Goal: Task Accomplishment & Management: Use online tool/utility

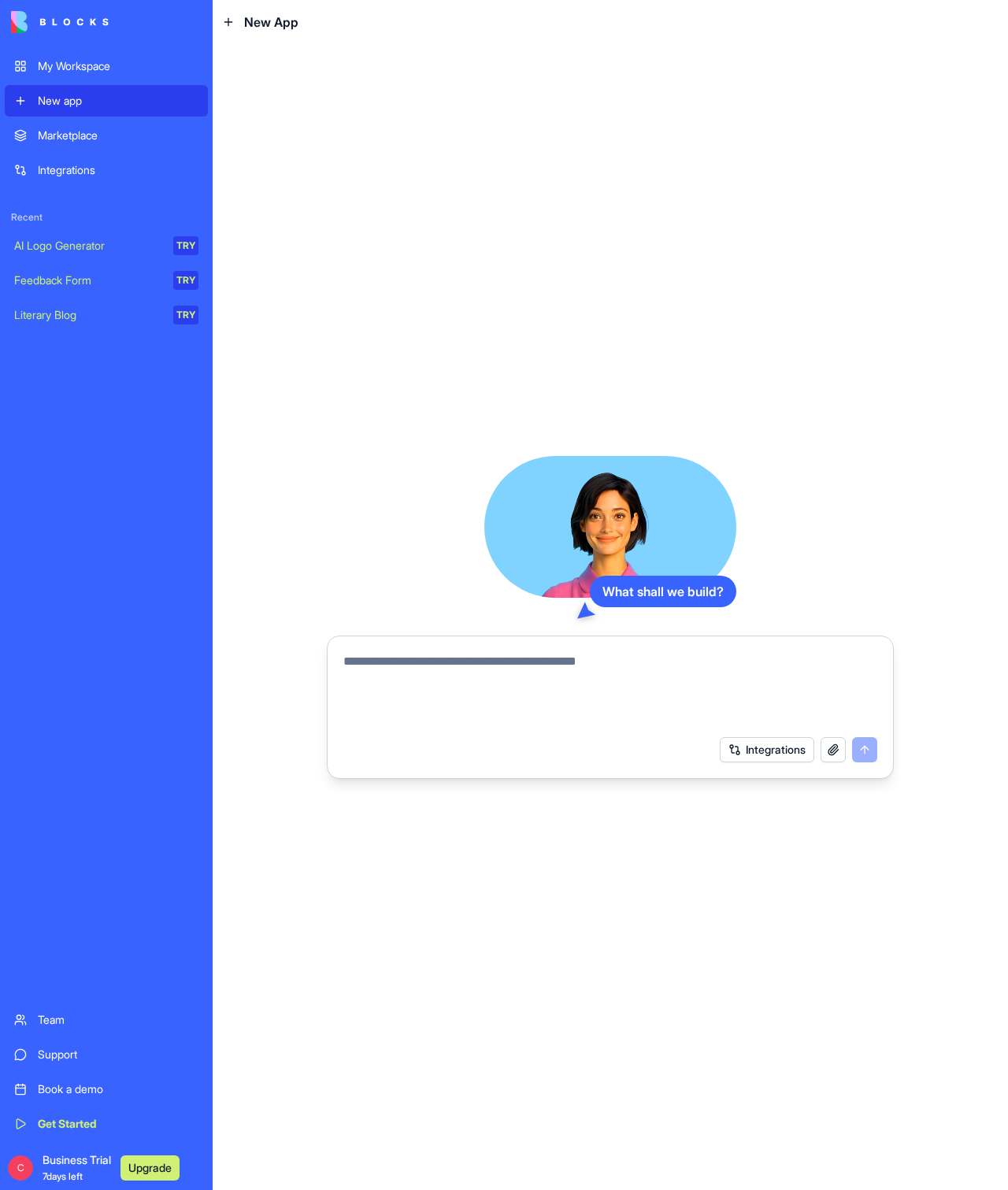
click at [104, 66] on div "My Workspace" at bounding box center [118, 66] width 161 height 16
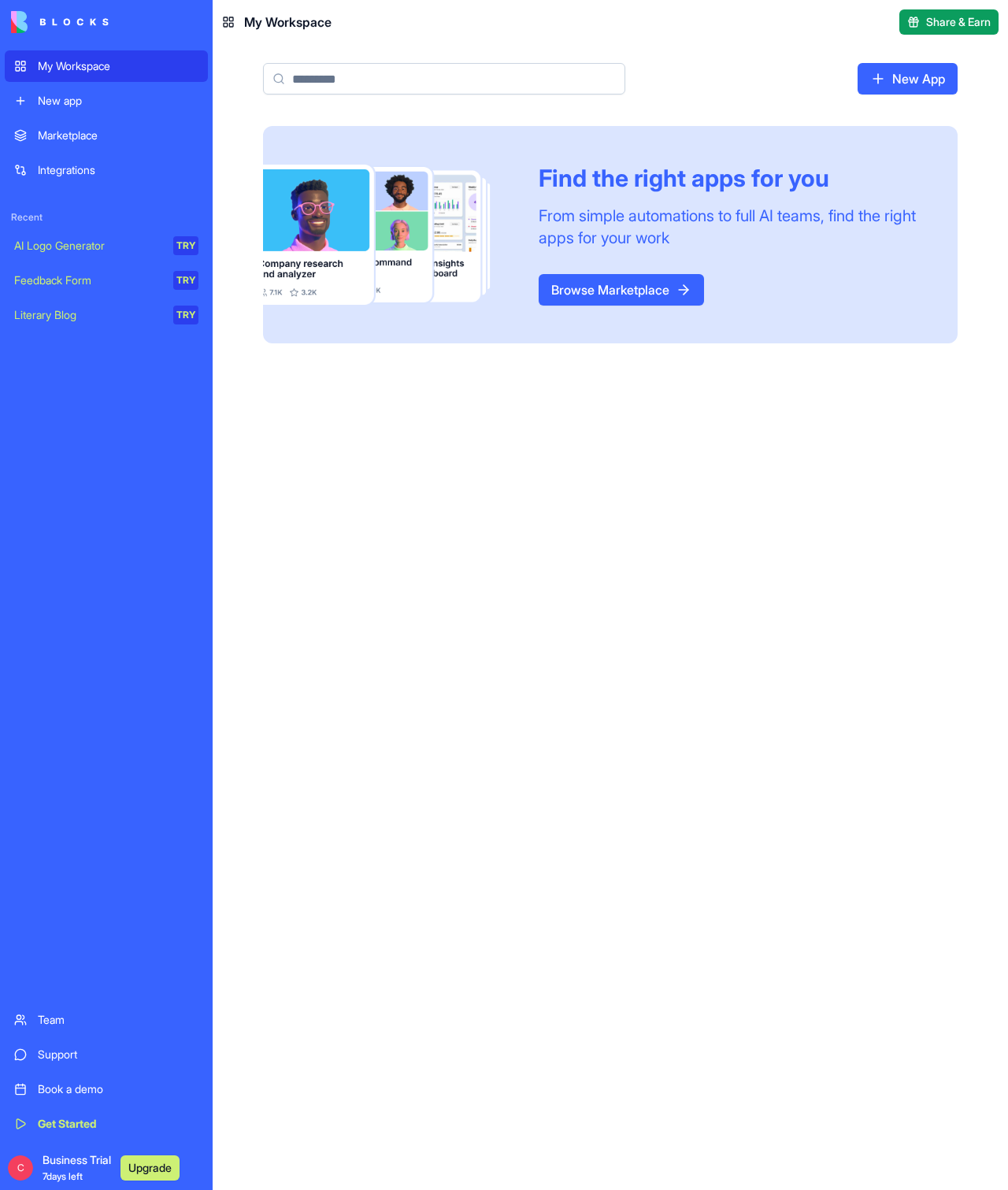
click at [120, 106] on div "New app" at bounding box center [118, 100] width 161 height 16
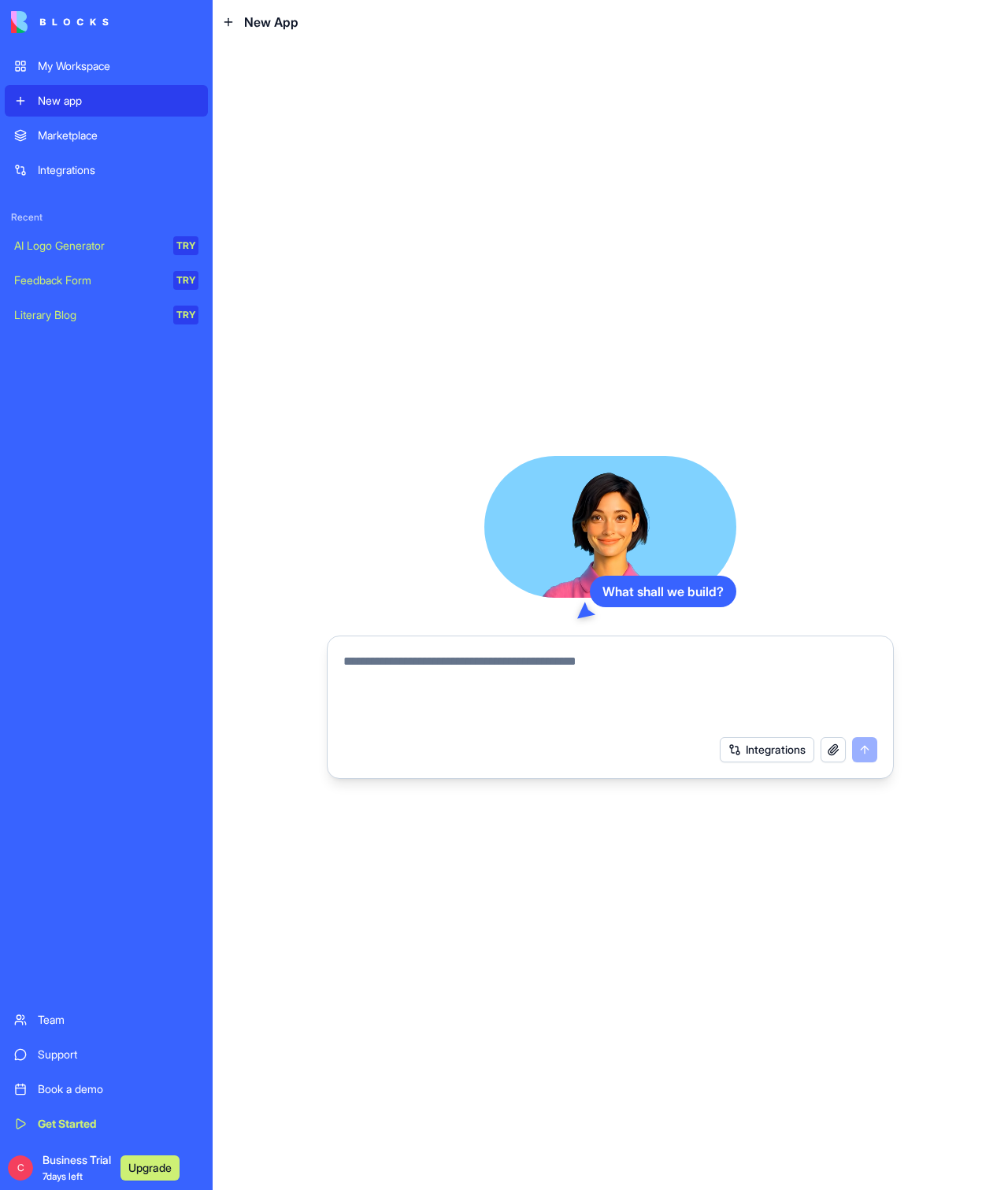
click at [642, 279] on div "What shall we build? Integrations" at bounding box center [610, 617] width 795 height 1146
click at [398, 661] on textarea at bounding box center [610, 690] width 534 height 76
type textarea "*"
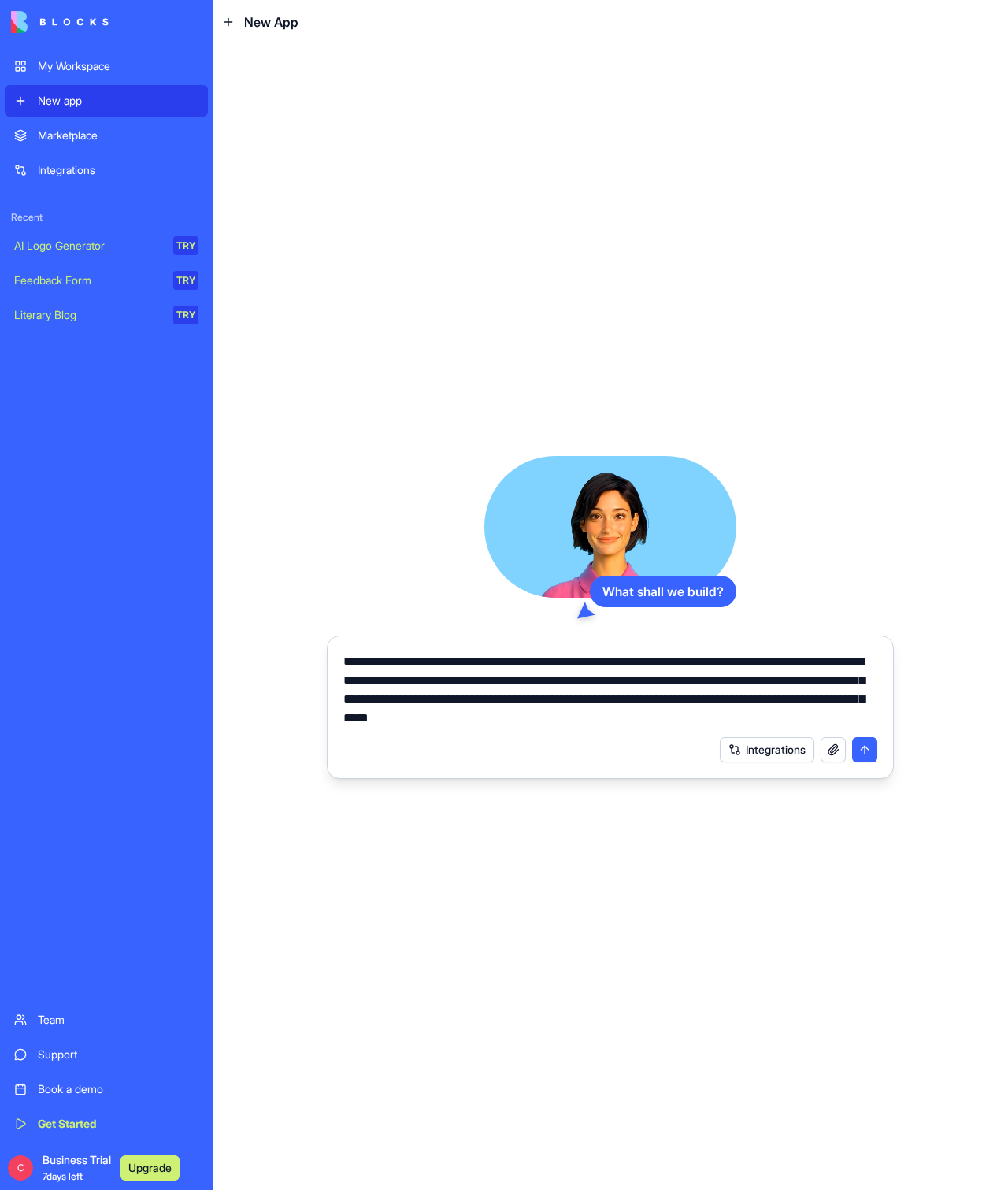
type textarea "**********"
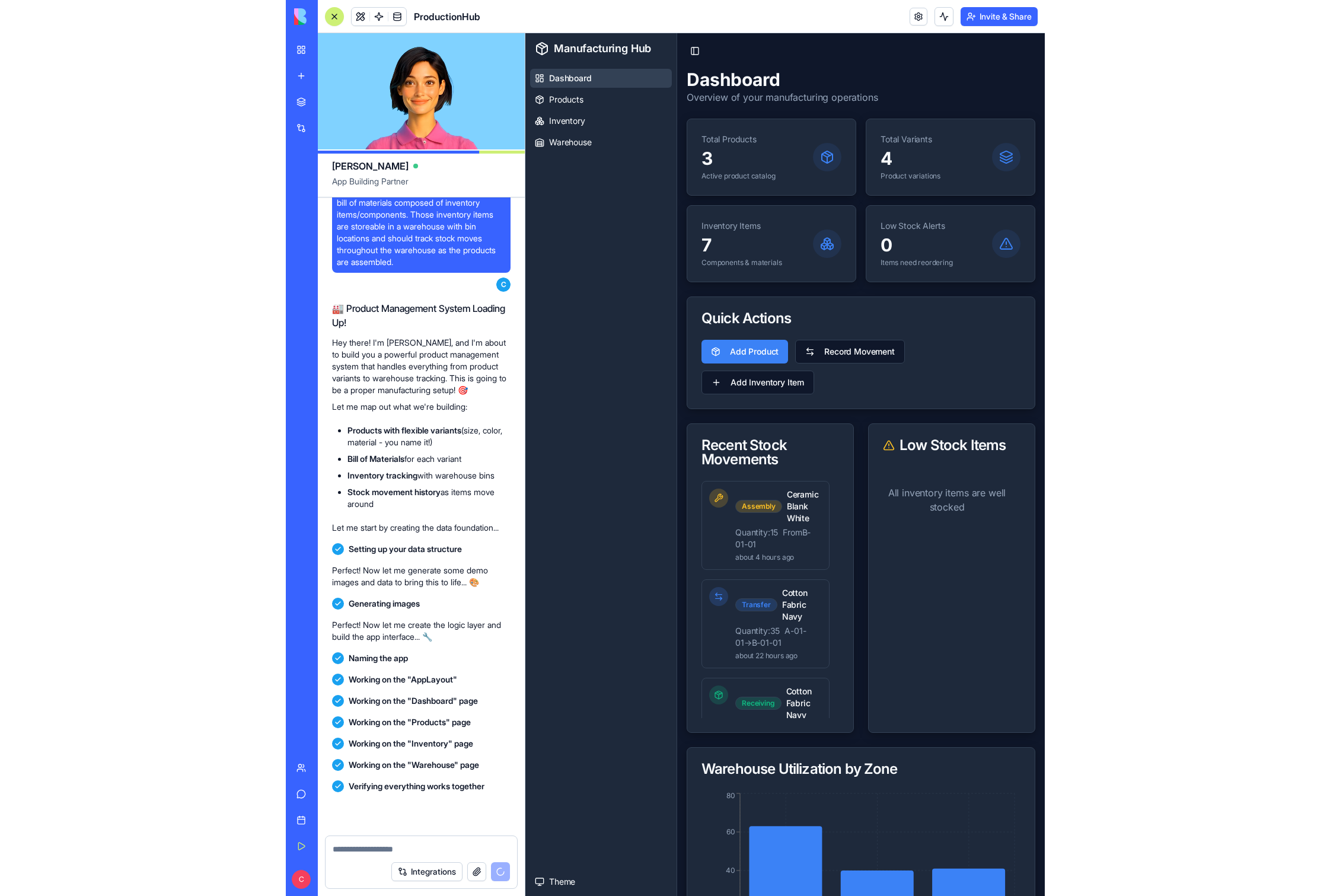
scroll to position [411, 0]
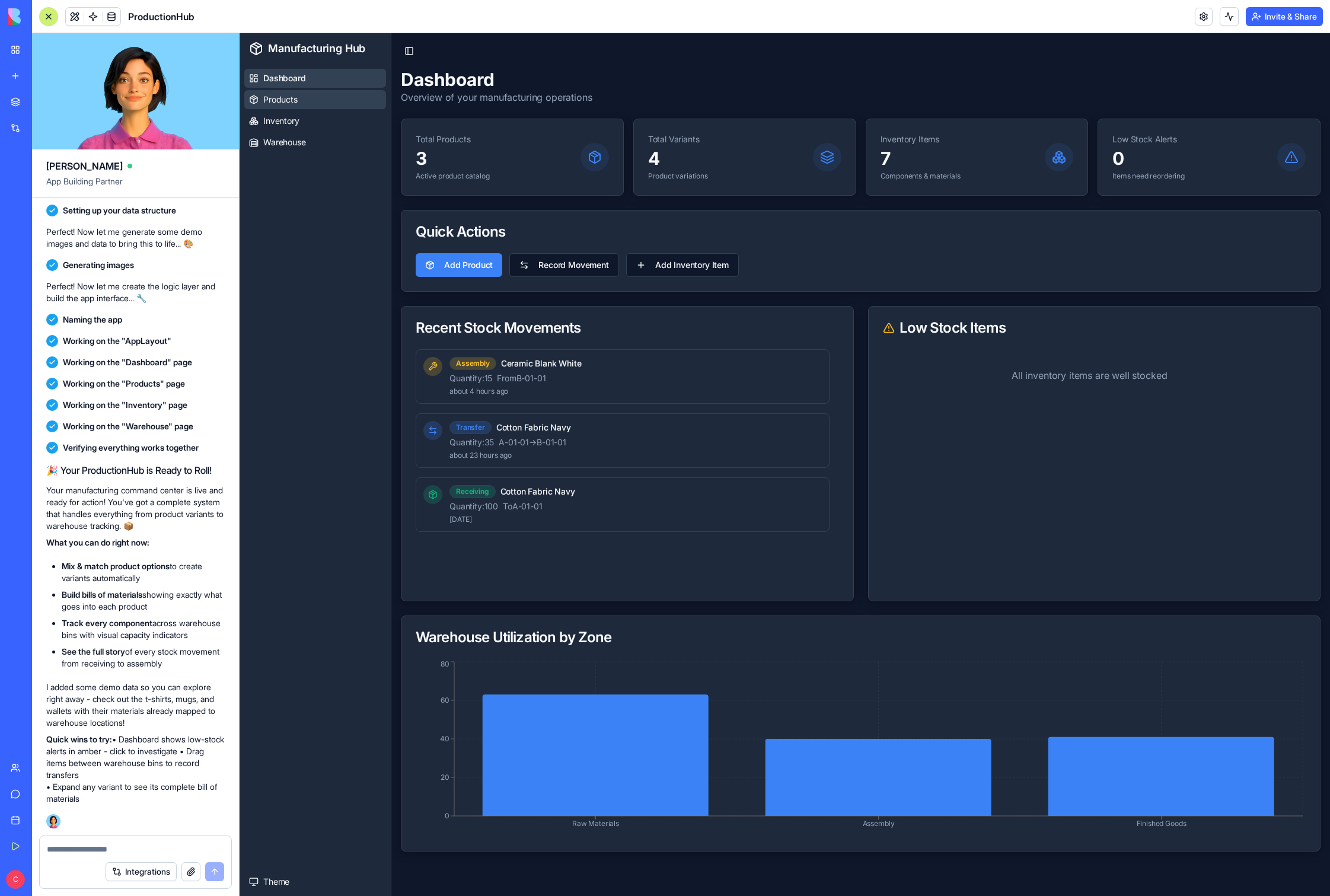
click at [271, 98] on span "Products" at bounding box center [281, 100] width 34 height 12
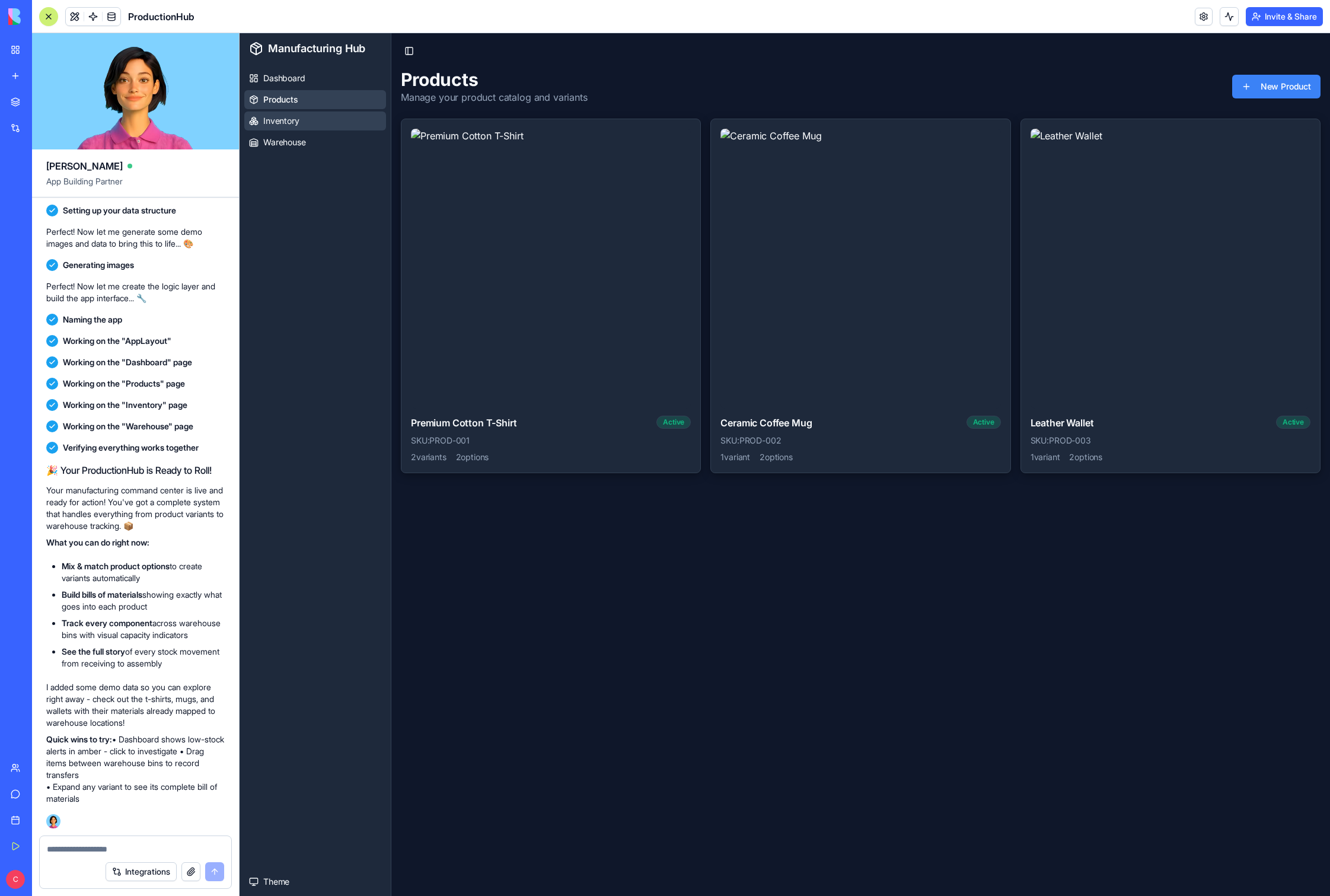
click at [290, 123] on span "Inventory" at bounding box center [281, 121] width 36 height 12
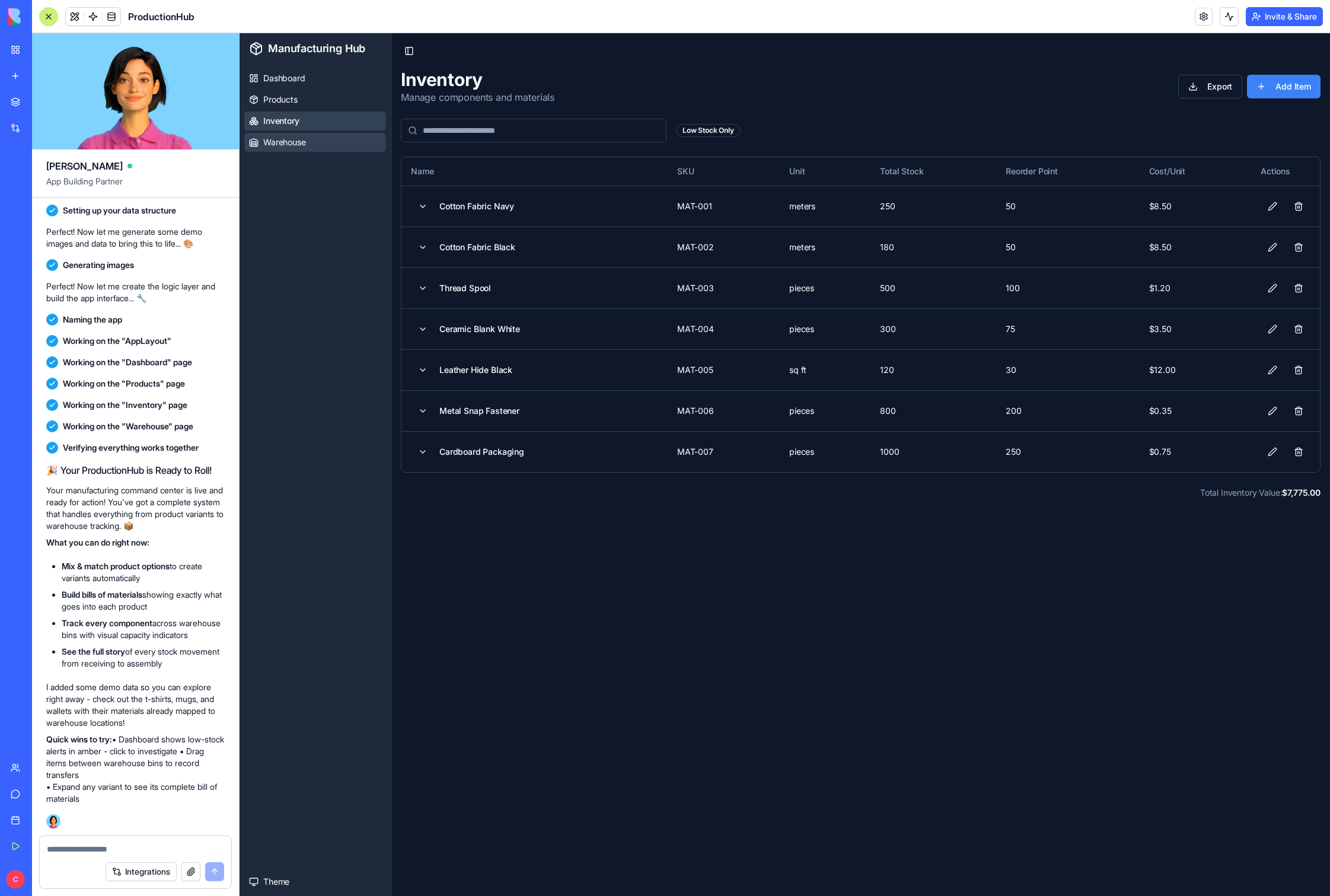
click at [296, 139] on span "Warehouse" at bounding box center [285, 142] width 43 height 12
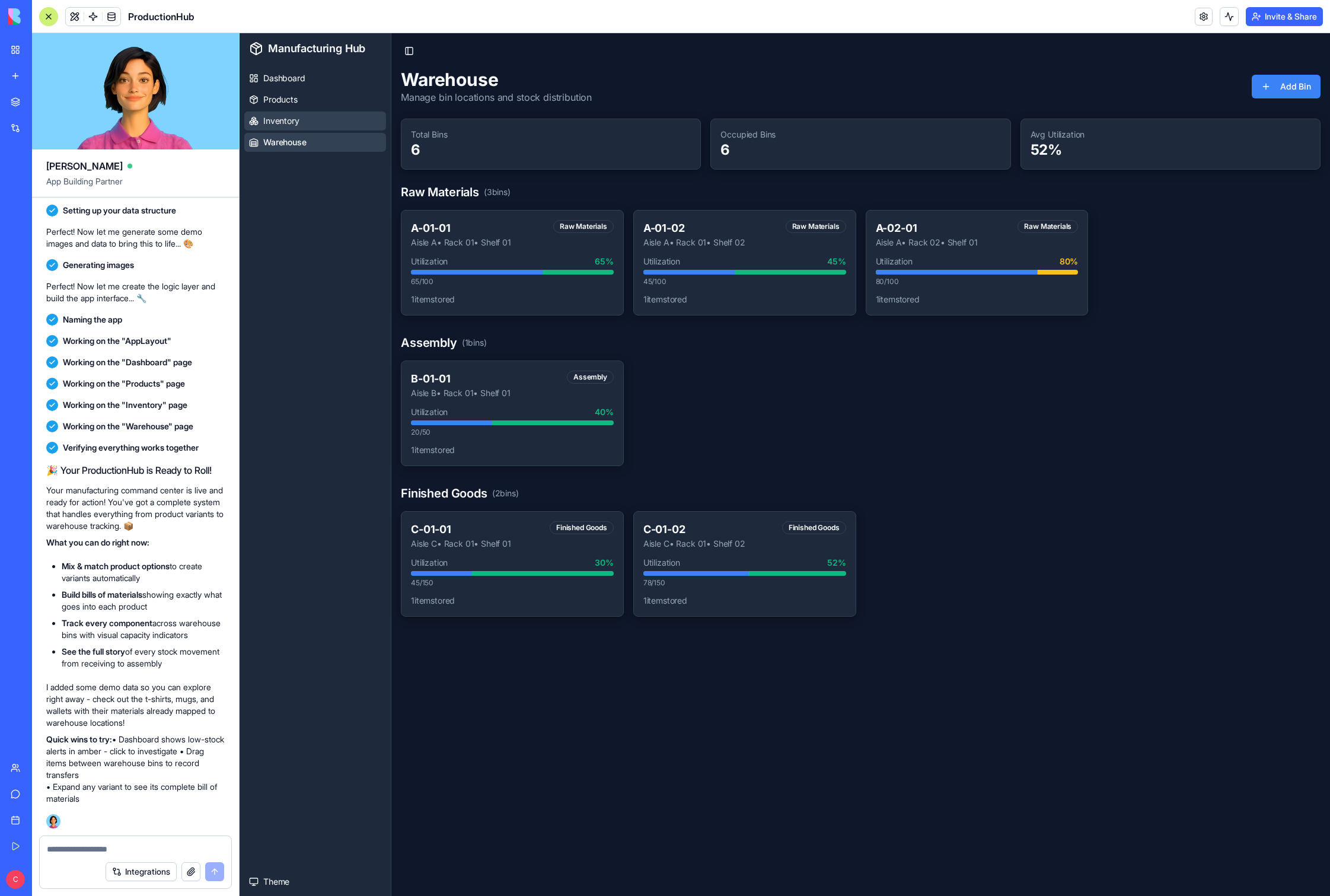
click at [294, 120] on span "Inventory" at bounding box center [281, 121] width 36 height 12
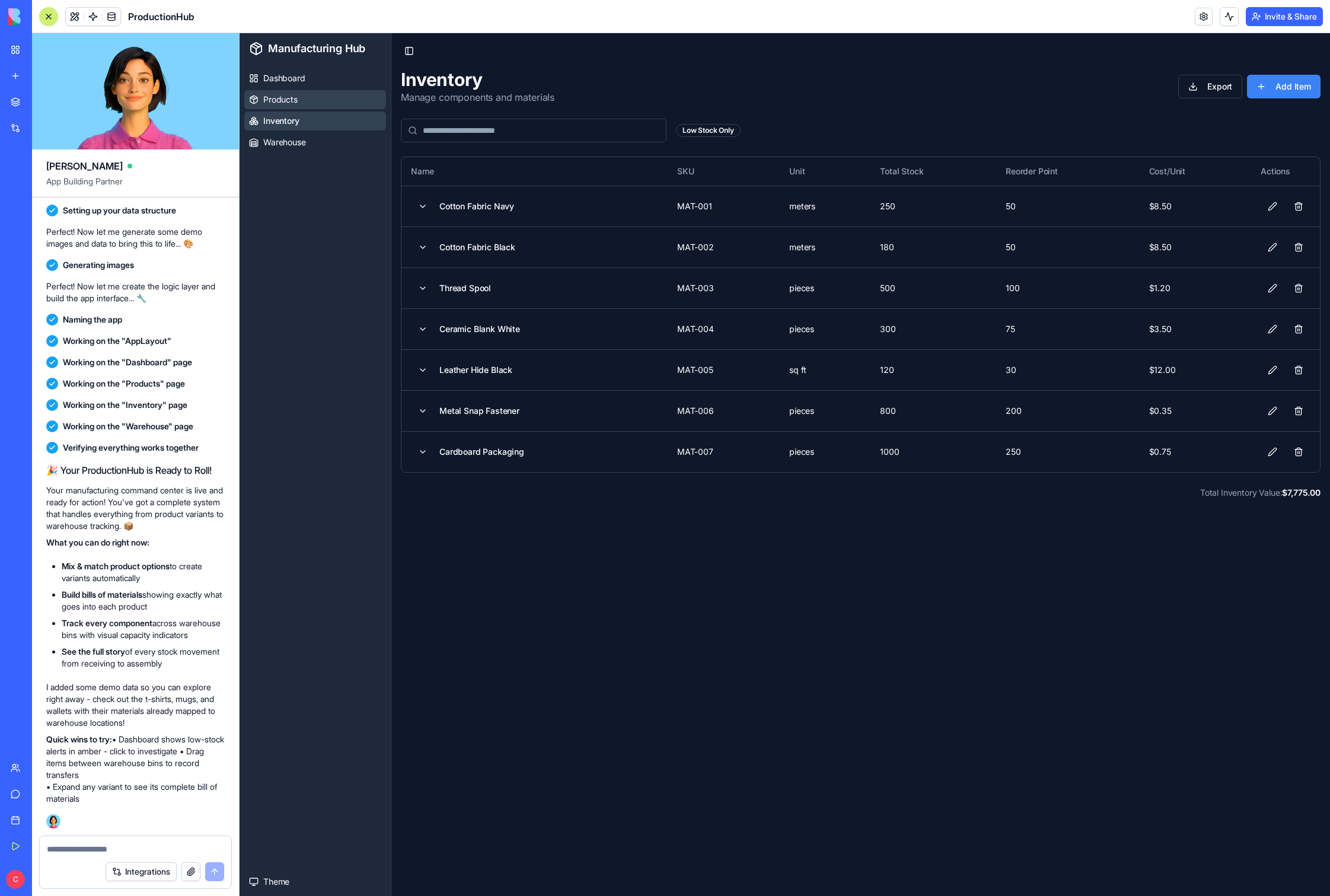
click at [293, 103] on span "Products" at bounding box center [281, 100] width 34 height 12
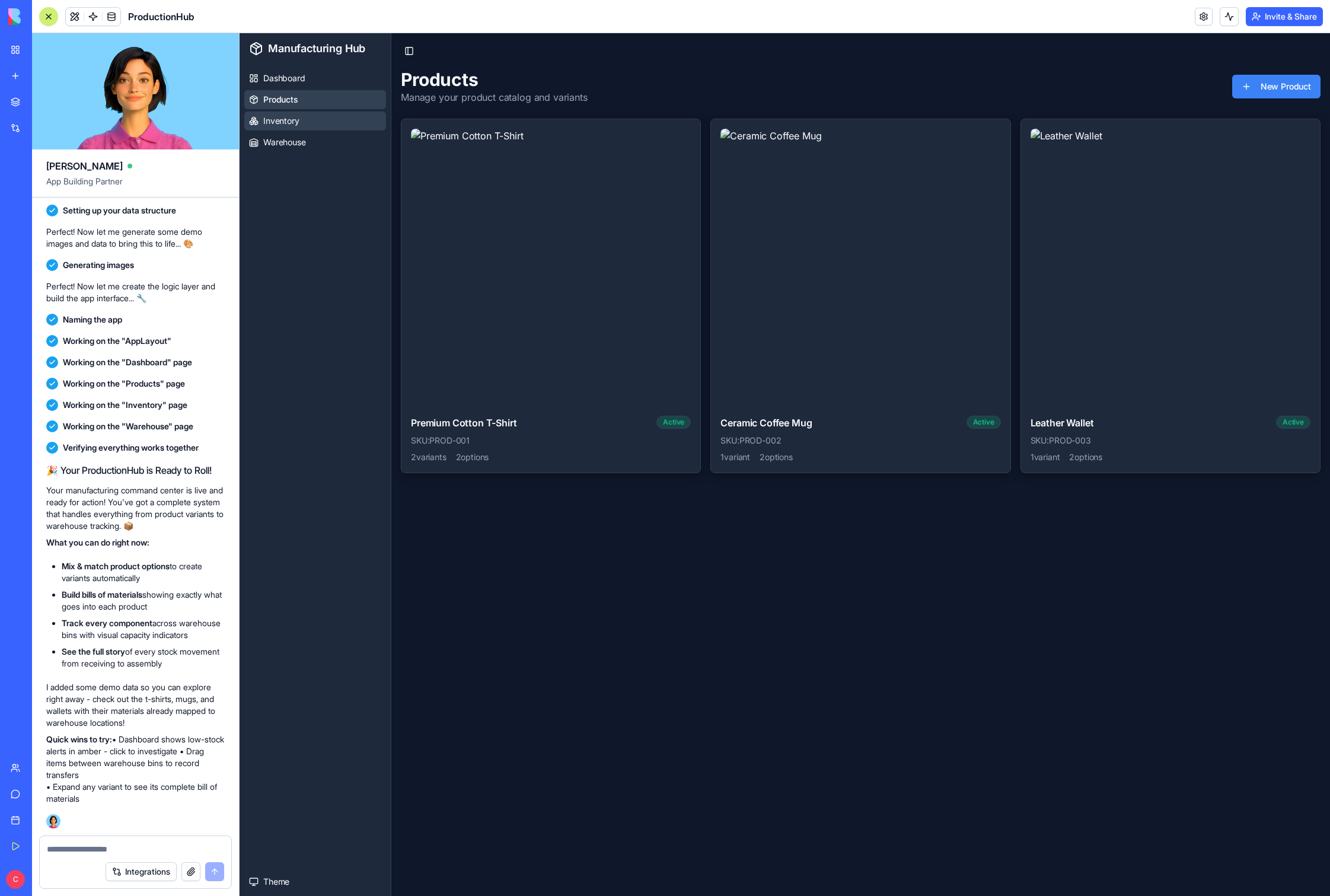
click at [301, 120] on link "Inventory" at bounding box center [316, 121] width 142 height 19
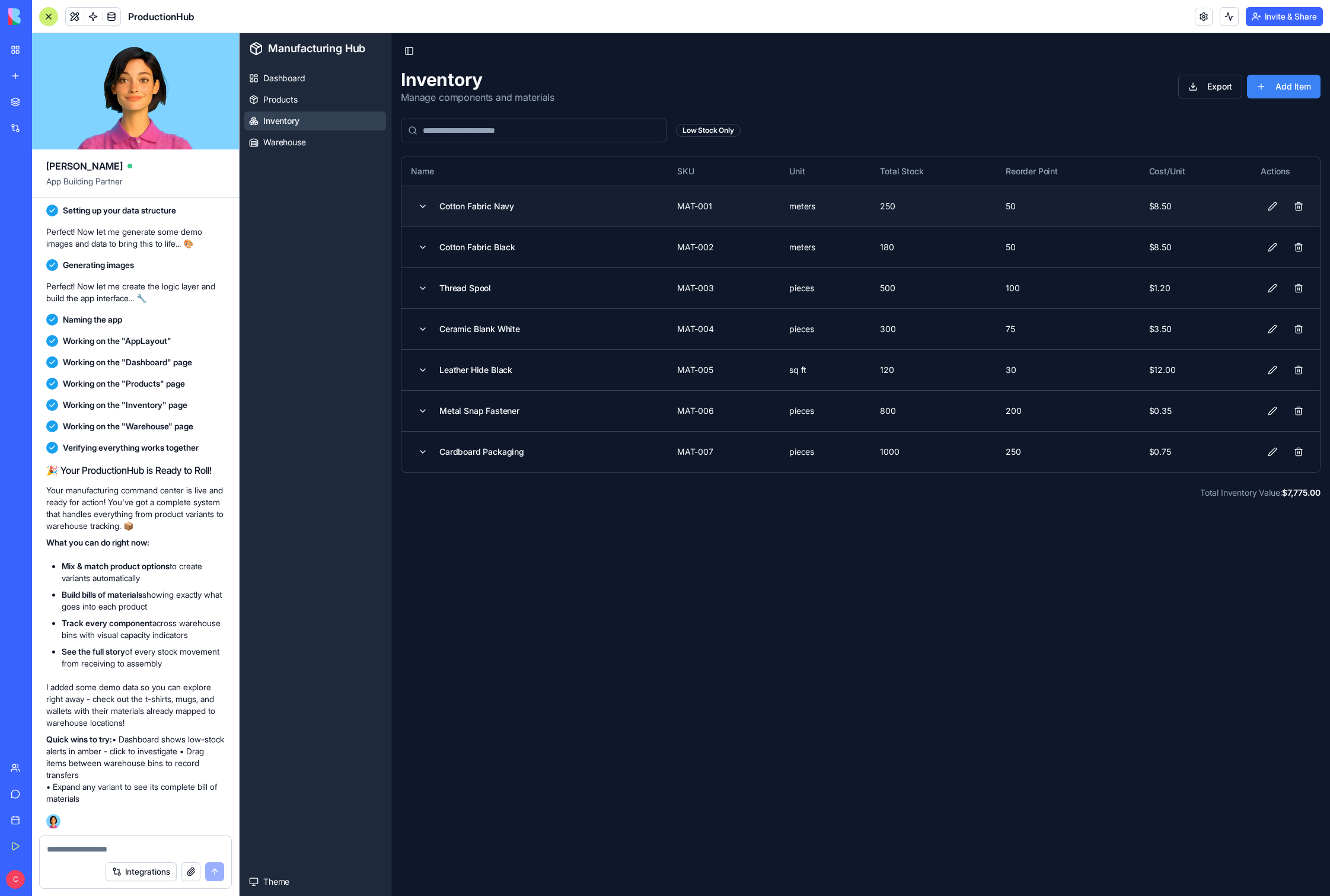
click at [494, 207] on div "Cotton Fabric Navy" at bounding box center [477, 206] width 75 height 12
click at [759, 206] on button at bounding box center [1273, 206] width 24 height 21
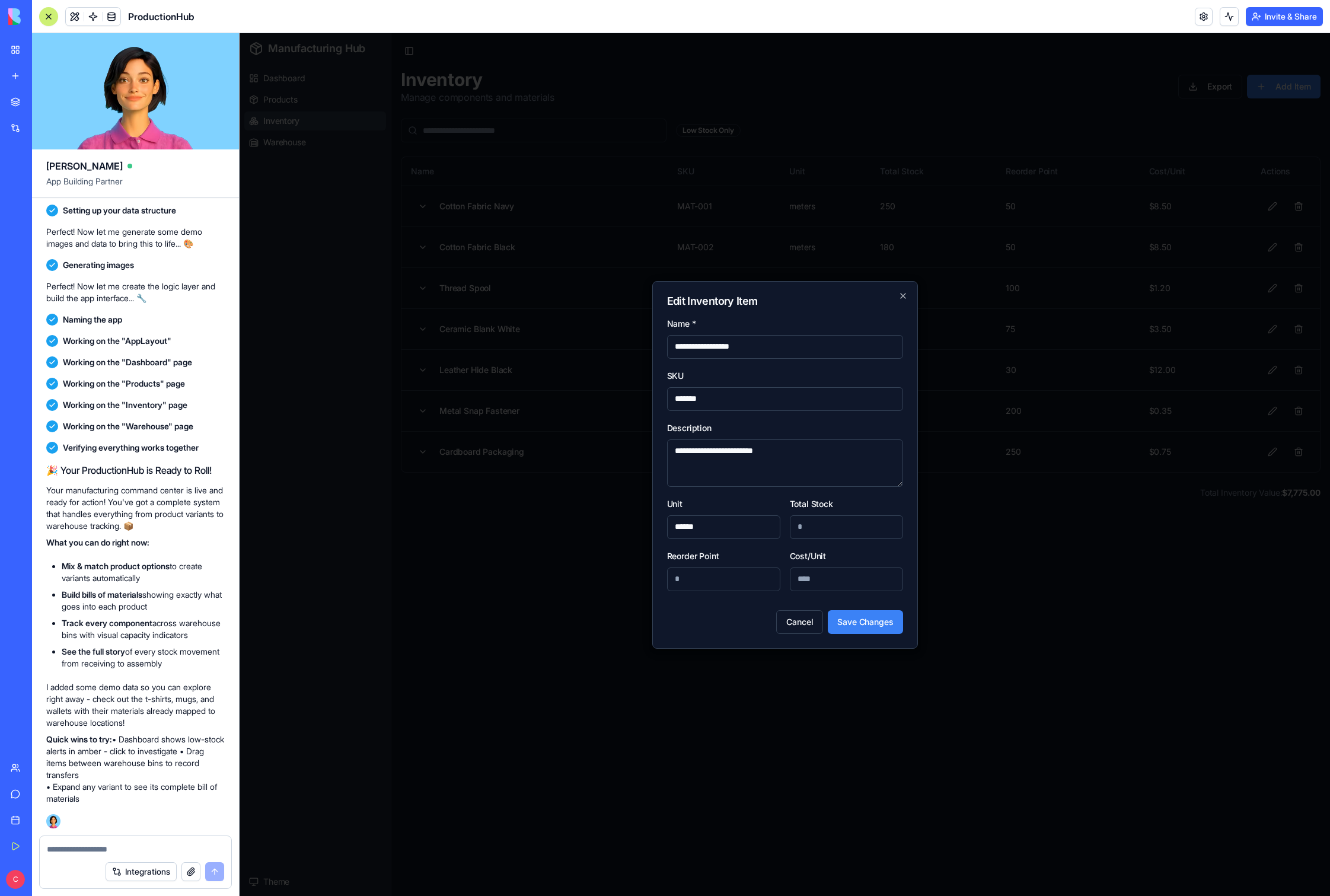
click at [748, 534] on input "******" at bounding box center [724, 527] width 113 height 24
click at [739, 504] on div "Unit ******" at bounding box center [724, 517] width 113 height 43
click at [723, 577] on input "**" at bounding box center [724, 579] width 113 height 24
click at [759, 580] on input "***" at bounding box center [847, 579] width 113 height 24
click at [759, 552] on div "Cost/Unit ***" at bounding box center [847, 569] width 113 height 43
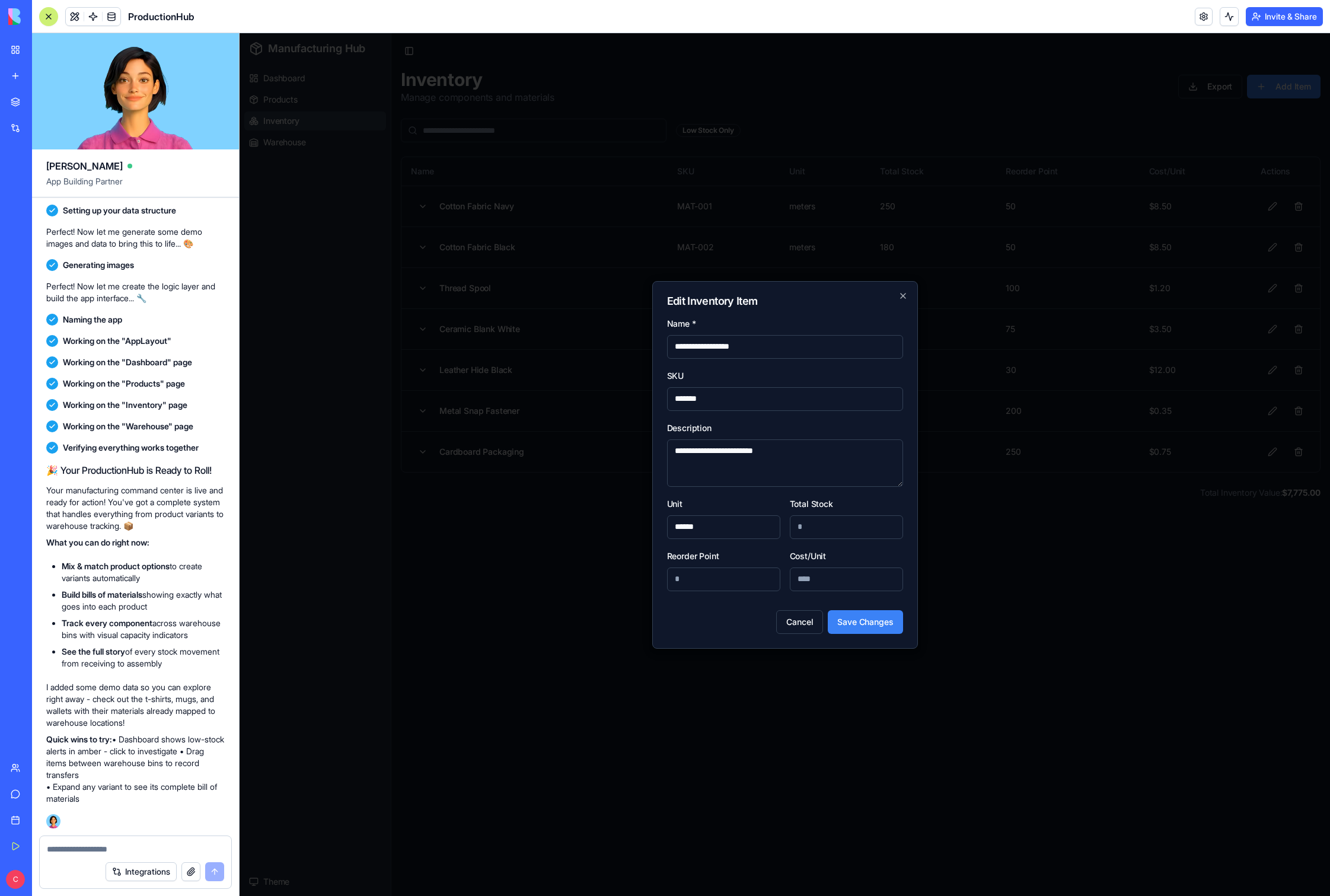
click at [759, 528] on input "***" at bounding box center [847, 527] width 113 height 24
click at [746, 500] on div "Unit ******" at bounding box center [724, 517] width 113 height 43
click at [759, 294] on icon "button" at bounding box center [903, 296] width 9 height 9
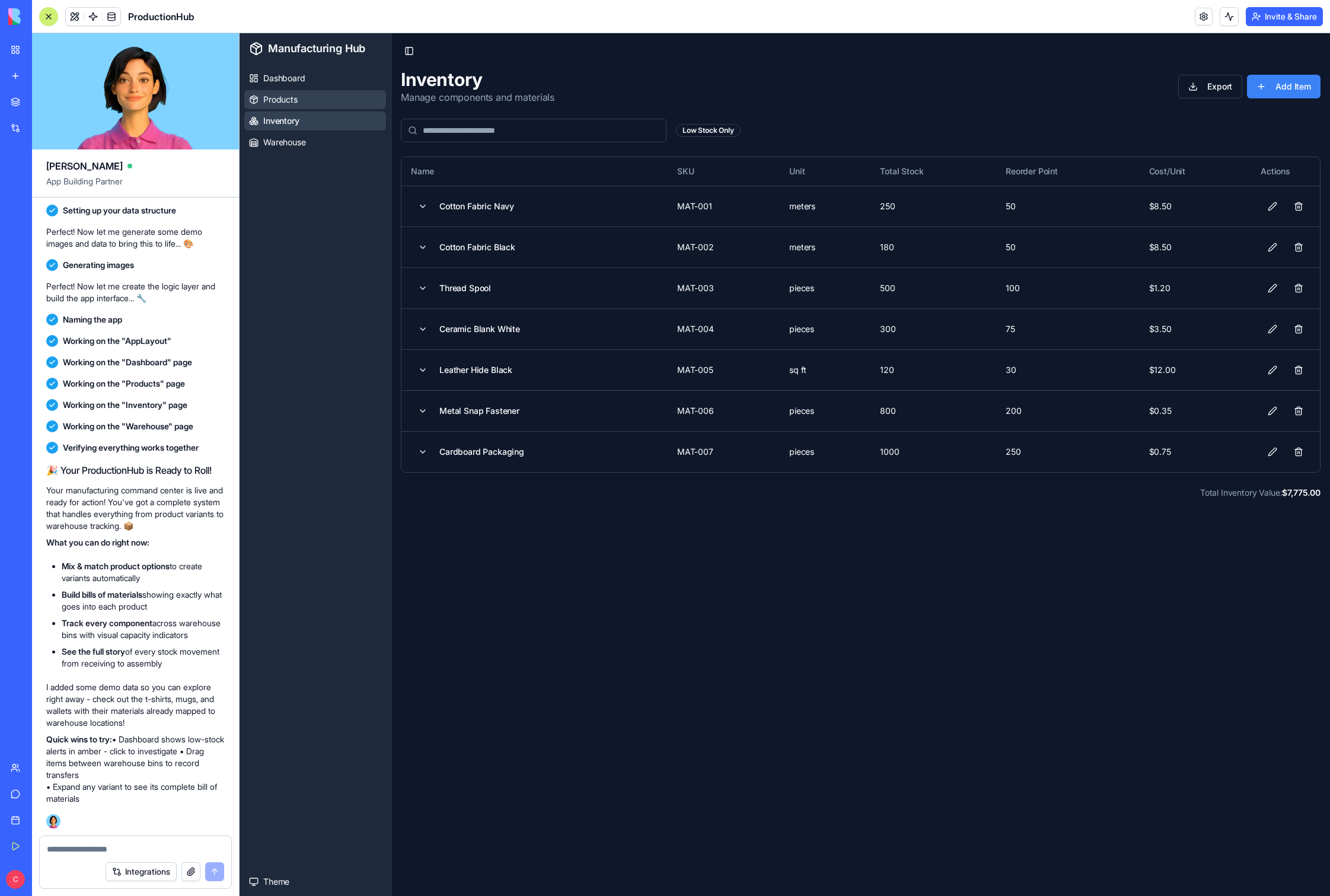
click at [287, 103] on span "Products" at bounding box center [281, 100] width 34 height 12
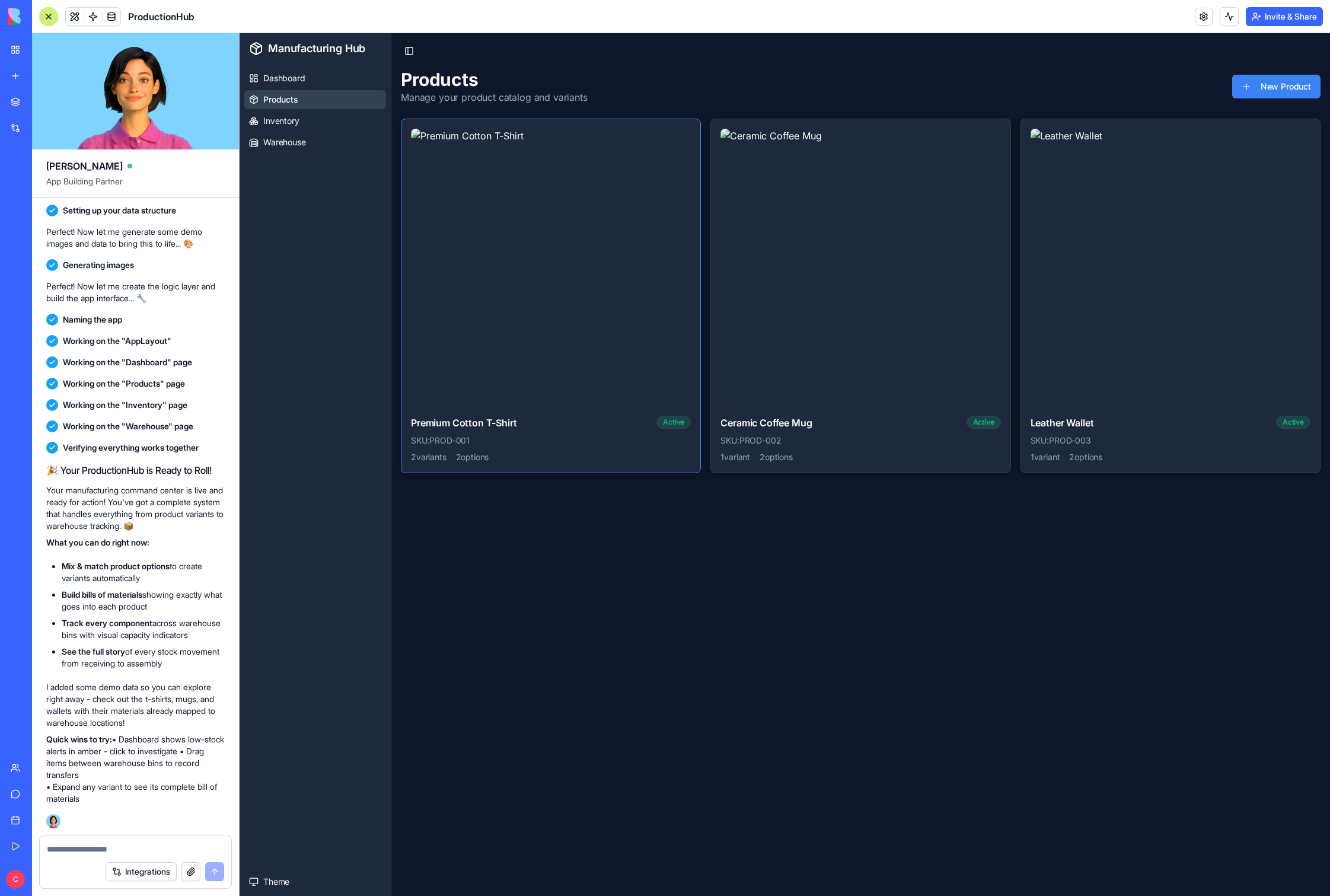
click at [591, 225] on img at bounding box center [551, 269] width 280 height 280
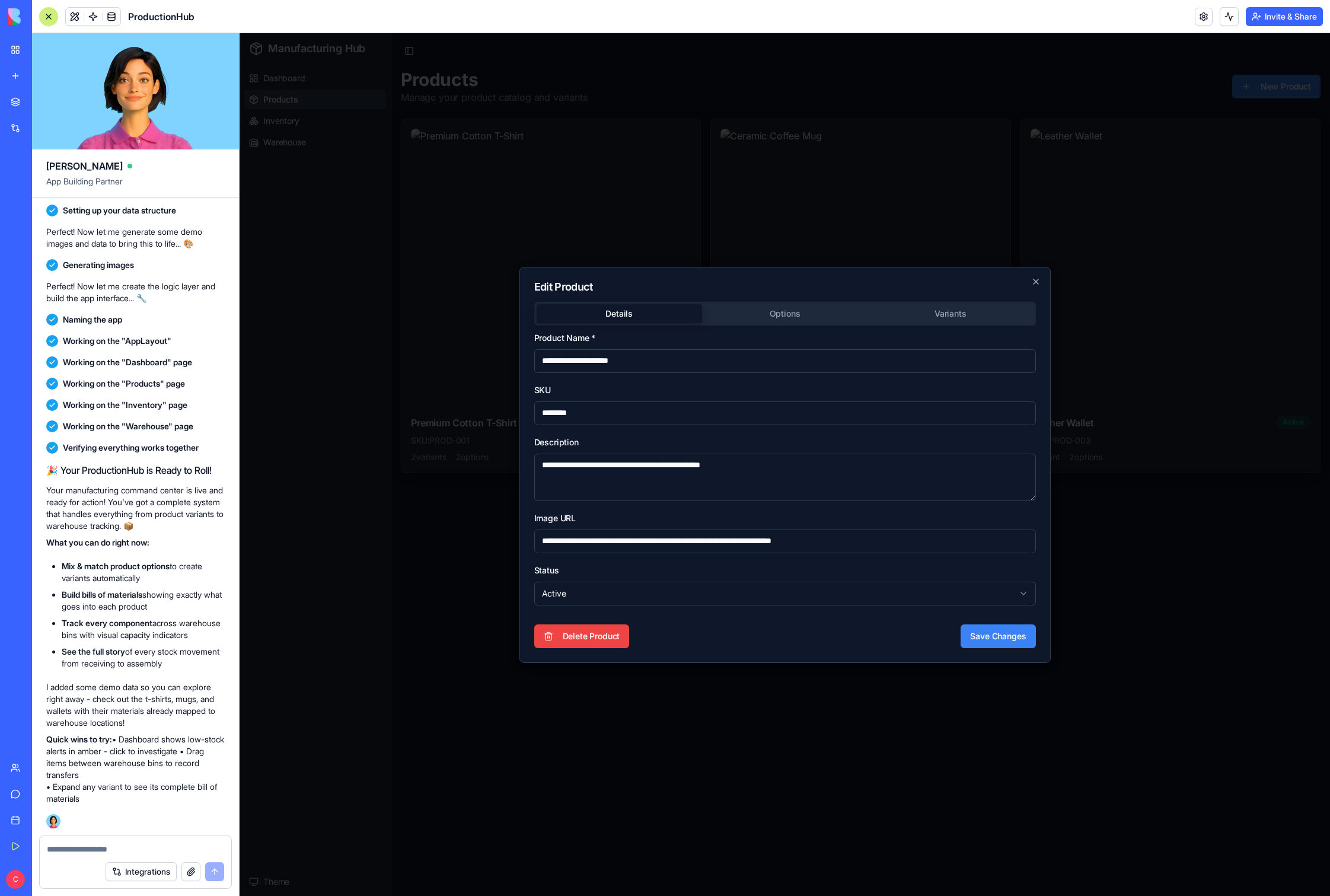
click at [759, 314] on button "Options" at bounding box center [785, 314] width 166 height 19
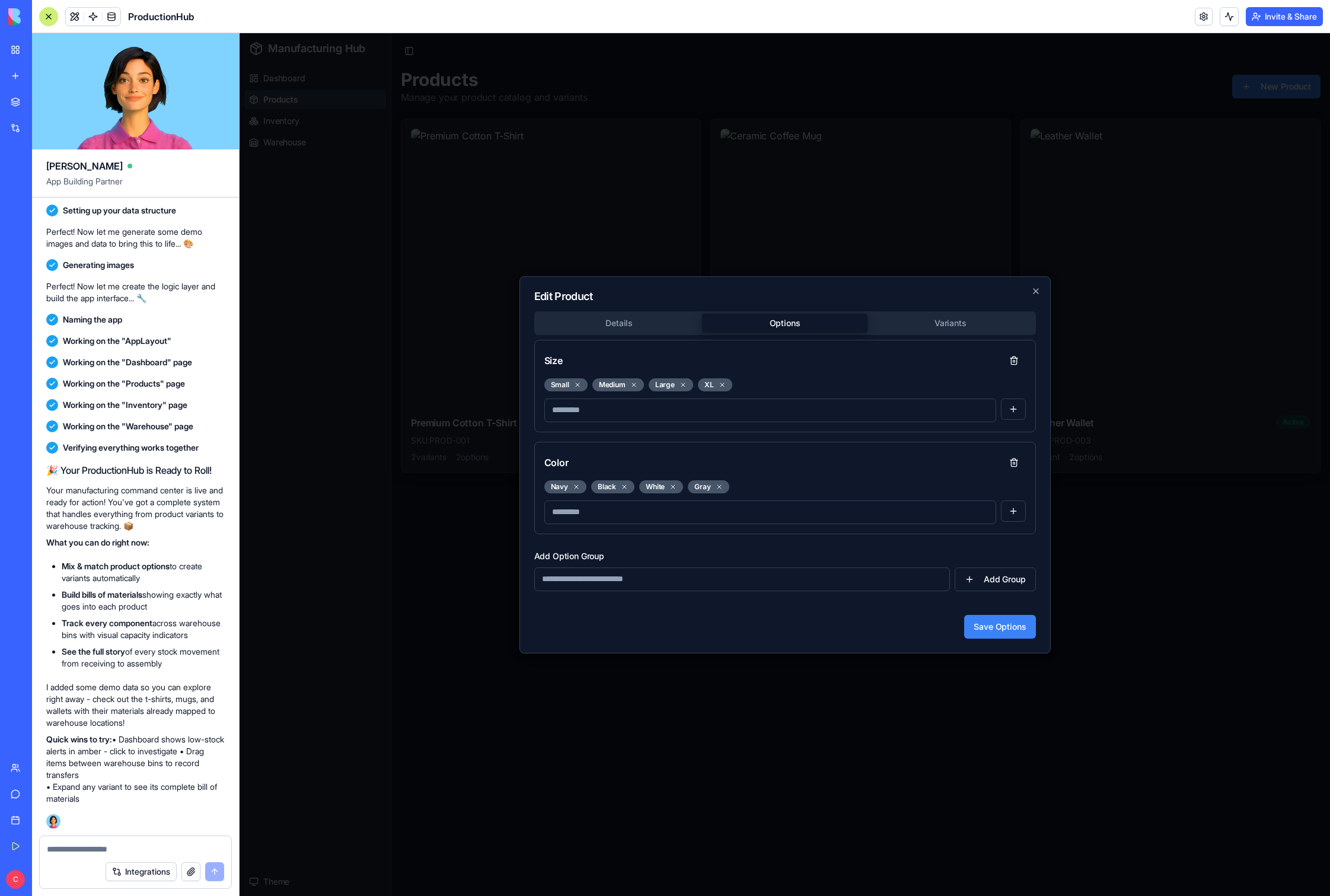
click at [759, 325] on body "Manufacturing Hub Dashboard Products Inventory Warehouse Theme Toggle Sidebar P…" at bounding box center [784, 465] width 1091 height 863
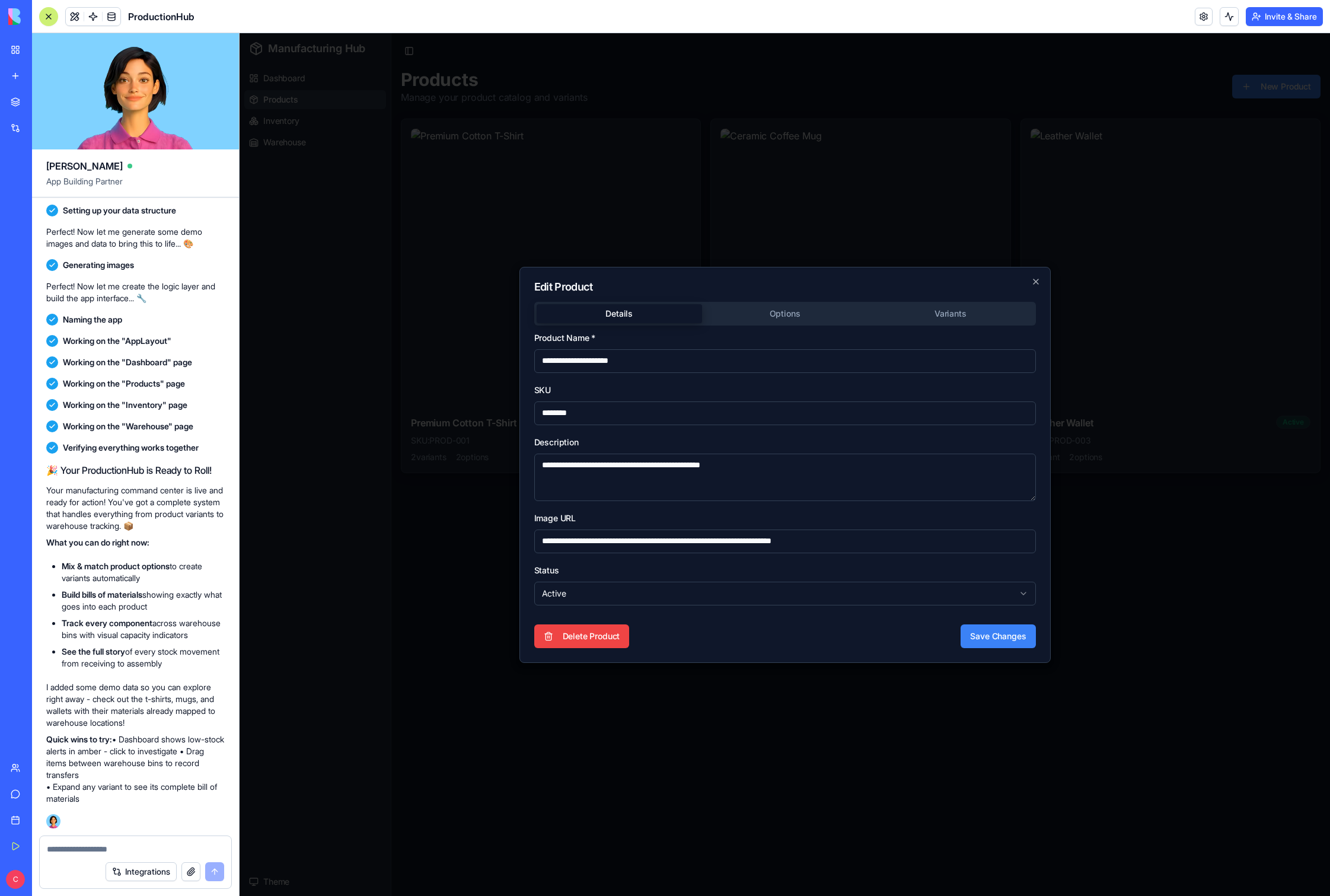
click at [626, 395] on div "**********" at bounding box center [785, 475] width 502 height 346
click at [759, 317] on button "Options" at bounding box center [785, 314] width 166 height 19
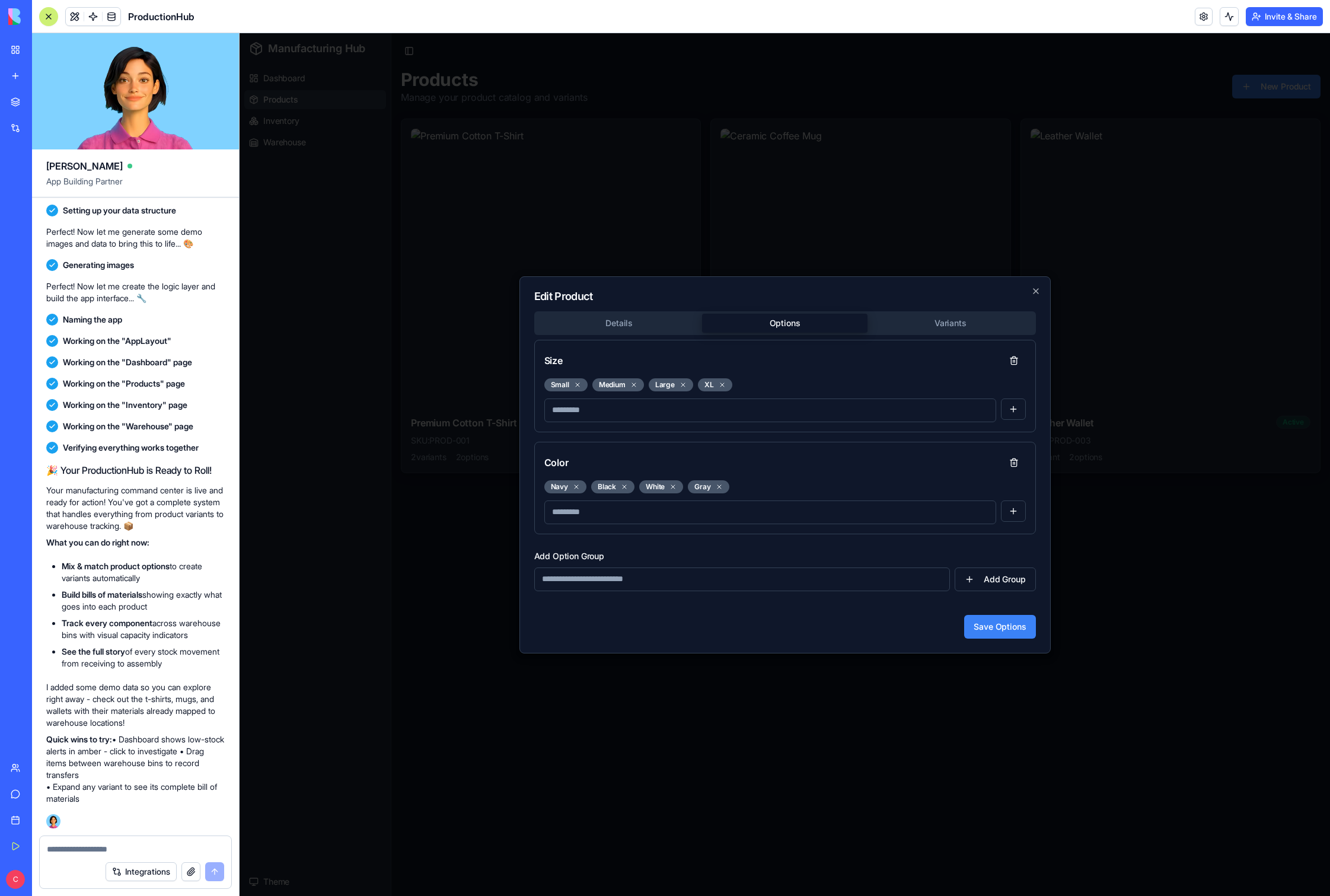
click at [759, 322] on body "Manufacturing Hub Dashboard Products Inventory Warehouse Theme Toggle Sidebar P…" at bounding box center [784, 465] width 1091 height 863
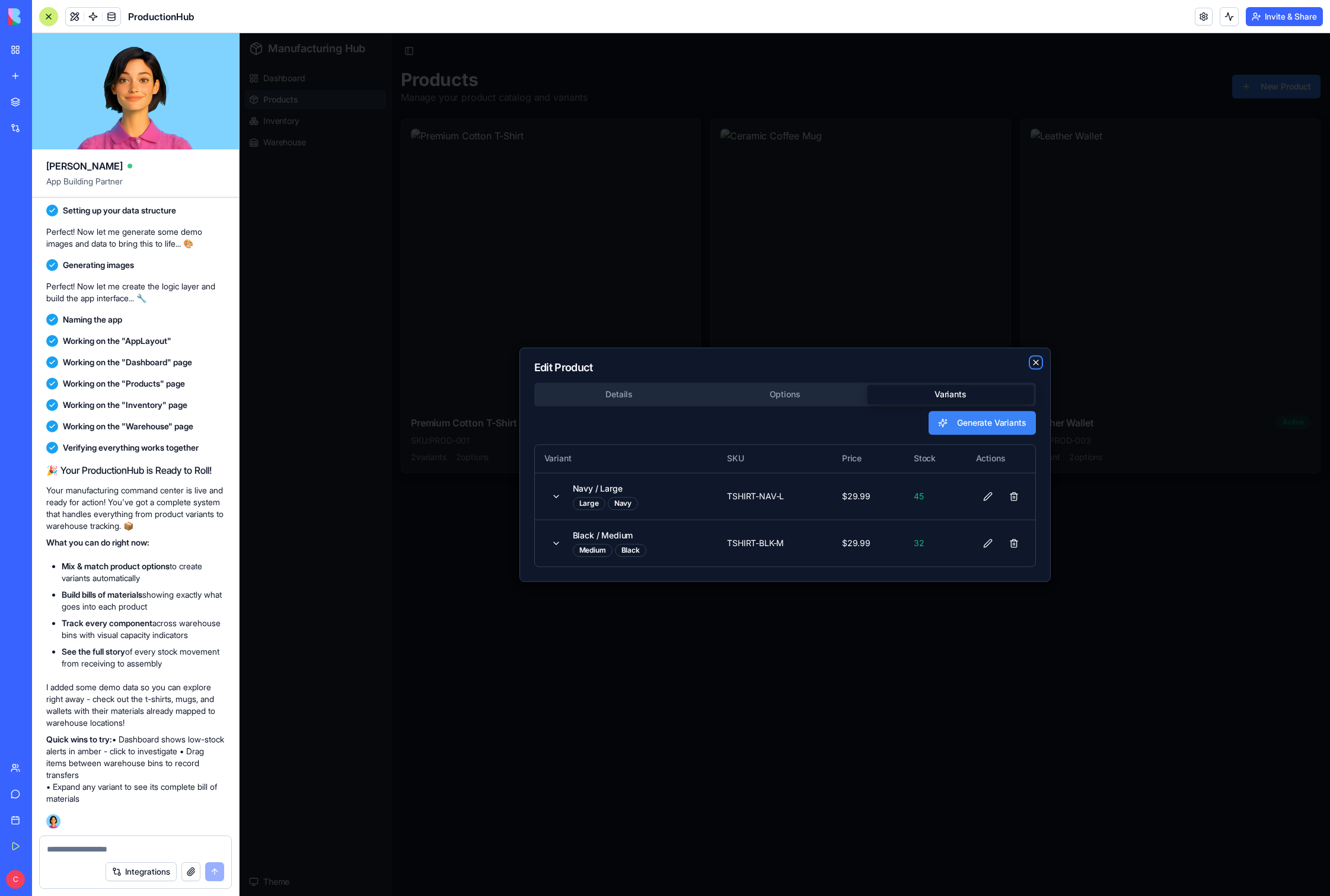
click at [759, 364] on icon "button" at bounding box center [1035, 362] width 5 height 5
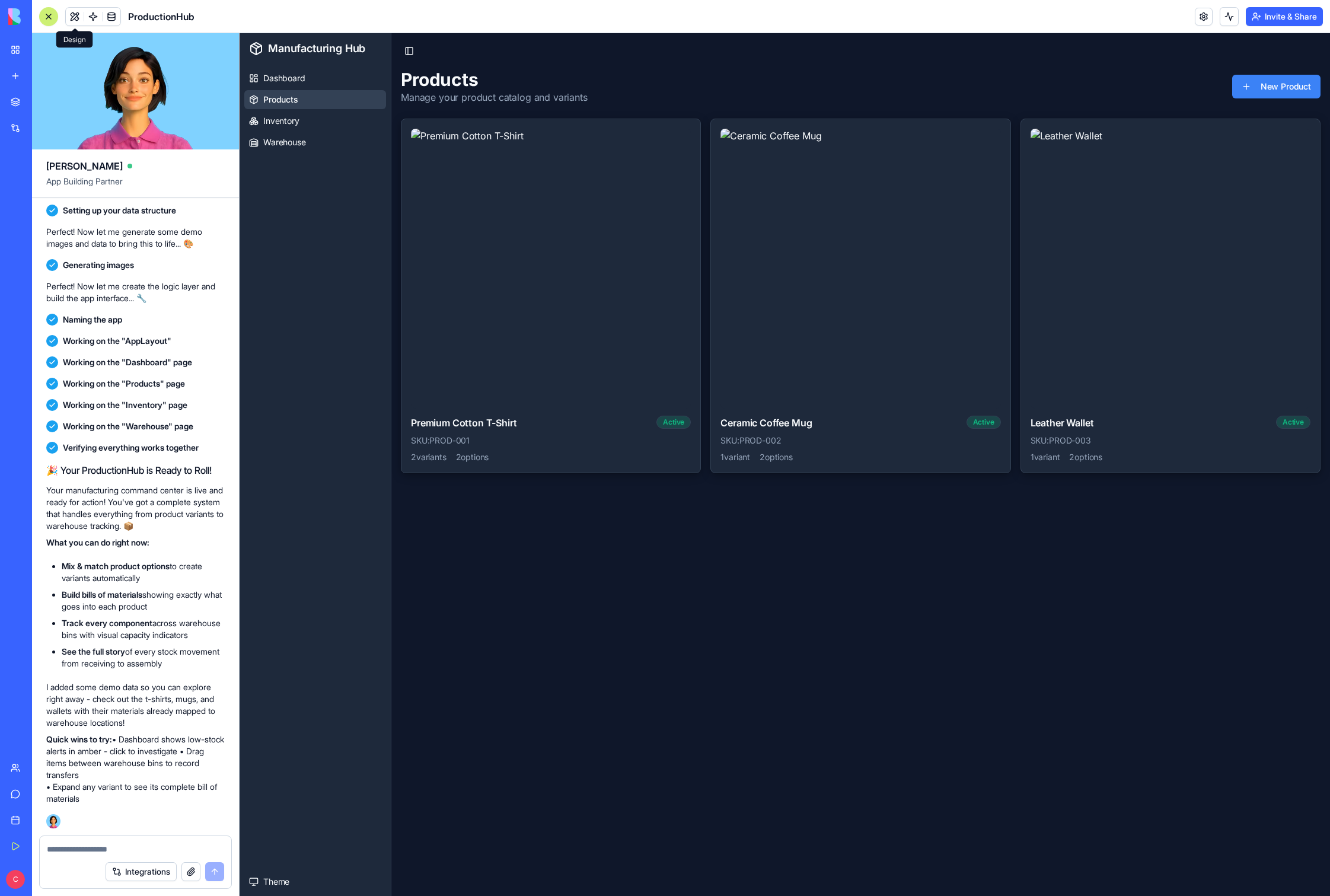
click at [75, 15] on span at bounding box center [74, 16] width 34 height 34
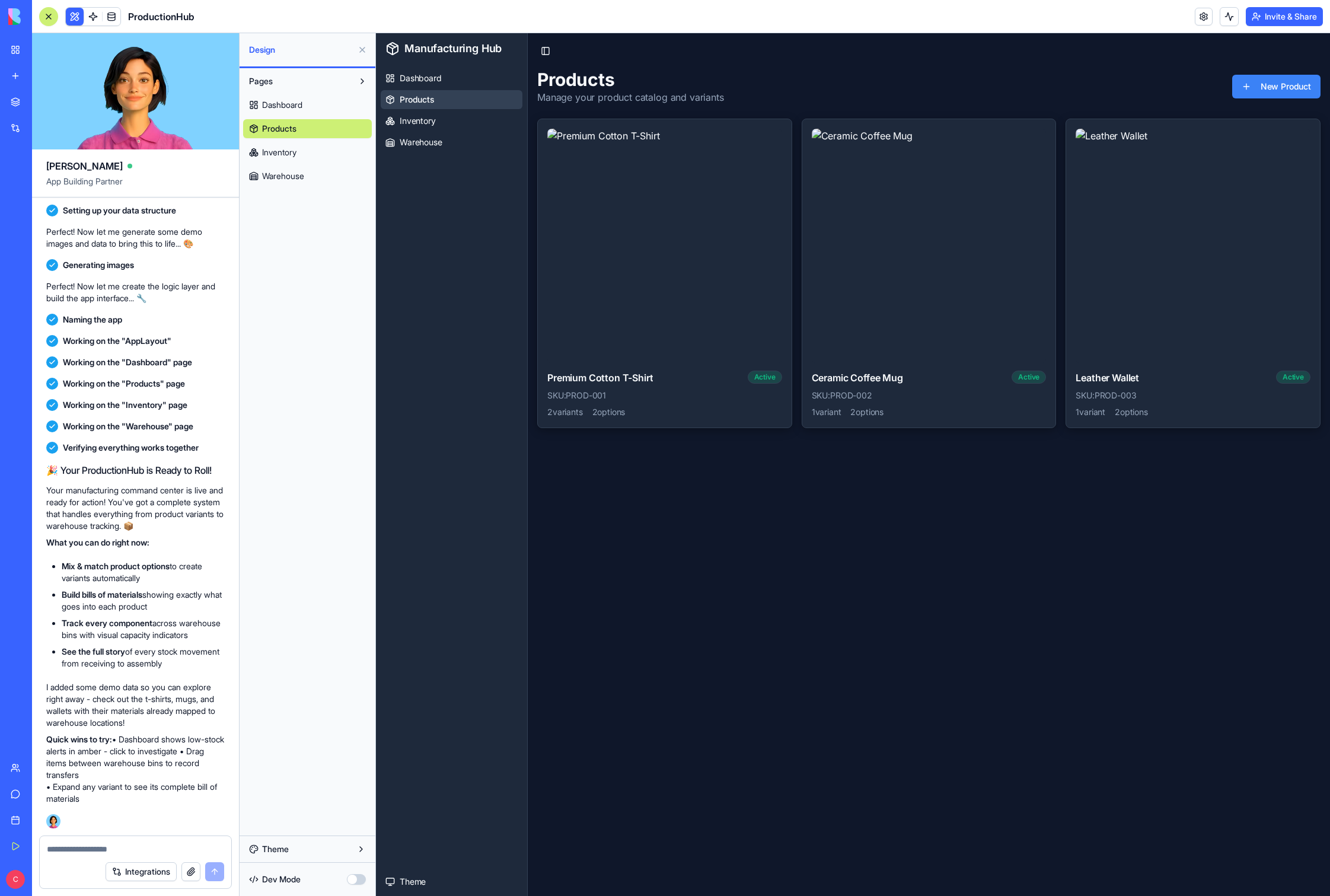
click at [297, 106] on span "Dashboard" at bounding box center [282, 105] width 40 height 12
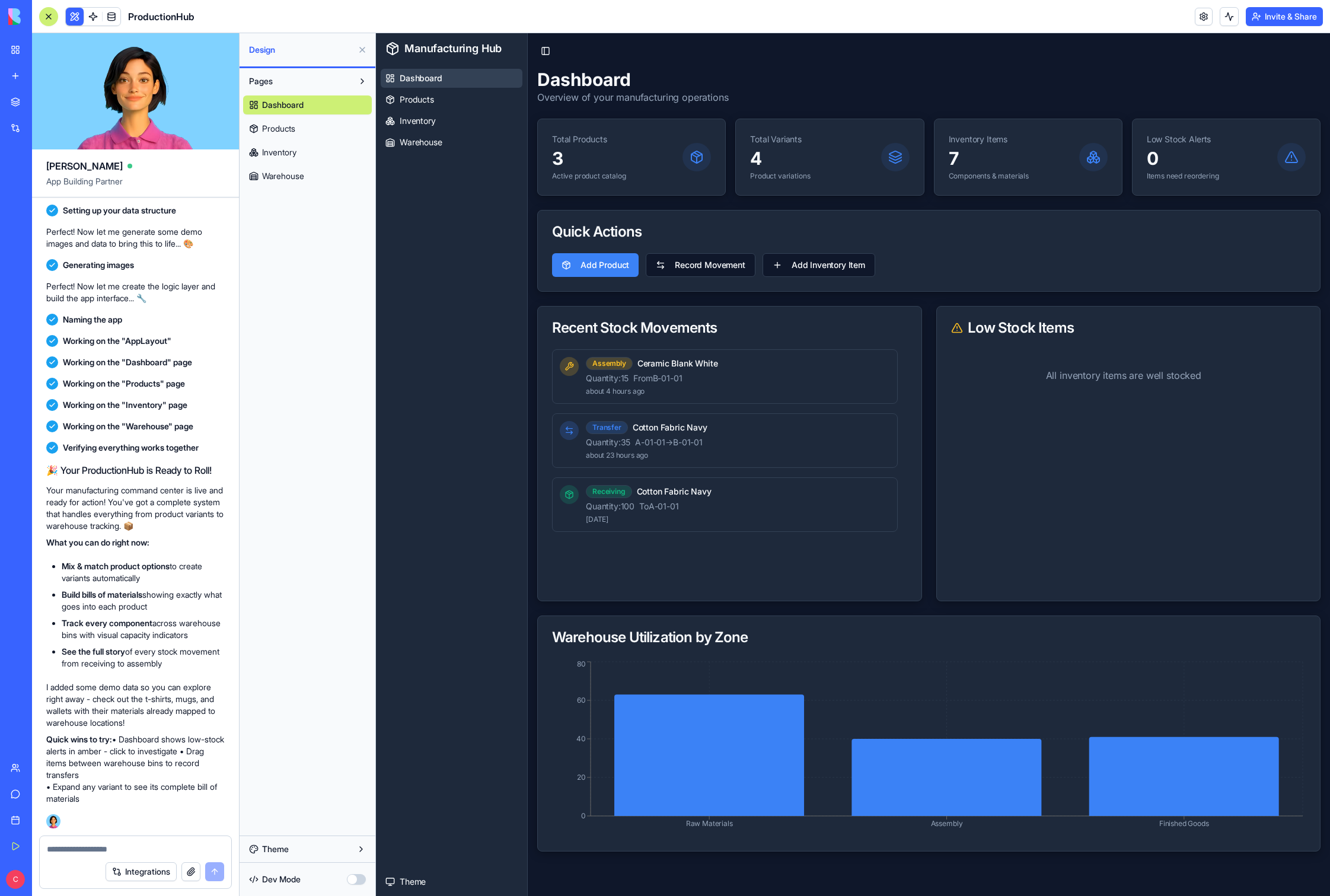
click at [308, 129] on link "Products" at bounding box center [308, 128] width 129 height 19
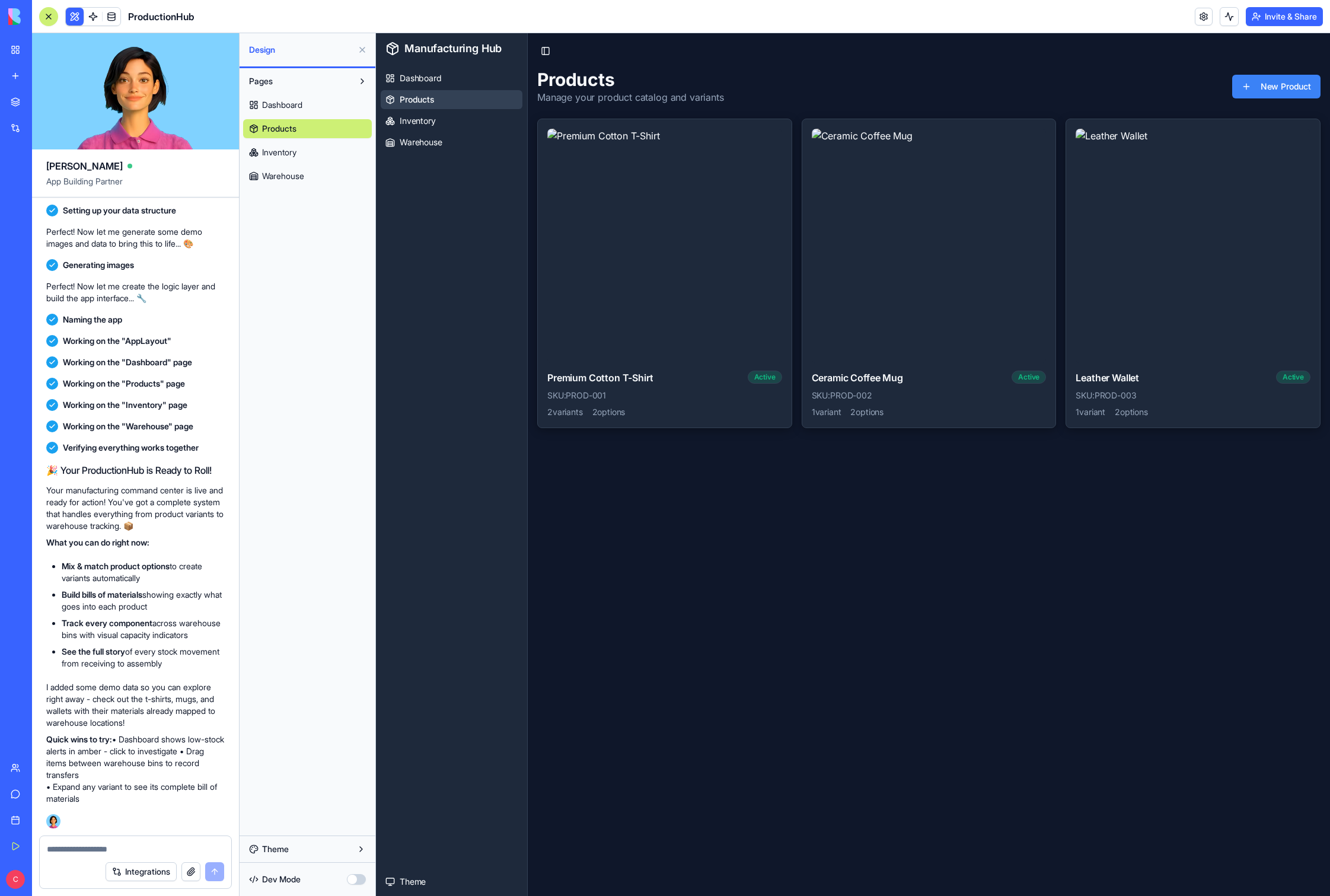
click at [308, 149] on link "Inventory" at bounding box center [308, 152] width 129 height 19
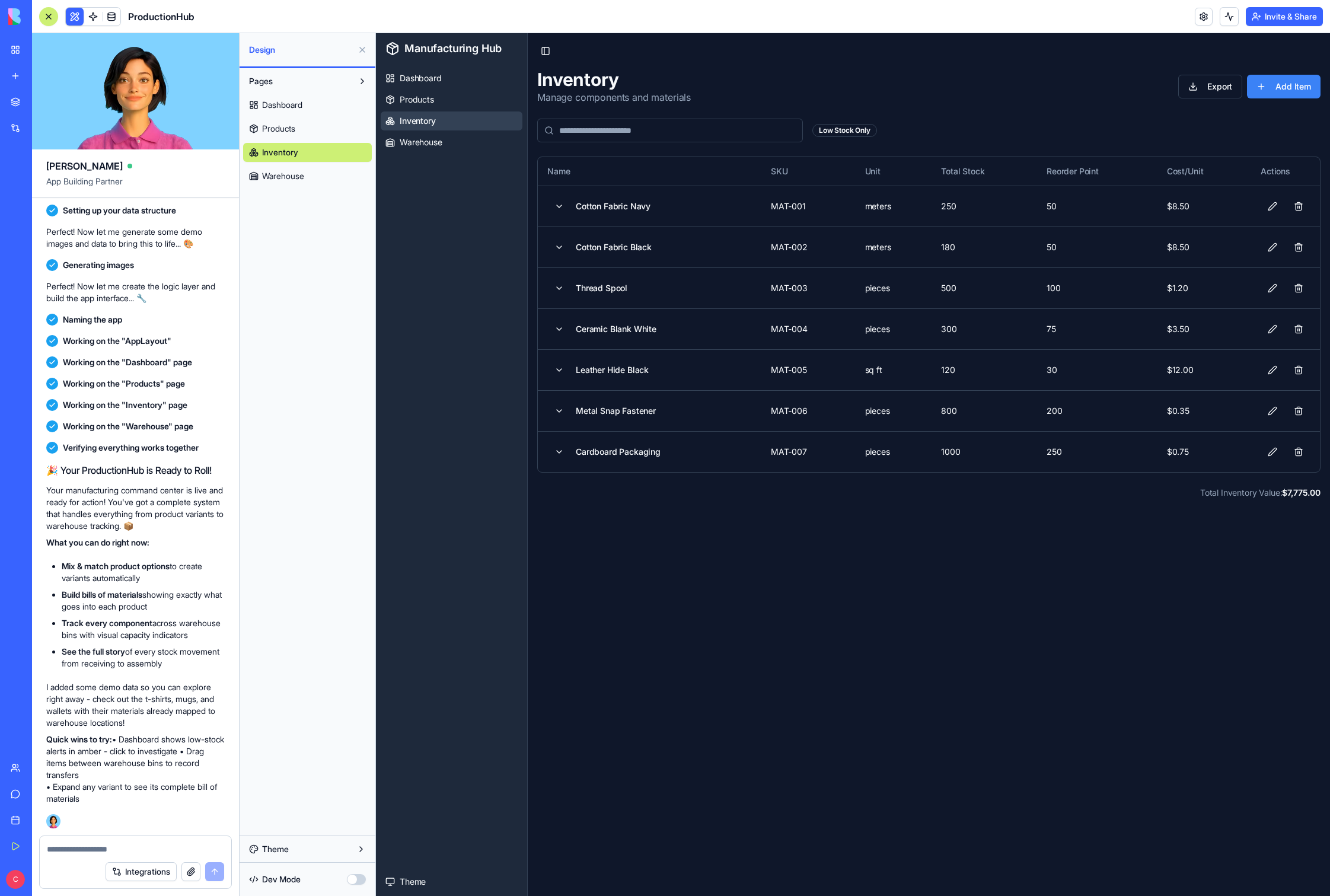
click at [300, 174] on span "Warehouse" at bounding box center [283, 176] width 42 height 12
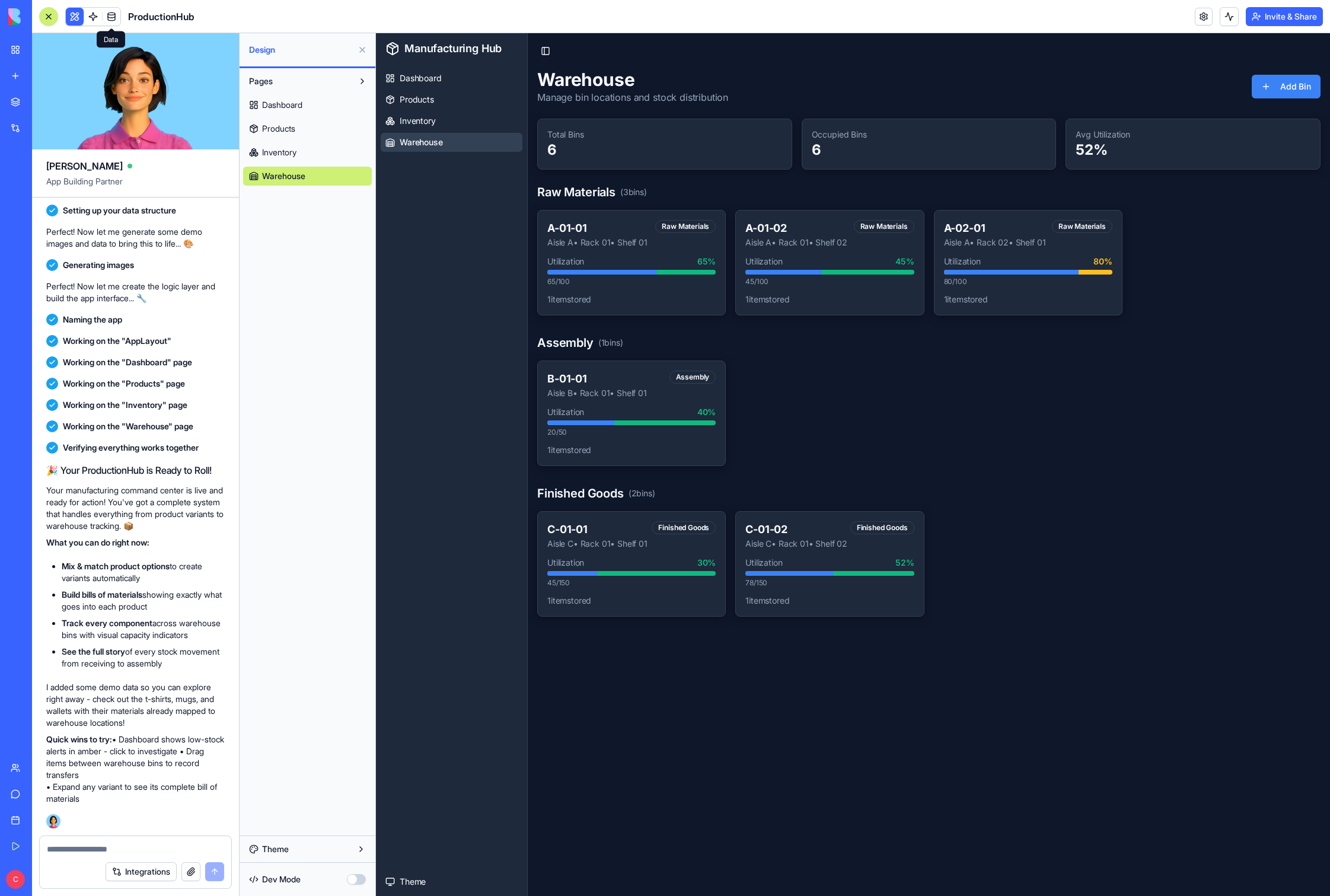
click at [118, 18] on span at bounding box center [111, 16] width 34 height 34
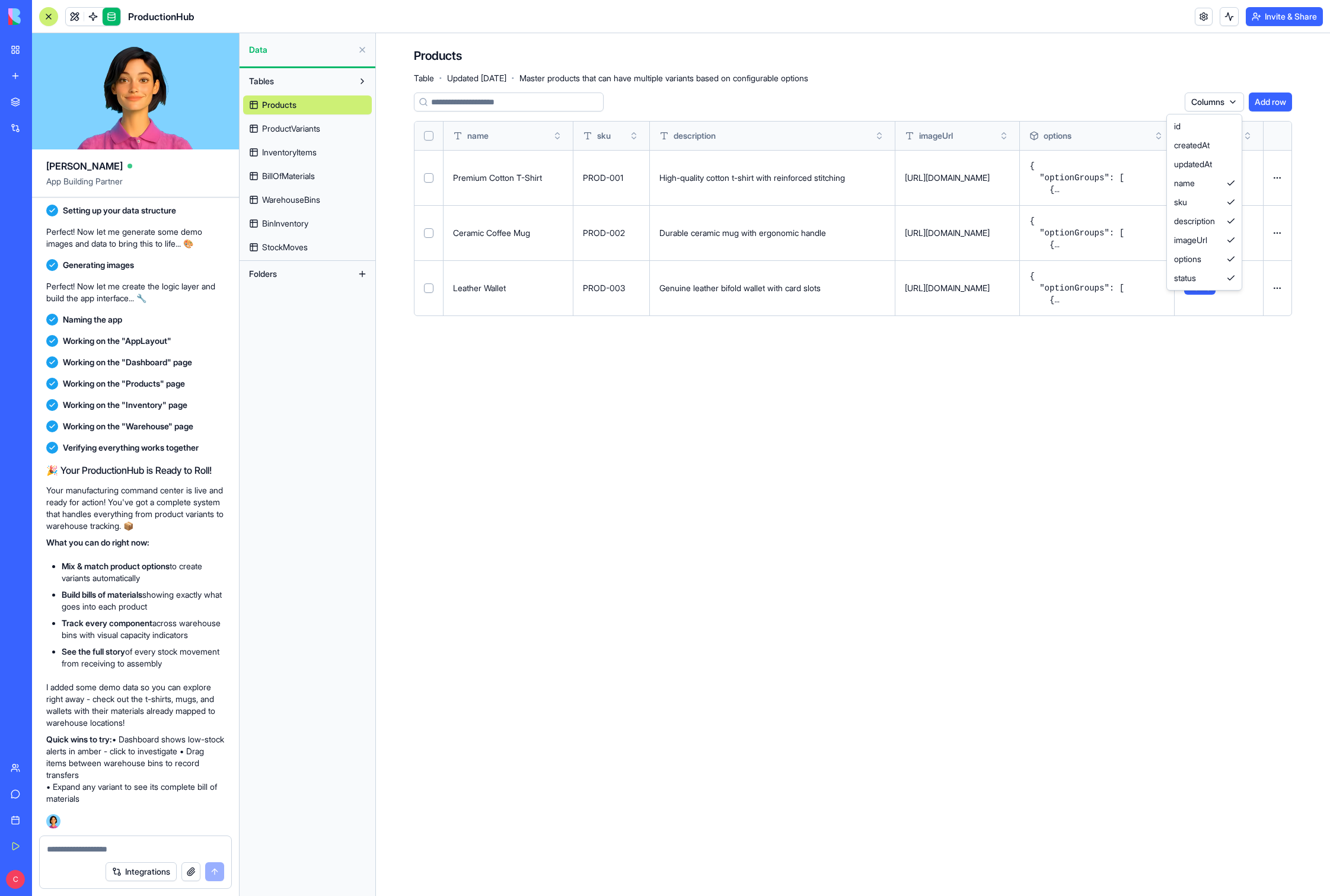
click at [759, 103] on html "My Workspace New app Marketplace Integrations Recent New App AI Logo Generator …" at bounding box center [665, 448] width 1330 height 896
click at [759, 69] on html "My Workspace New app Marketplace Integrations Recent New App AI Logo Generator …" at bounding box center [665, 448] width 1330 height 896
click at [683, 97] on div "Columns Add row" at bounding box center [853, 102] width 878 height 19
click at [546, 97] on input at bounding box center [509, 102] width 190 height 19
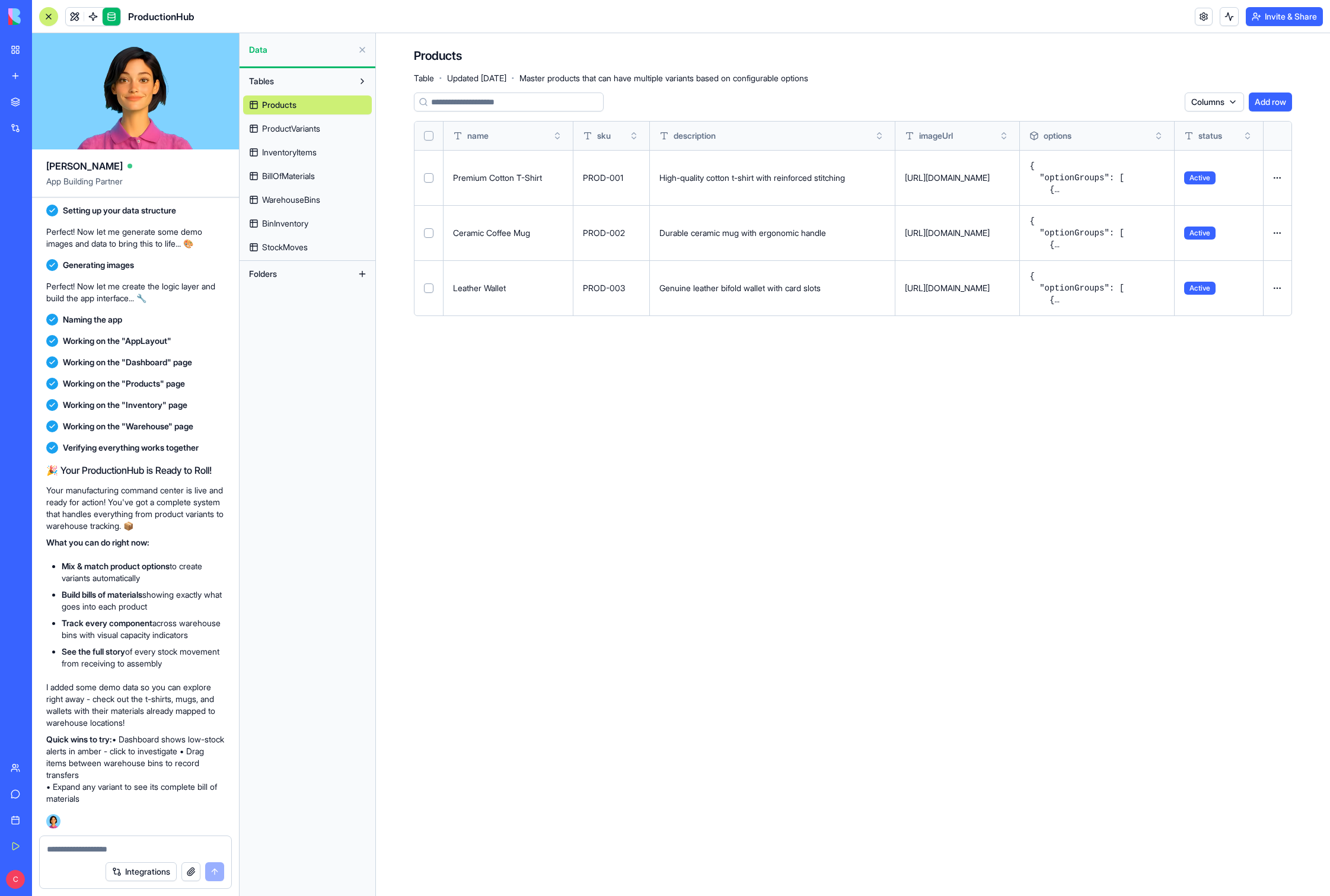
click at [657, 95] on div "Columns Add row" at bounding box center [853, 102] width 878 height 19
click at [316, 130] on span "ProductVariants" at bounding box center [291, 129] width 58 height 12
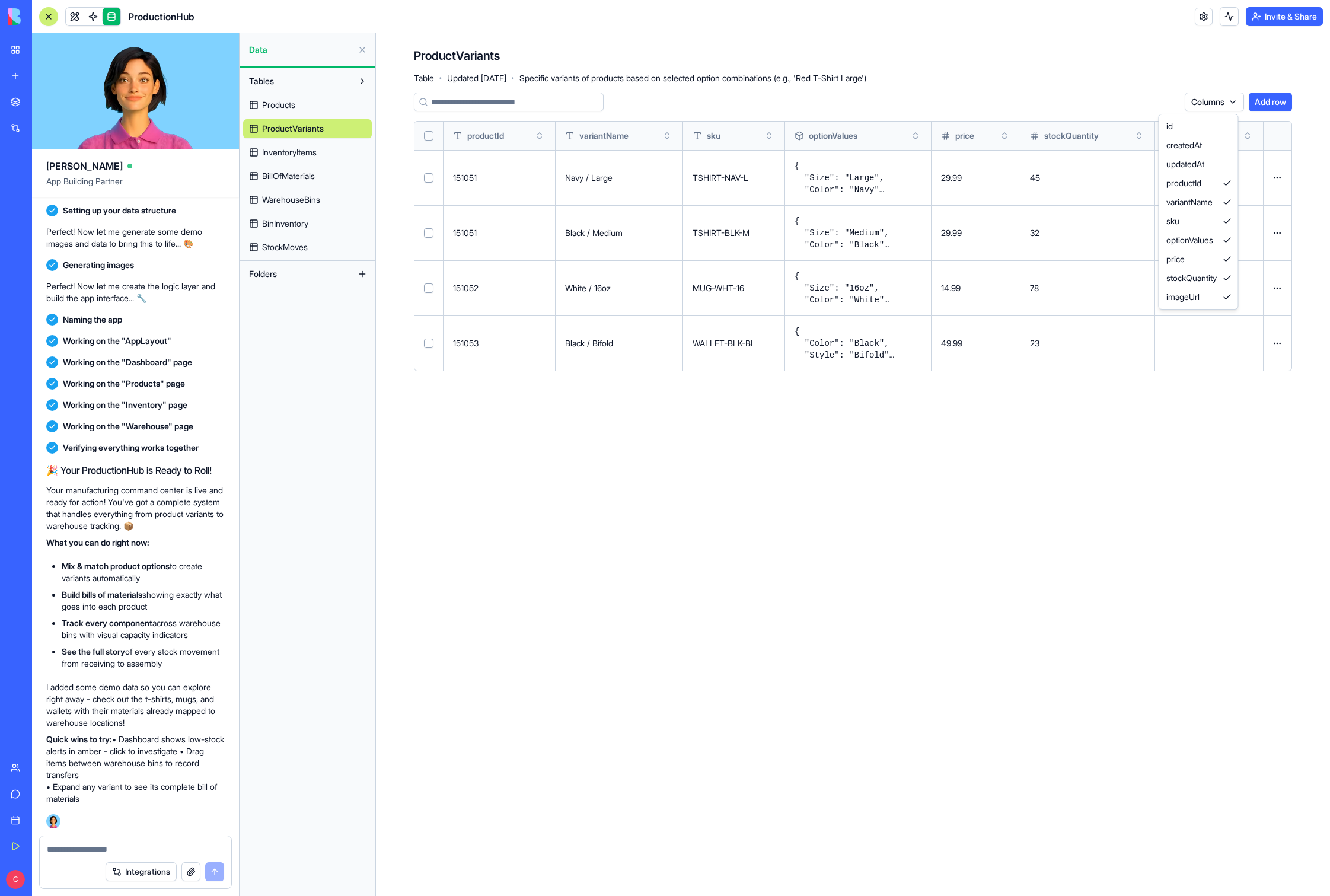
click at [759, 102] on html "My Workspace New app Marketplace Integrations Recent New App AI Logo Generator …" at bounding box center [665, 448] width 1330 height 896
click at [759, 82] on html "My Workspace New app Marketplace Integrations Recent New App AI Logo Generator …" at bounding box center [665, 448] width 1330 height 896
click at [759, 179] on html "My Workspace New app Marketplace Integrations Recent New App AI Logo Generator …" at bounding box center [665, 448] width 1330 height 896
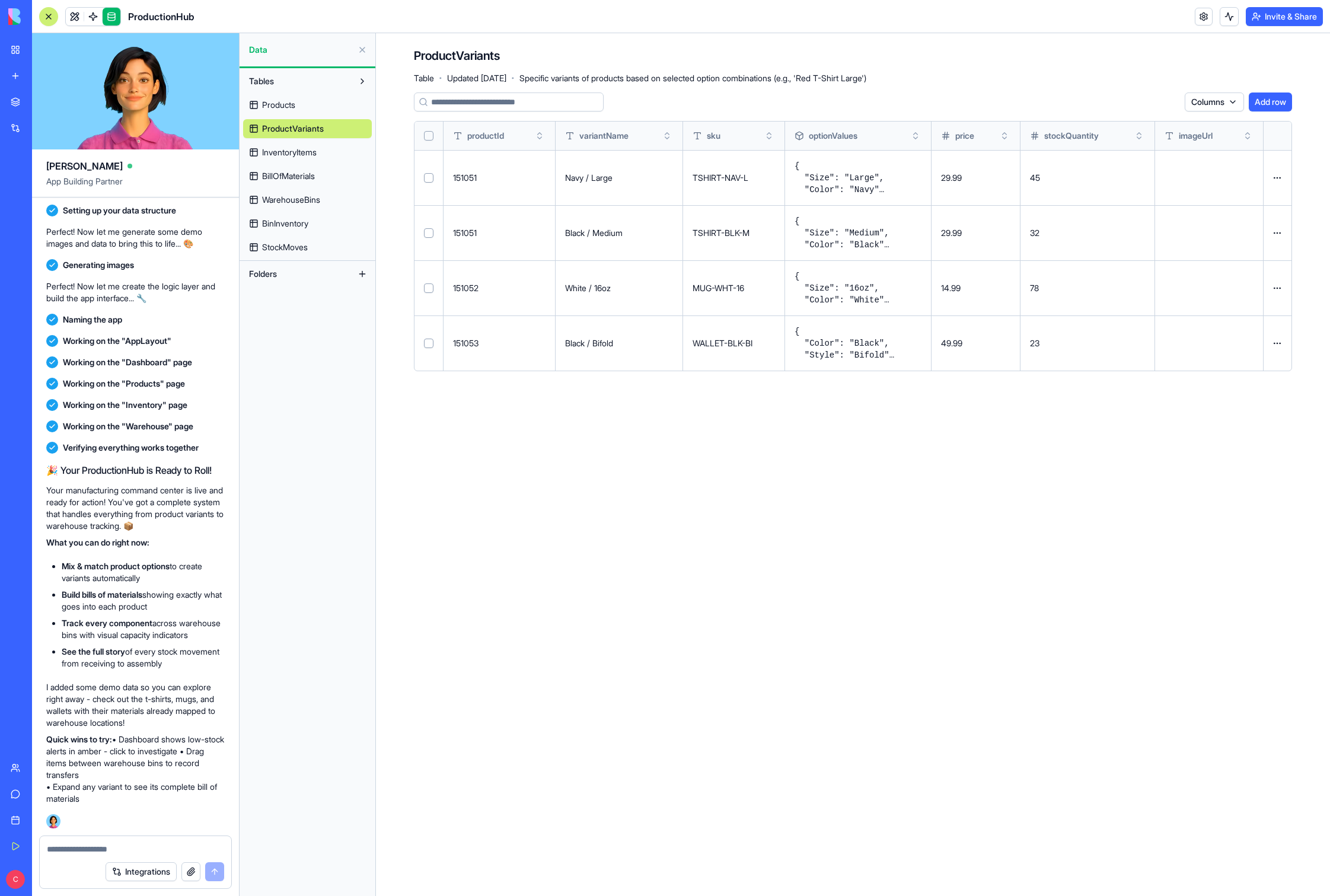
click at [759, 74] on div "ProductVariants Table · Updated [DATE] · Specific variants of products based on…" at bounding box center [853, 65] width 878 height 35
click at [759, 14] on link at bounding box center [1204, 16] width 18 height 18
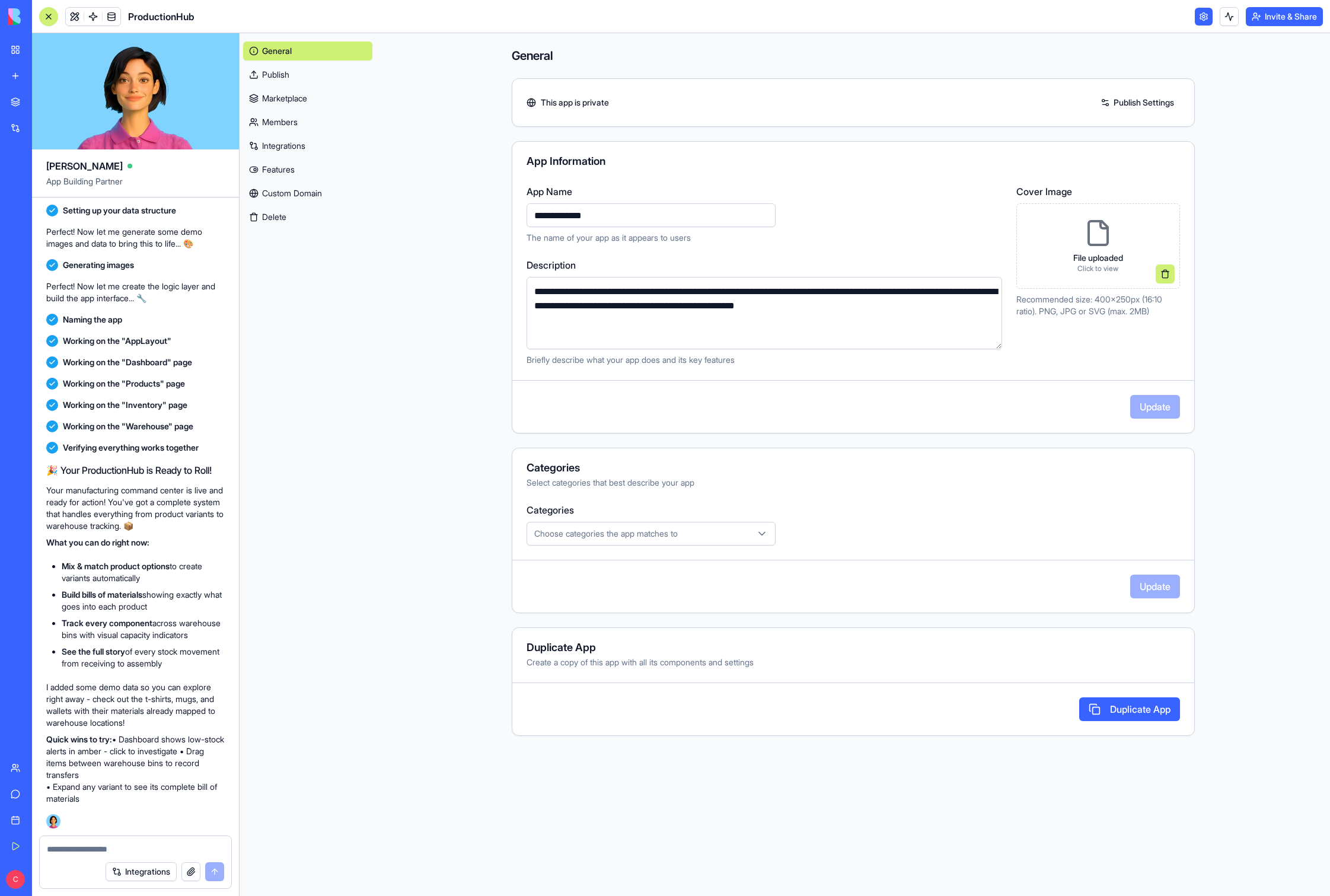
click at [295, 174] on link "Features" at bounding box center [308, 170] width 130 height 19
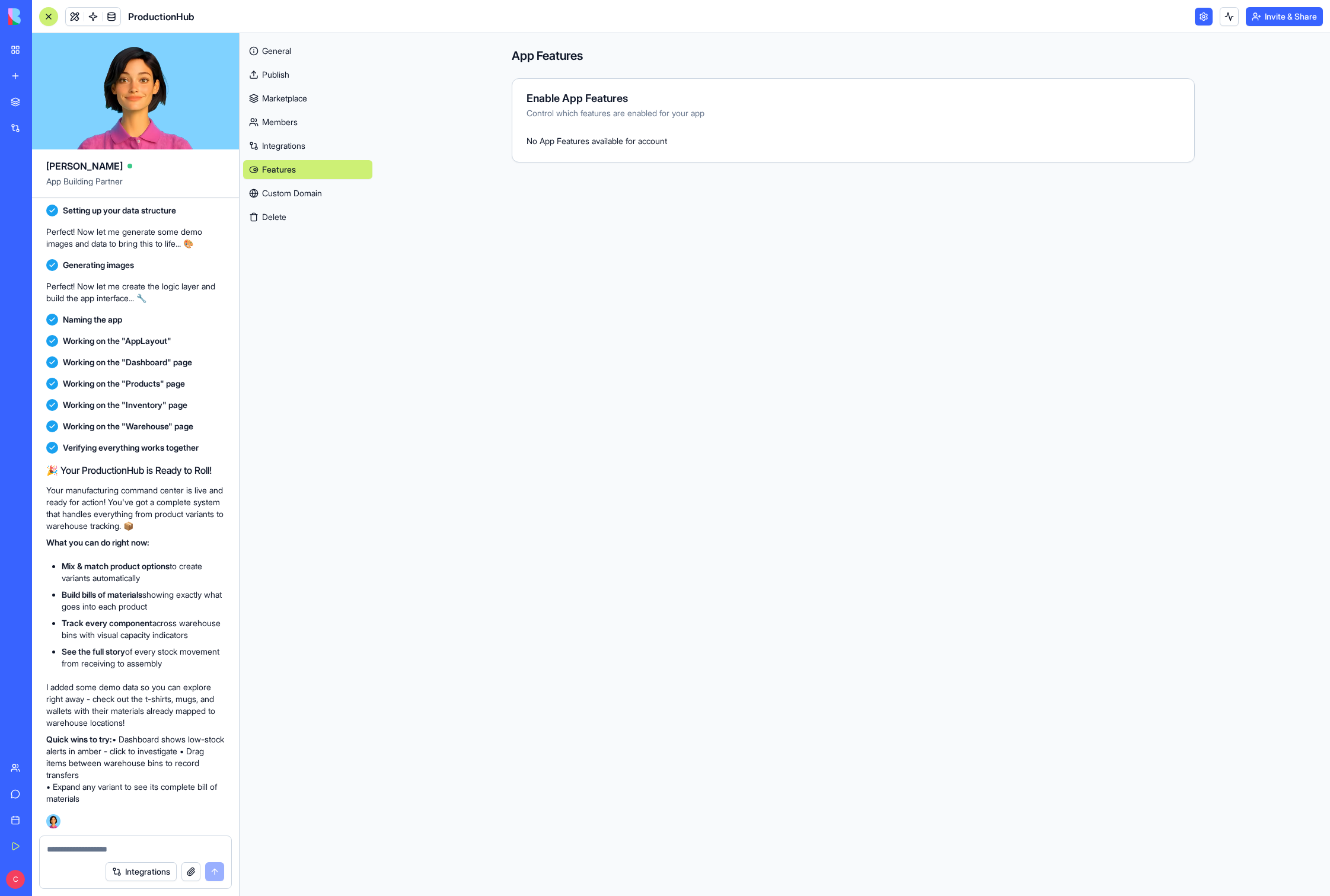
click at [315, 192] on link "Custom Domain" at bounding box center [308, 193] width 130 height 19
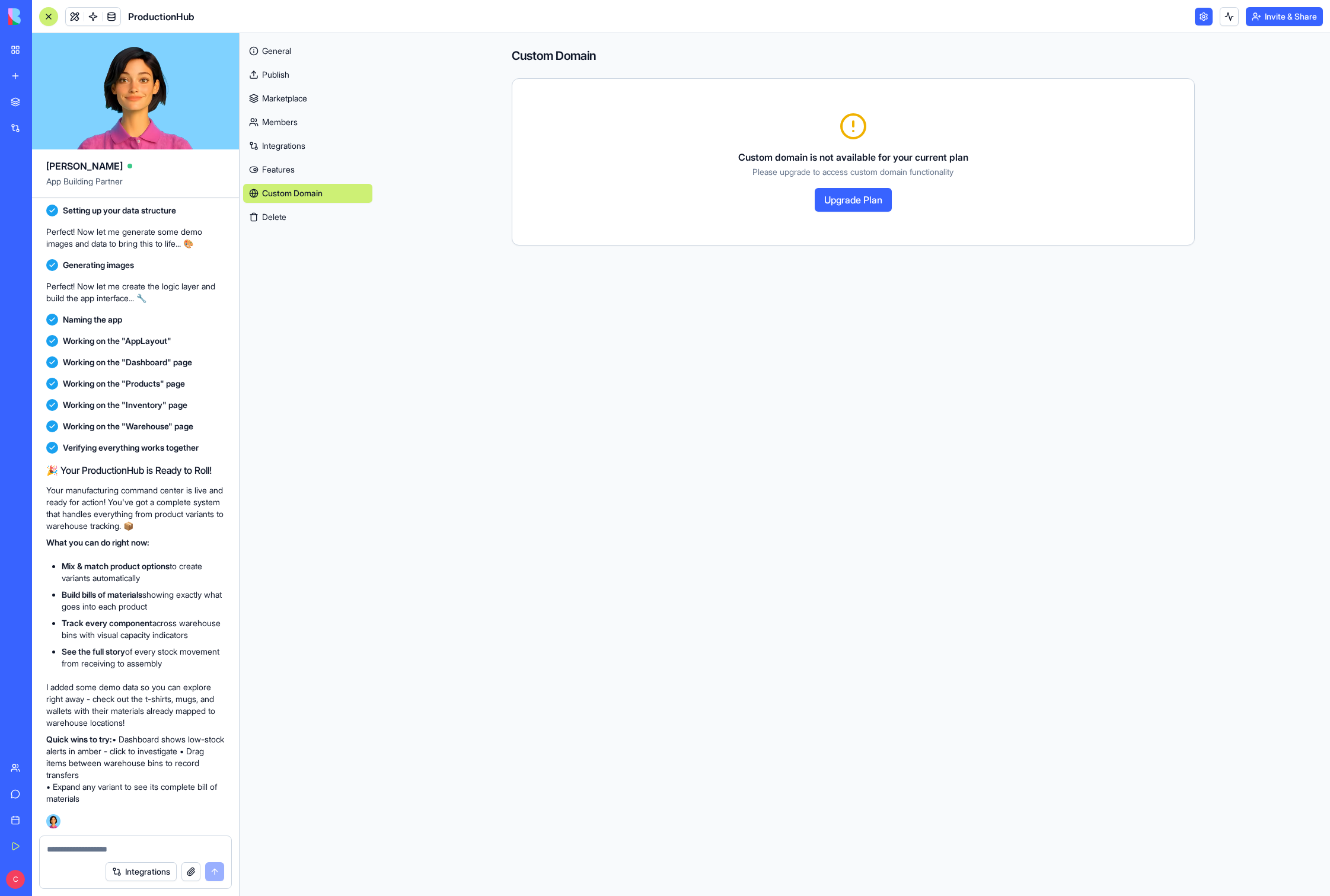
click at [293, 213] on button "Delete" at bounding box center [308, 217] width 130 height 19
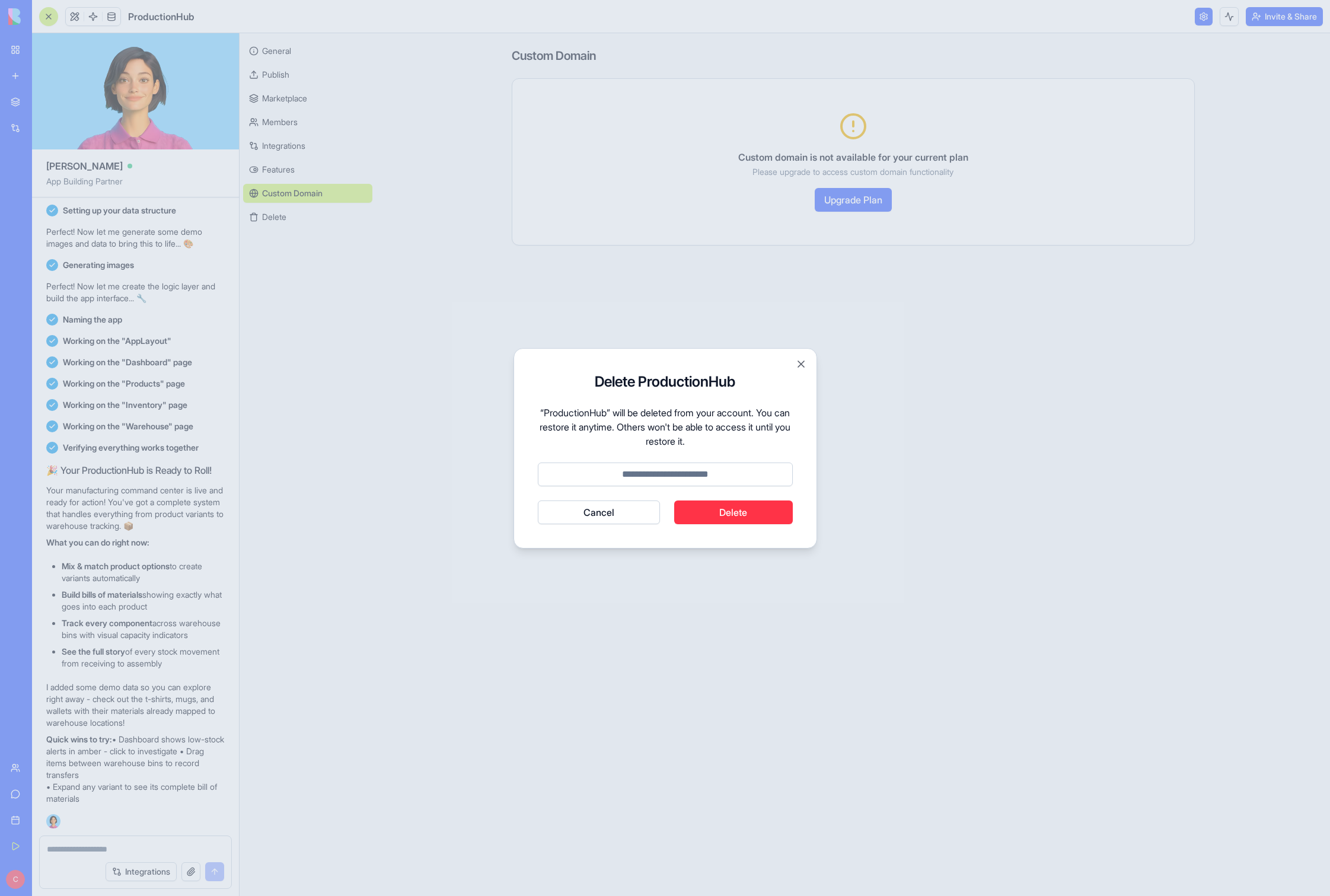
scroll to position [411, 0]
click at [759, 362] on button "Close" at bounding box center [801, 364] width 12 height 12
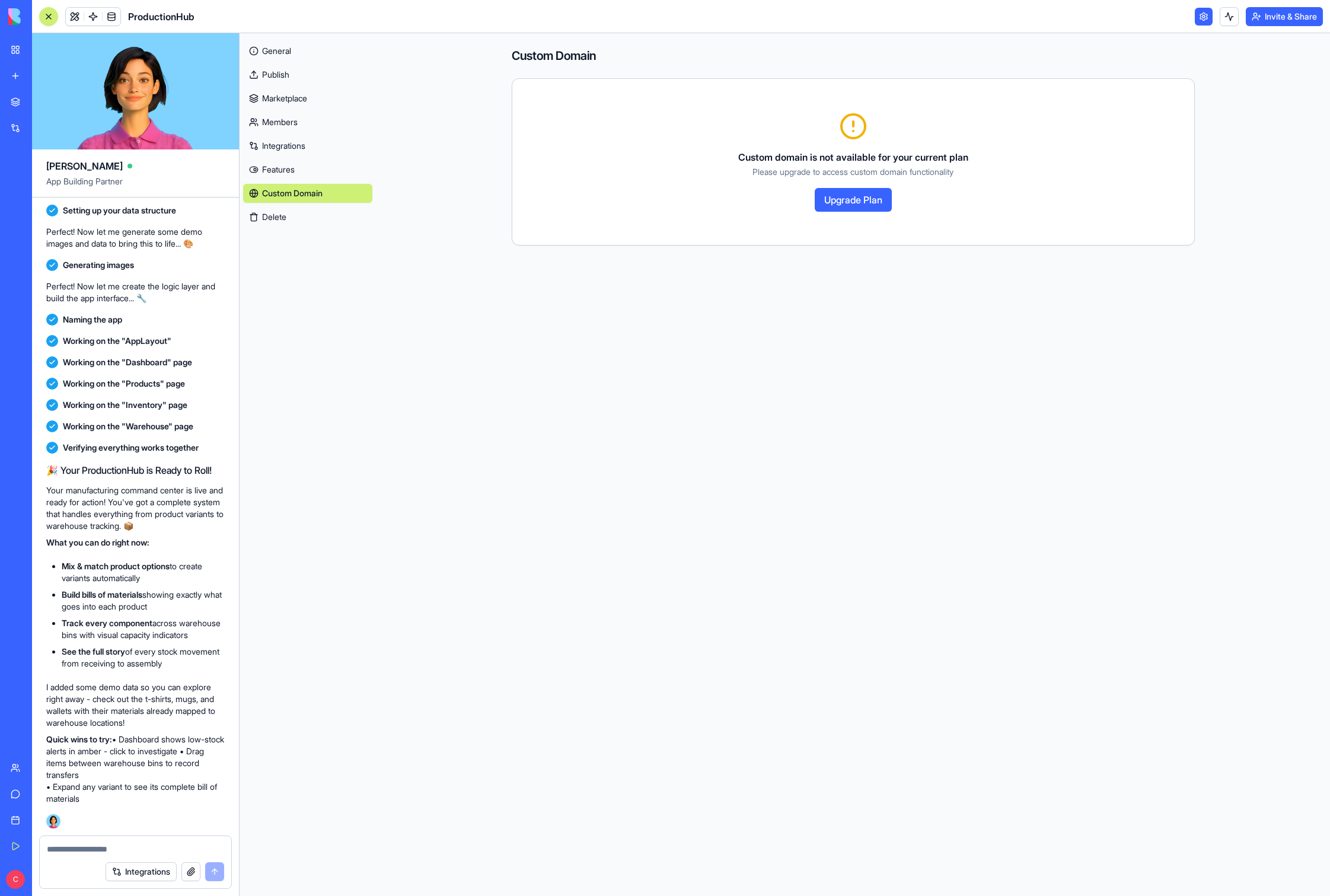
click at [291, 45] on link "General" at bounding box center [308, 51] width 130 height 19
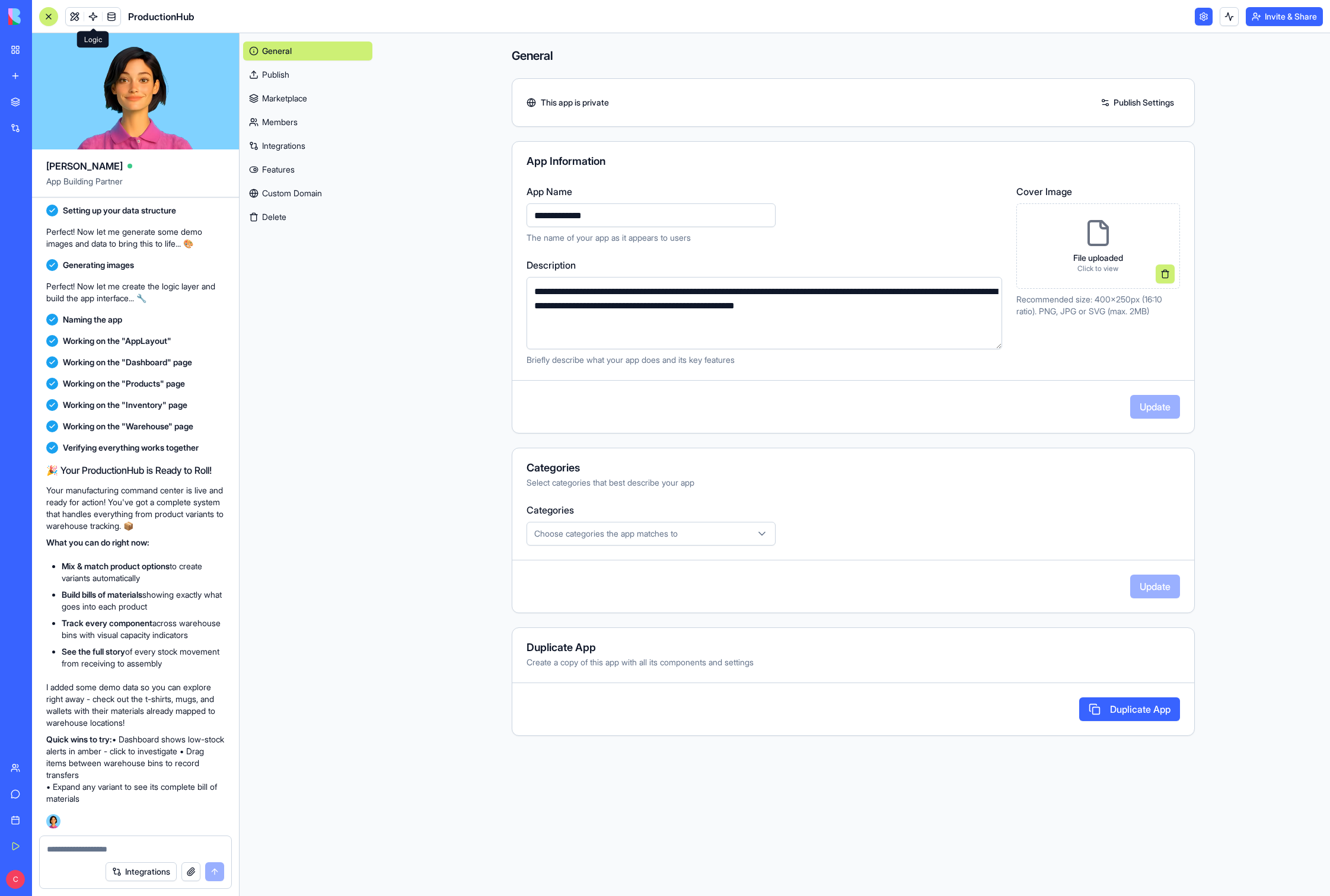
click at [94, 18] on span at bounding box center [93, 16] width 34 height 34
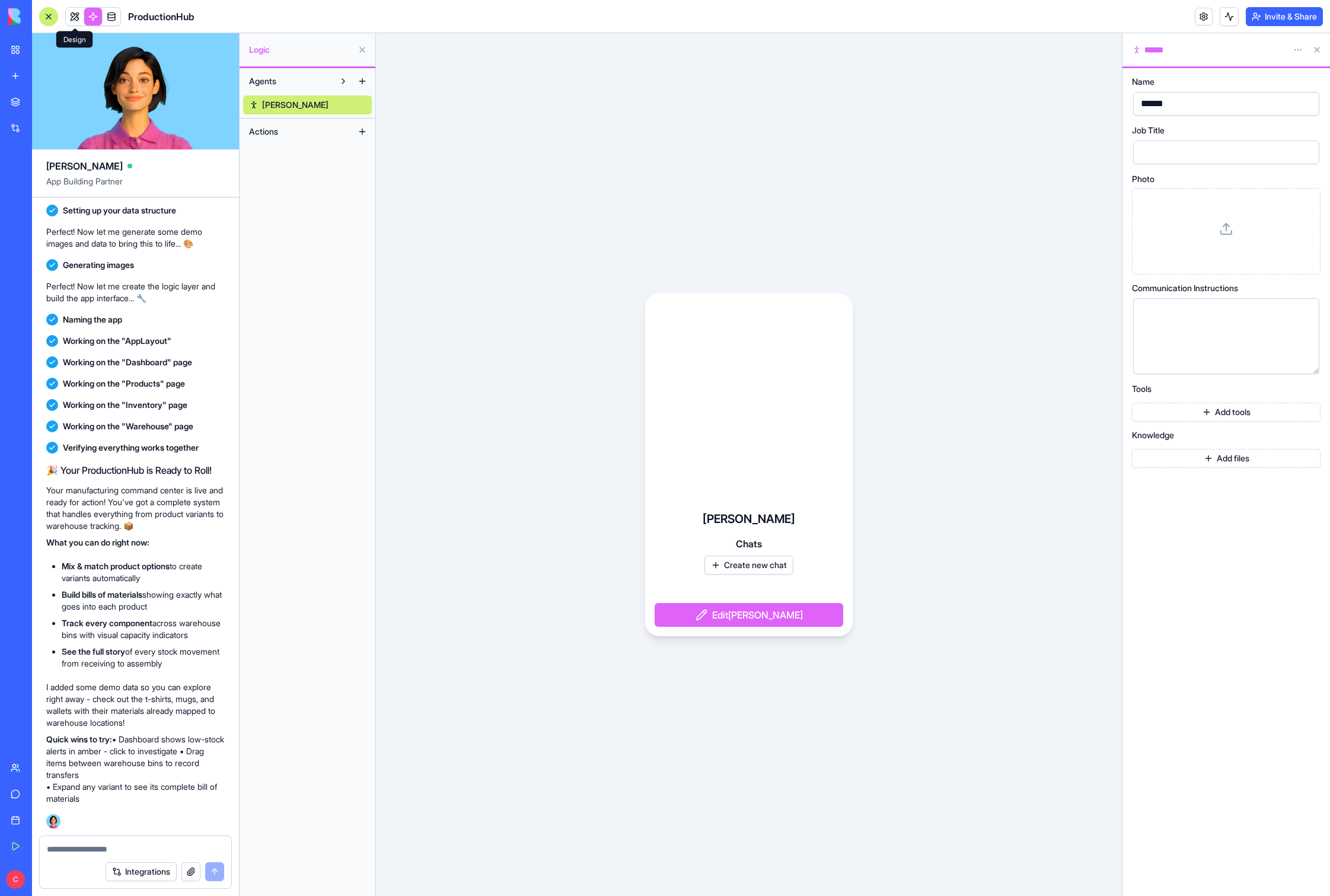
click at [75, 14] on link at bounding box center [74, 16] width 18 height 18
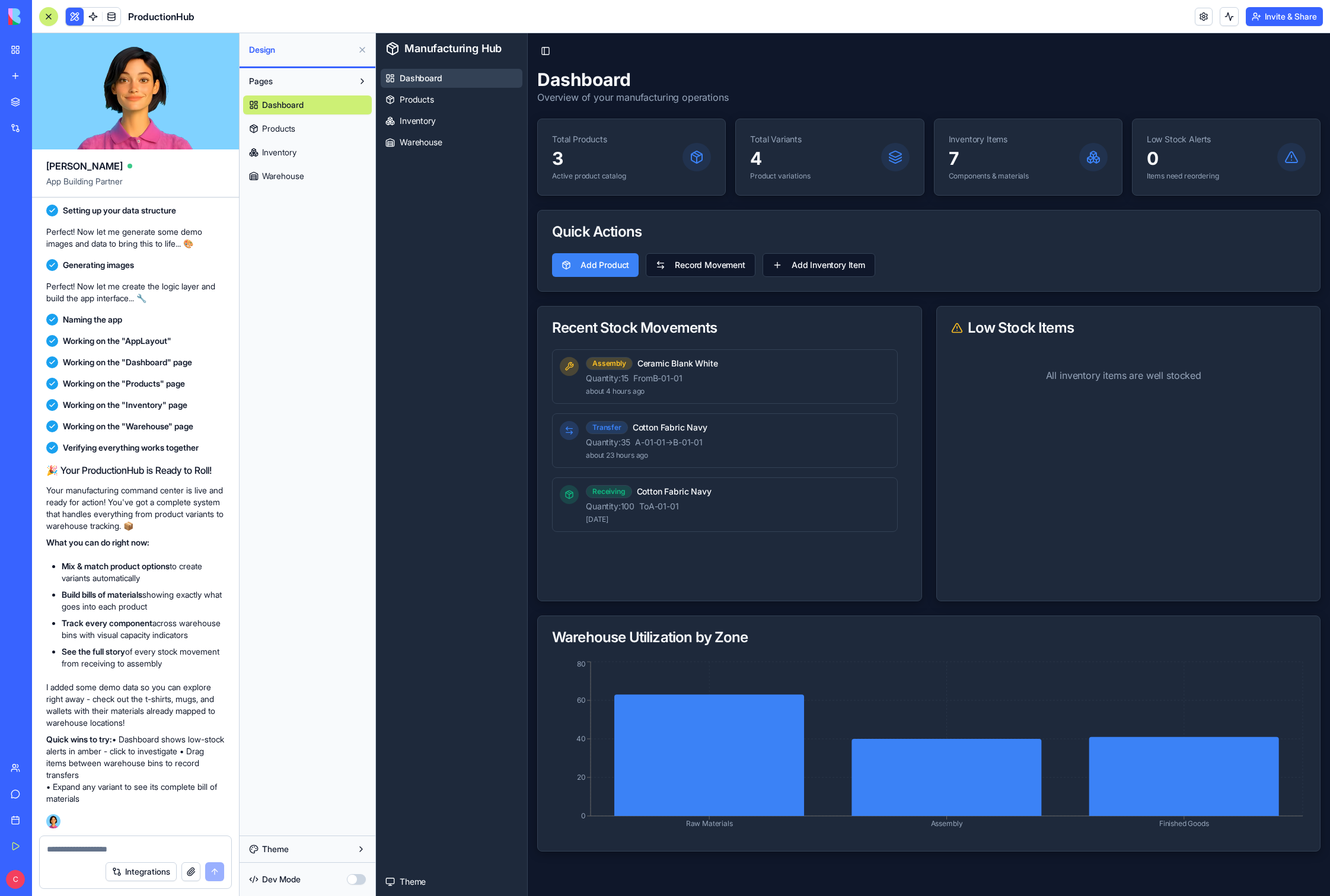
click at [277, 133] on span "Products" at bounding box center [279, 129] width 34 height 12
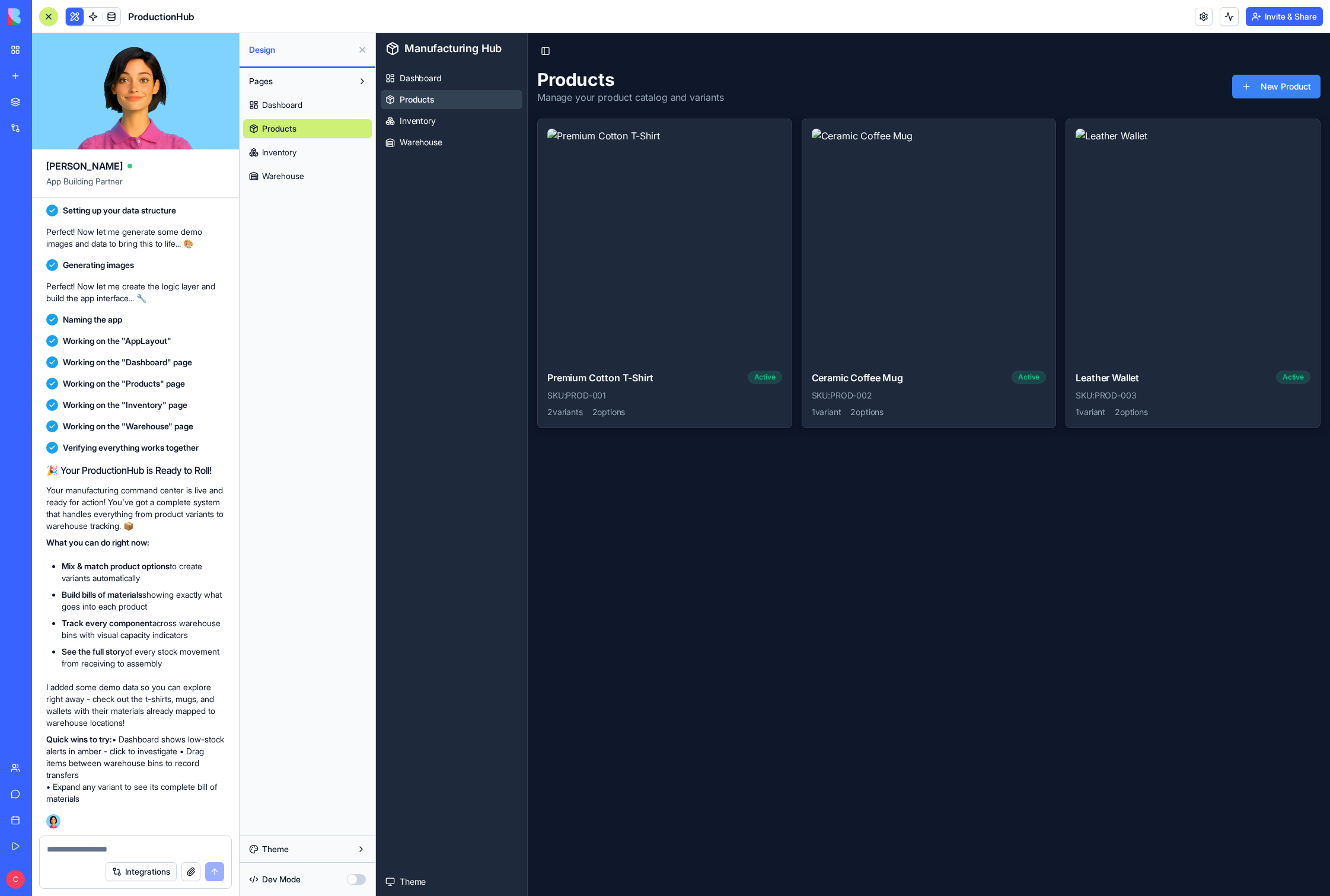
click at [74, 15] on button at bounding box center [74, 16] width 18 height 18
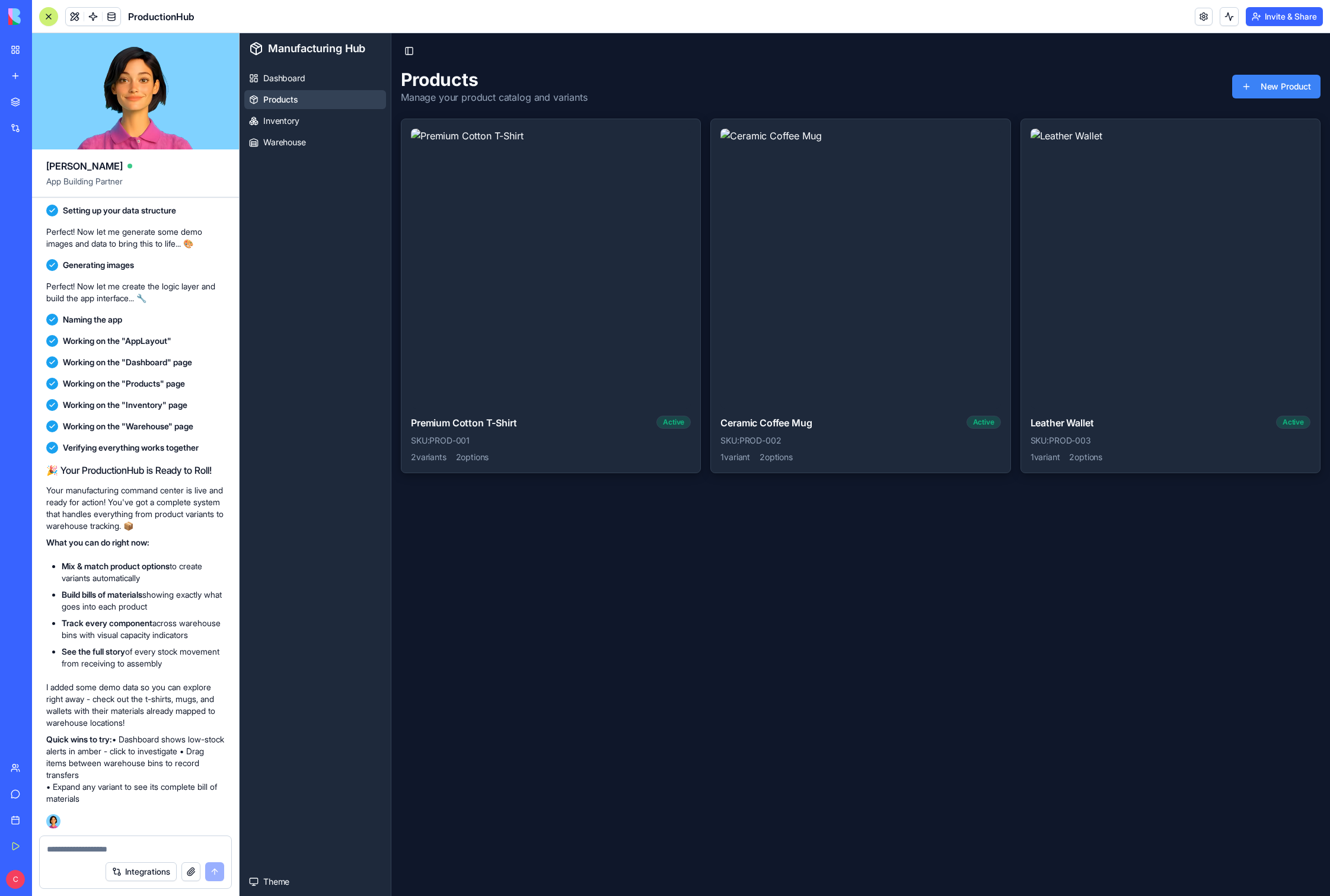
click at [74, 15] on button at bounding box center [74, 16] width 18 height 18
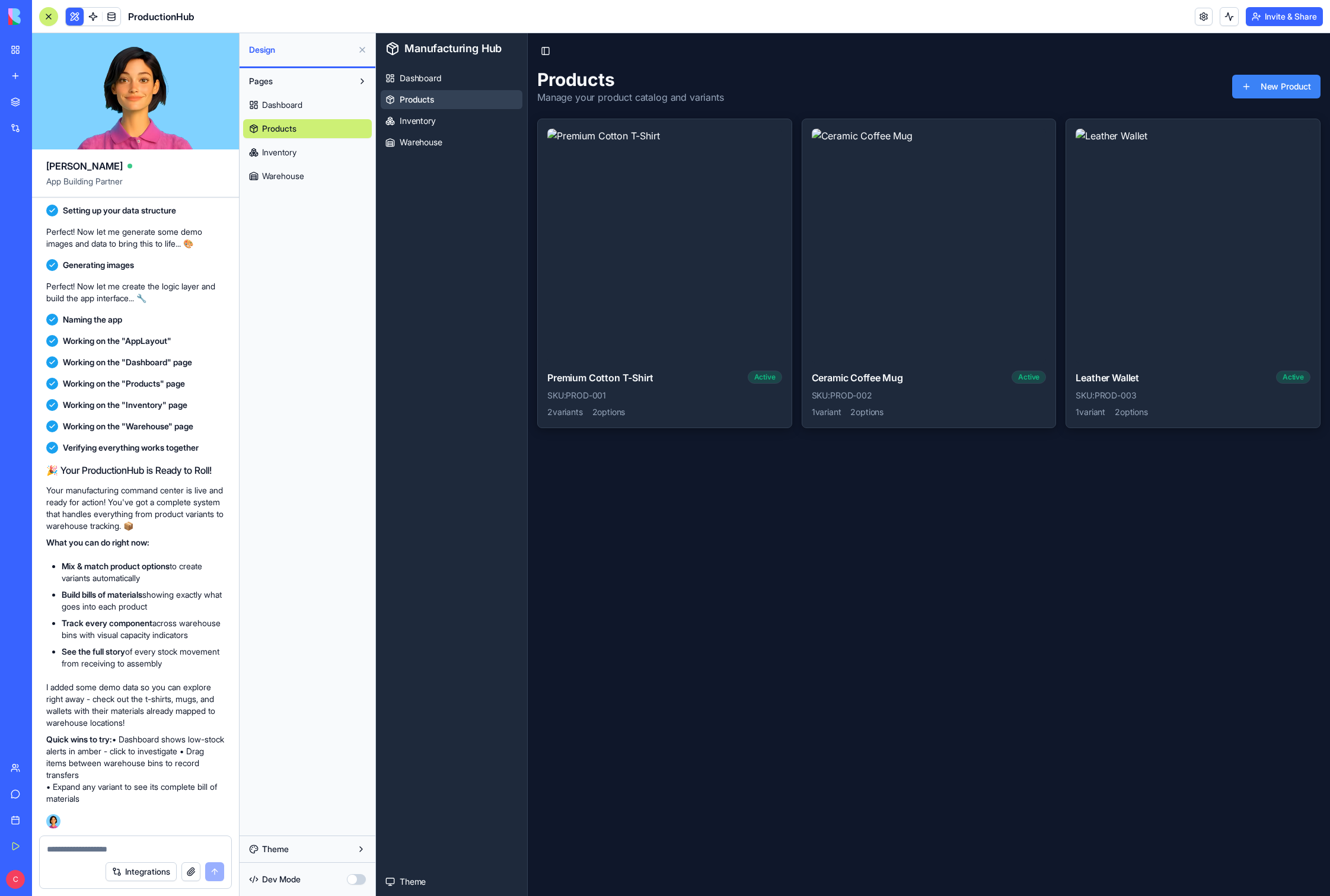
click at [286, 107] on span "Dashboard" at bounding box center [282, 105] width 40 height 12
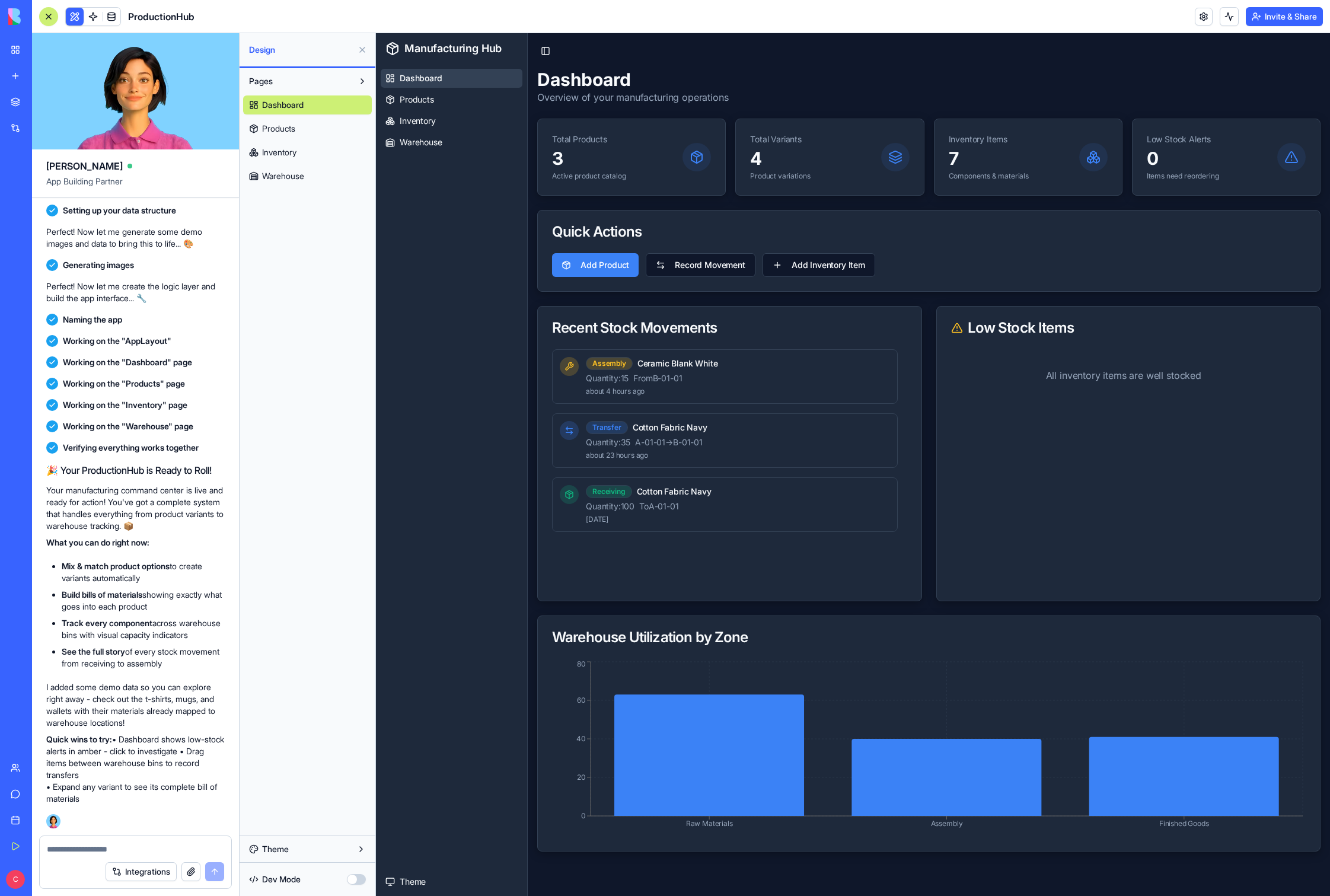
click at [759, 331] on div "Recent Stock Movements" at bounding box center [730, 328] width 355 height 14
click at [759, 333] on div "Low Stock Items" at bounding box center [1129, 328] width 355 height 14
drag, startPoint x: 641, startPoint y: 139, endPoint x: 655, endPoint y: 123, distance: 21.3
click at [655, 123] on div "Total Products 3 Active product catalog" at bounding box center [631, 156] width 187 height 76
click at [439, 104] on link "Products" at bounding box center [452, 99] width 142 height 19
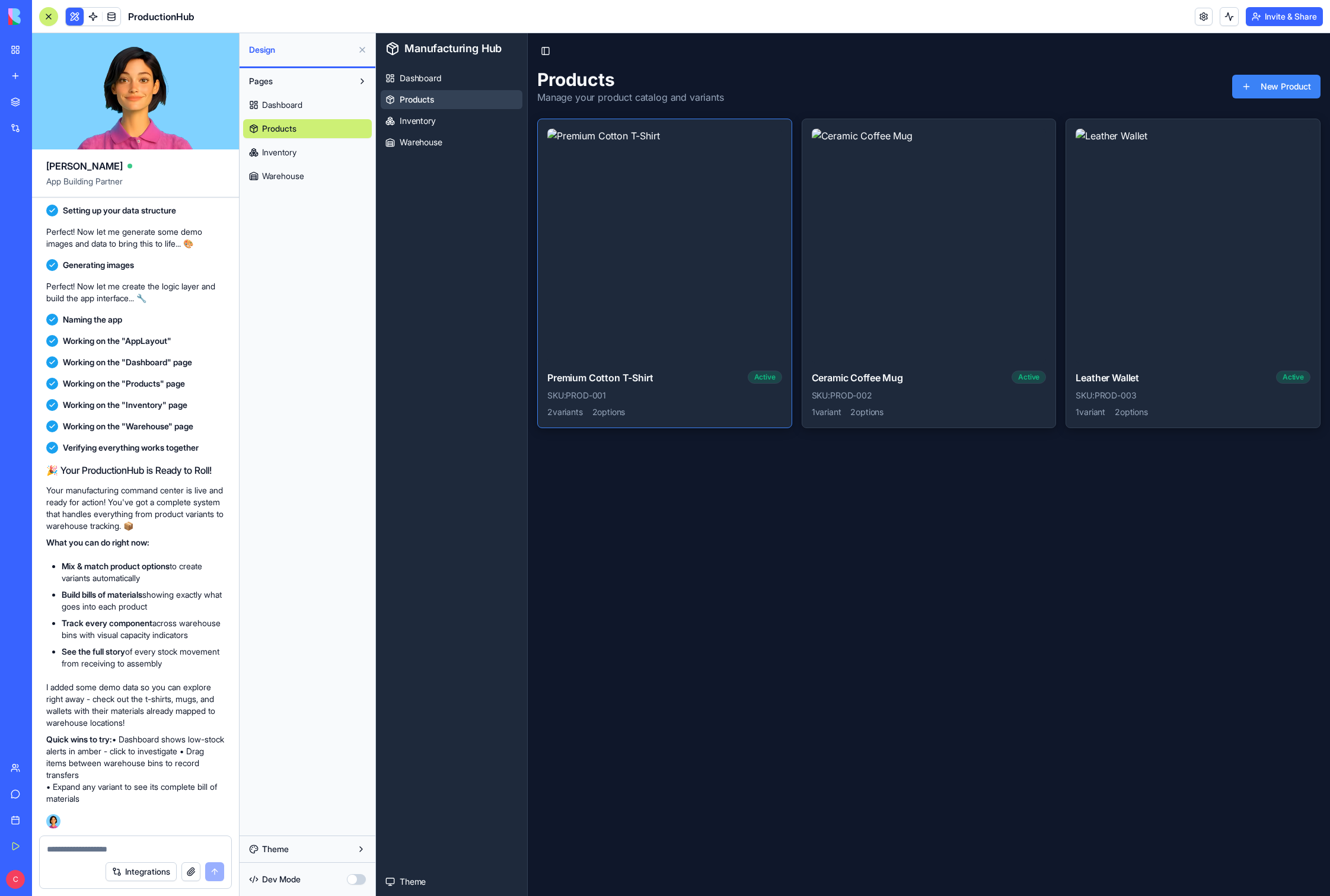
click at [658, 197] on img at bounding box center [665, 246] width 235 height 235
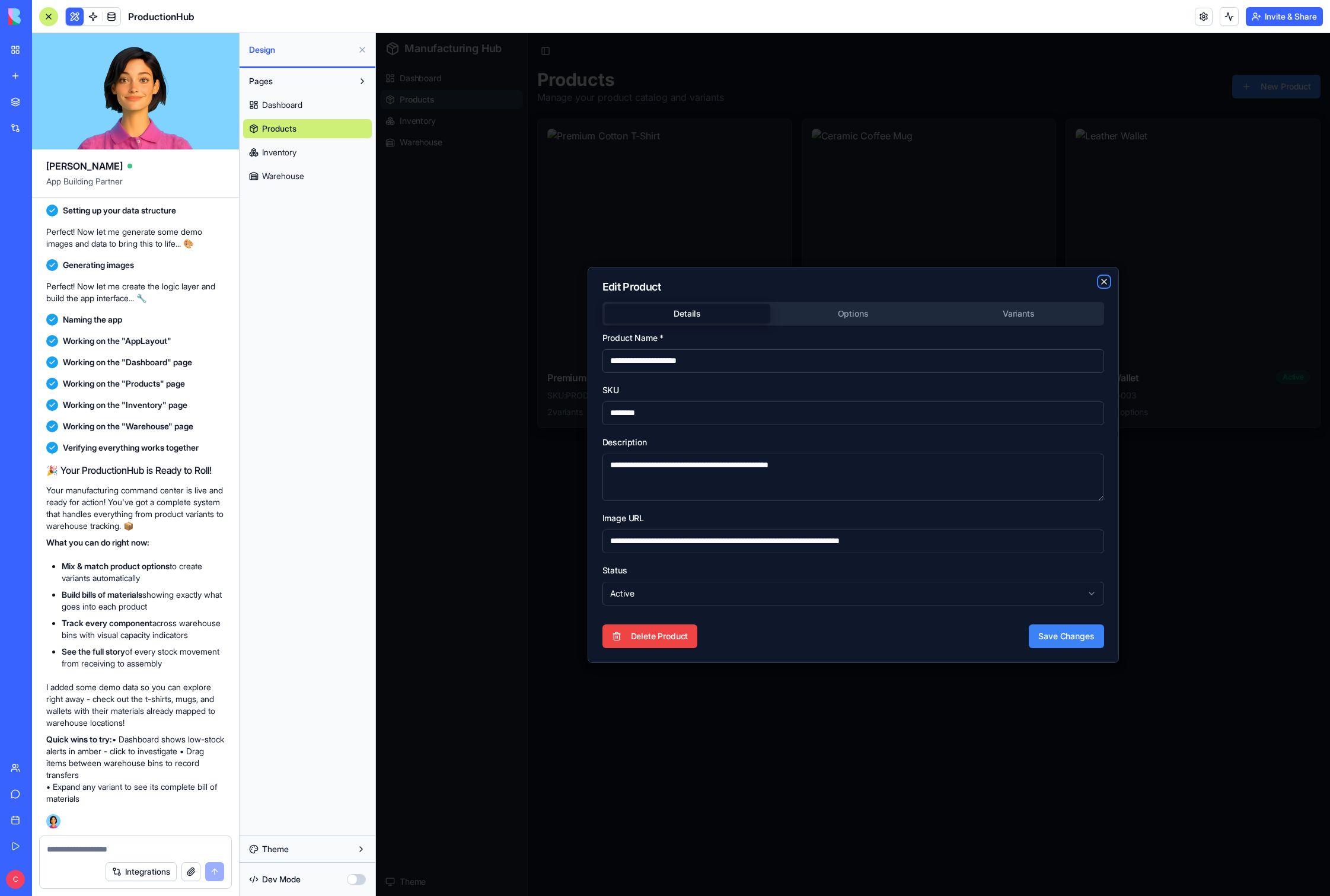
click at [759, 279] on icon "button" at bounding box center [1104, 281] width 9 height 9
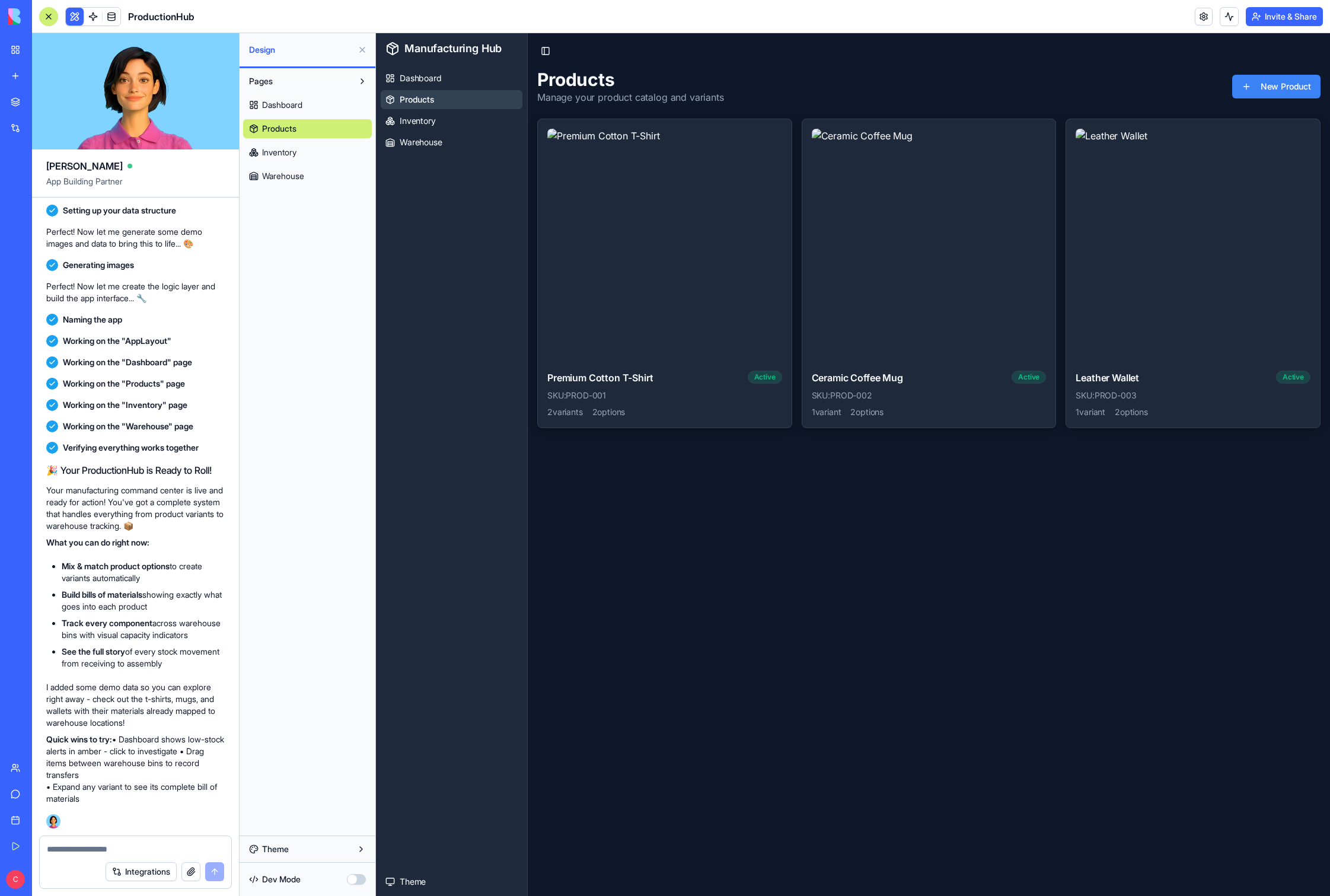
click at [323, 80] on button "Pages" at bounding box center [298, 81] width 110 height 19
click at [294, 110] on span "Dashboard" at bounding box center [282, 105] width 40 height 12
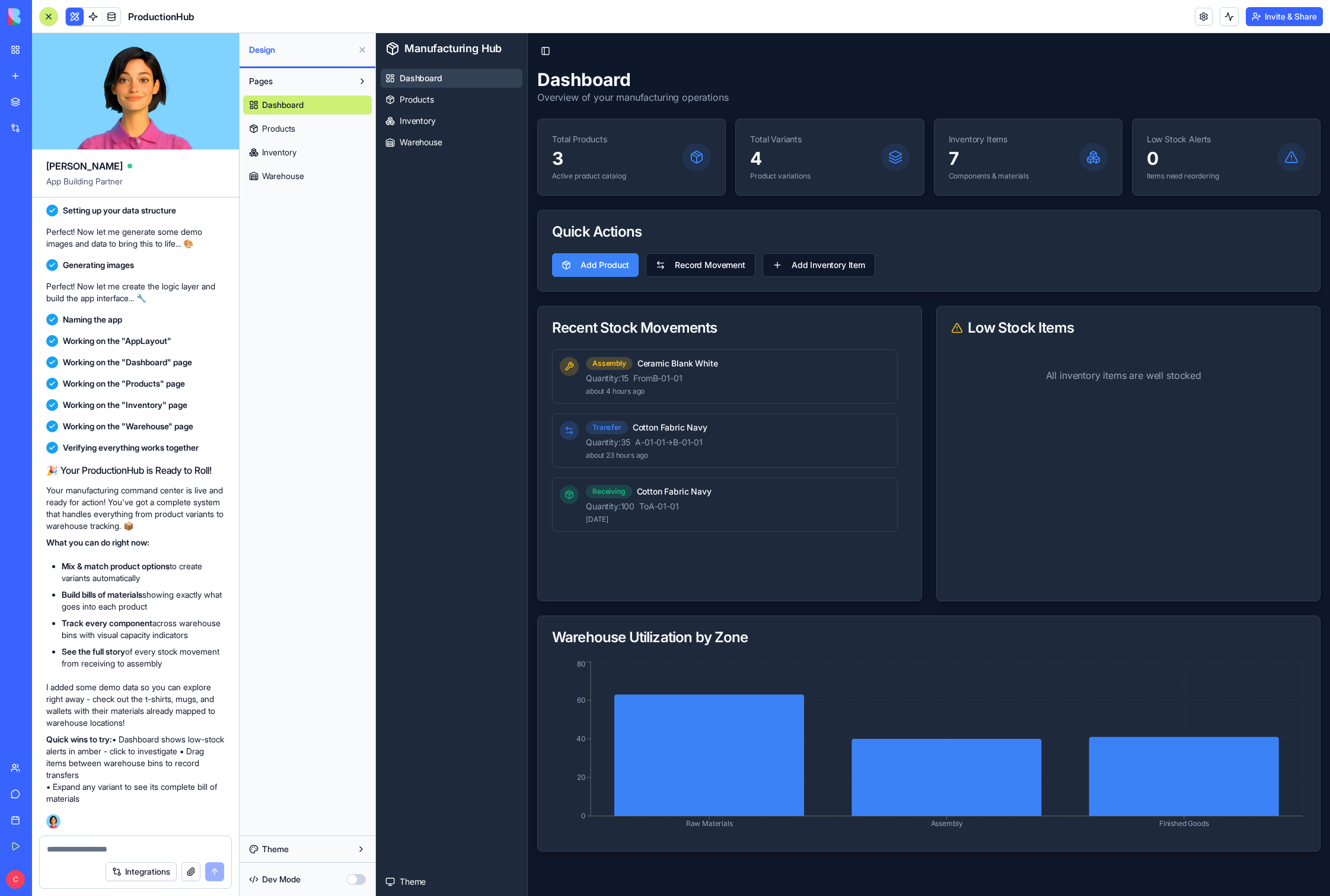
click at [295, 129] on span "Products" at bounding box center [279, 129] width 34 height 12
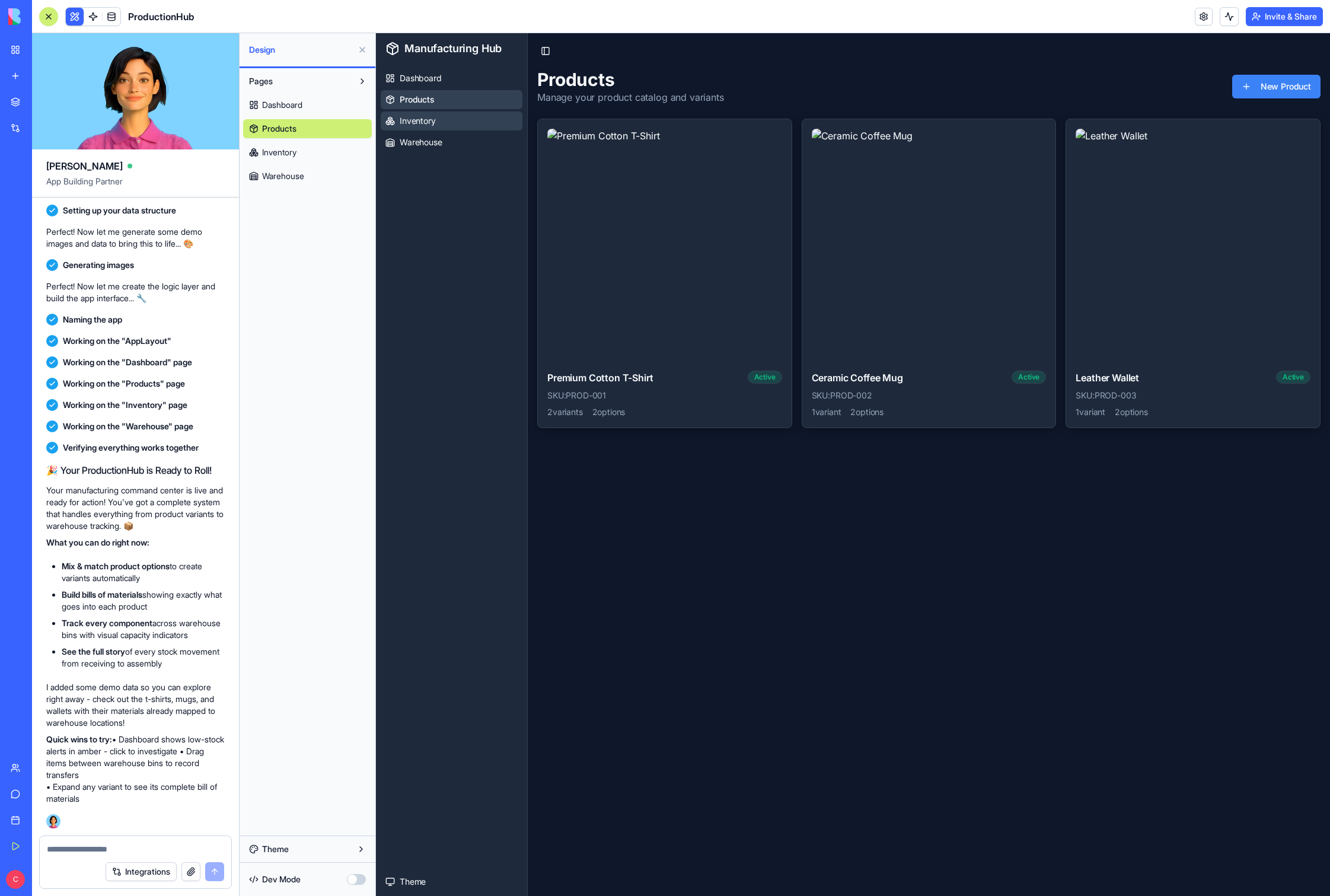
click at [422, 122] on span "Inventory" at bounding box center [417, 121] width 36 height 12
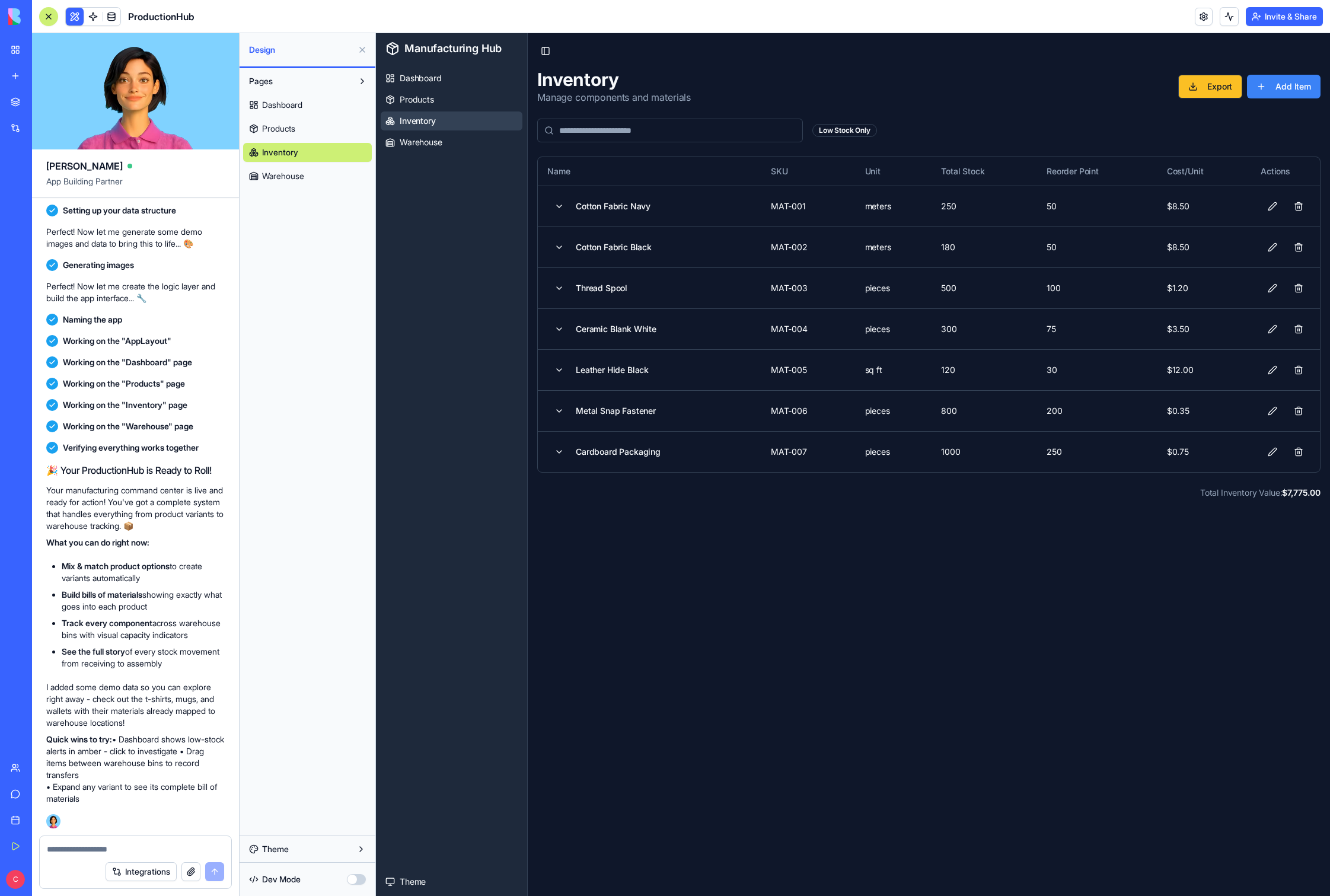
click at [759, 89] on button "Export" at bounding box center [1210, 87] width 64 height 24
click at [759, 111] on div "Inventory Manage components and materials Export Add Item Low Stock Only Name S…" at bounding box center [929, 284] width 784 height 430
click at [759, 132] on div "Low Stock Only" at bounding box center [845, 131] width 64 height 13
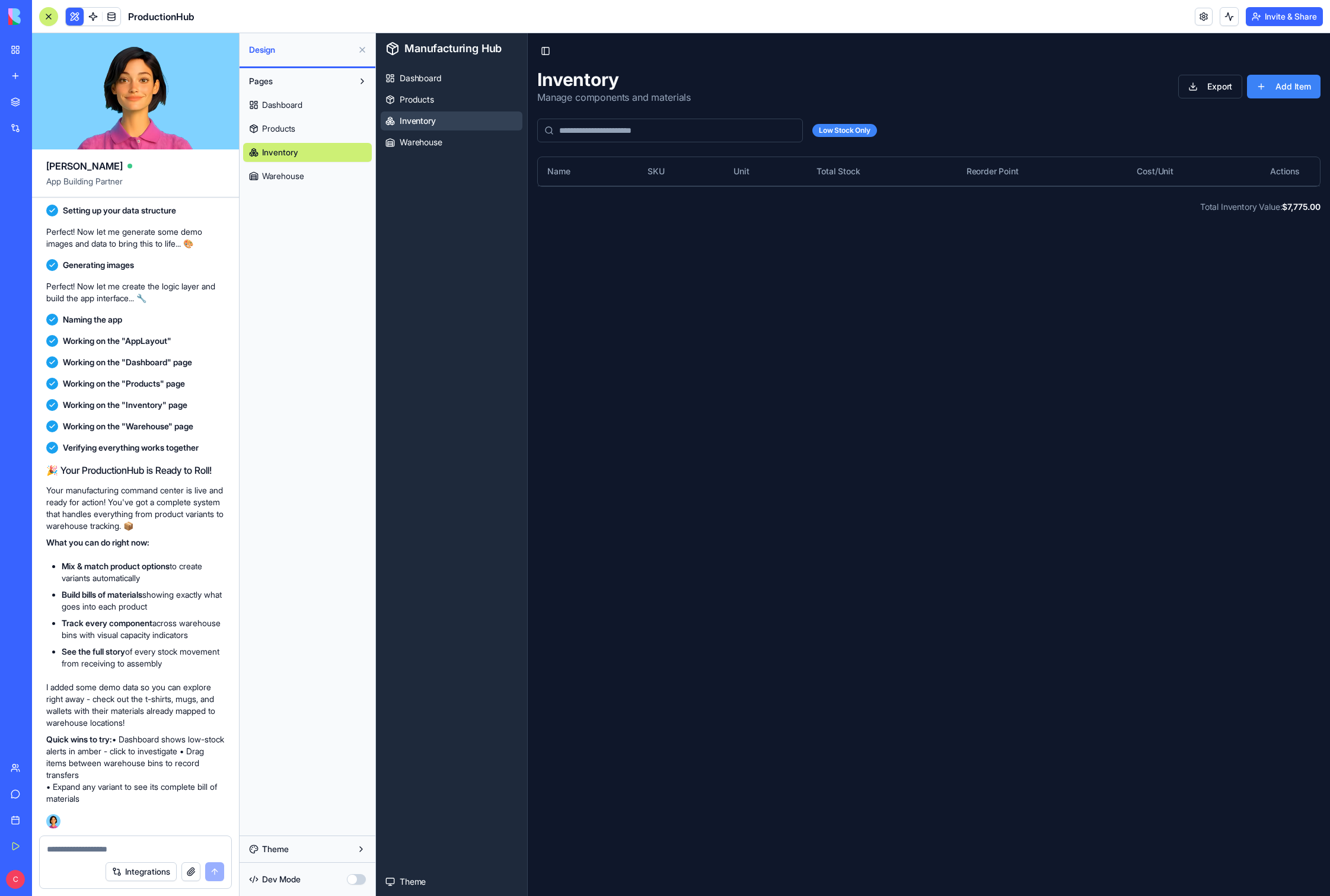
click at [715, 130] on input at bounding box center [670, 130] width 266 height 24
click at [759, 124] on div "Low Stock Only" at bounding box center [929, 130] width 784 height 24
click at [759, 128] on div "Low Stock Only" at bounding box center [845, 131] width 64 height 13
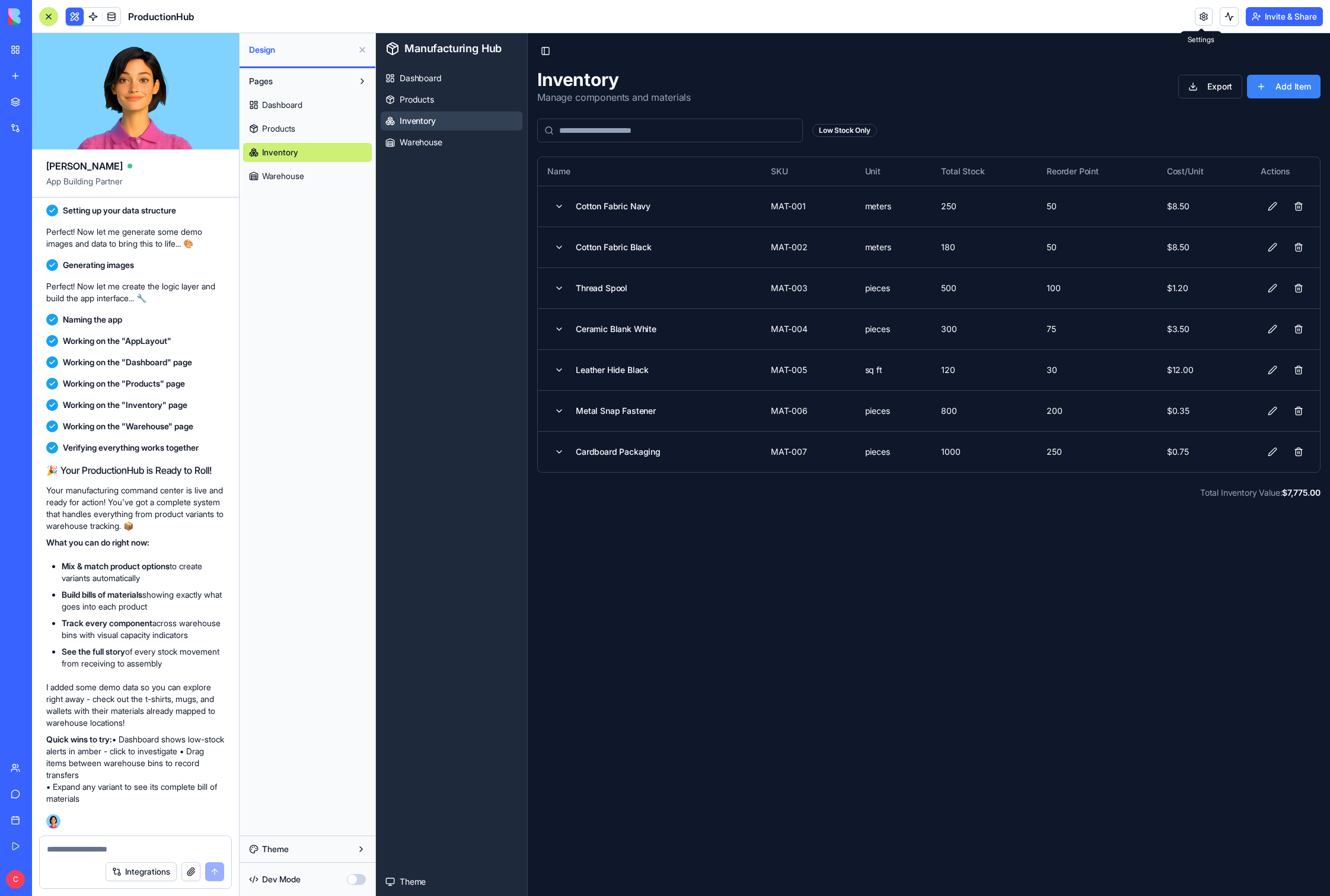
click at [759, 14] on link at bounding box center [1204, 16] width 18 height 18
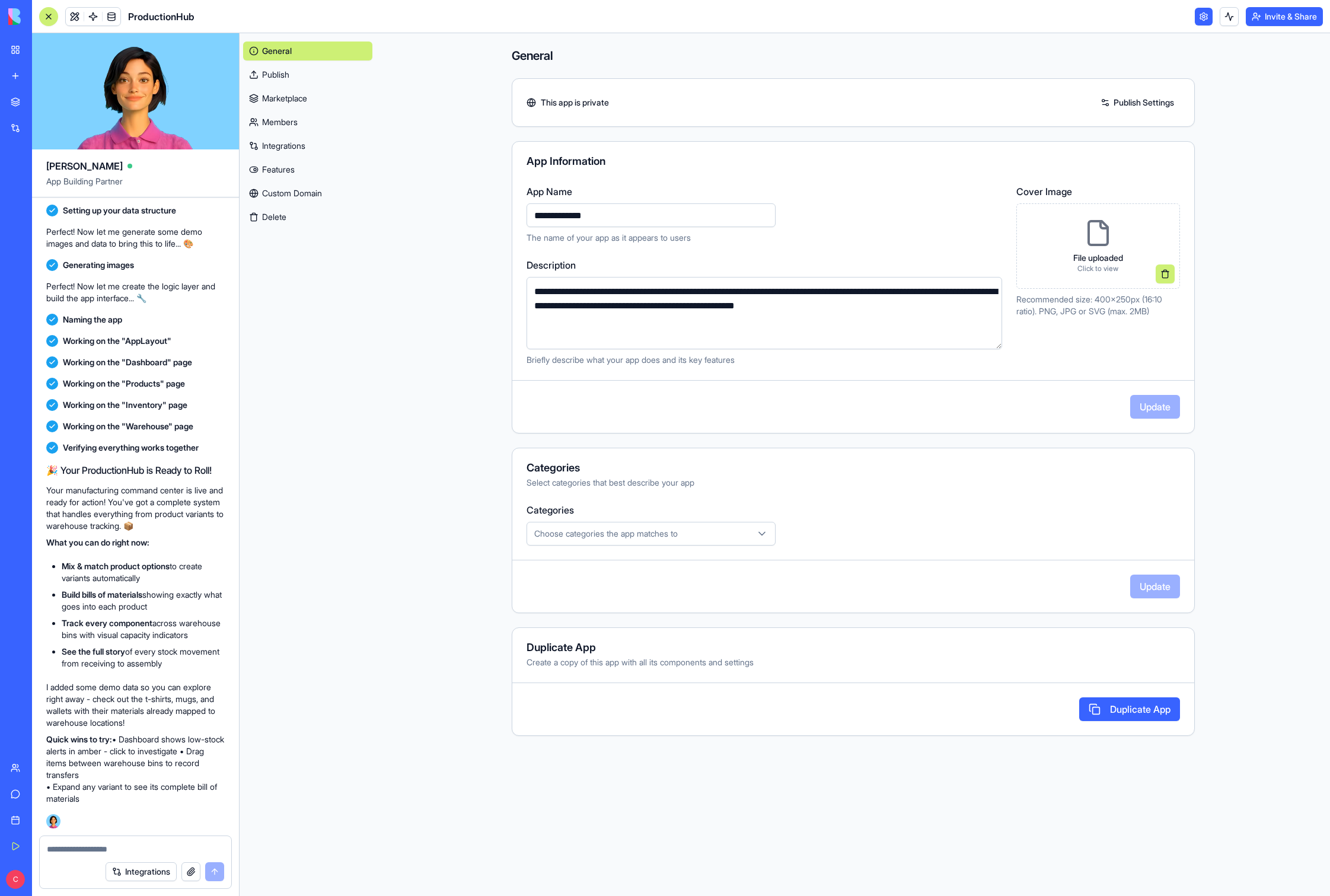
click at [759, 14] on link at bounding box center [1204, 16] width 18 height 18
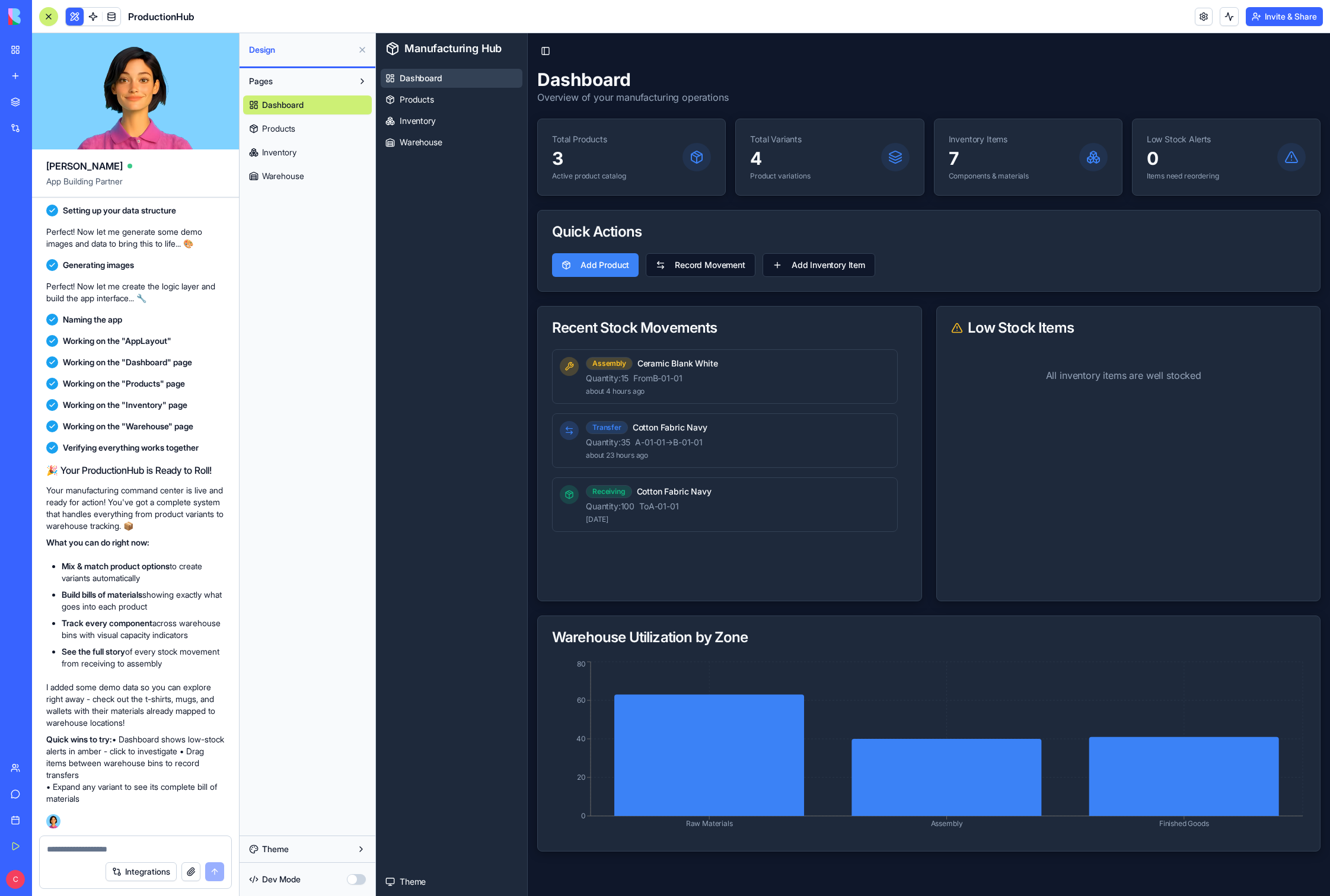
click at [279, 136] on link "Products" at bounding box center [308, 128] width 129 height 19
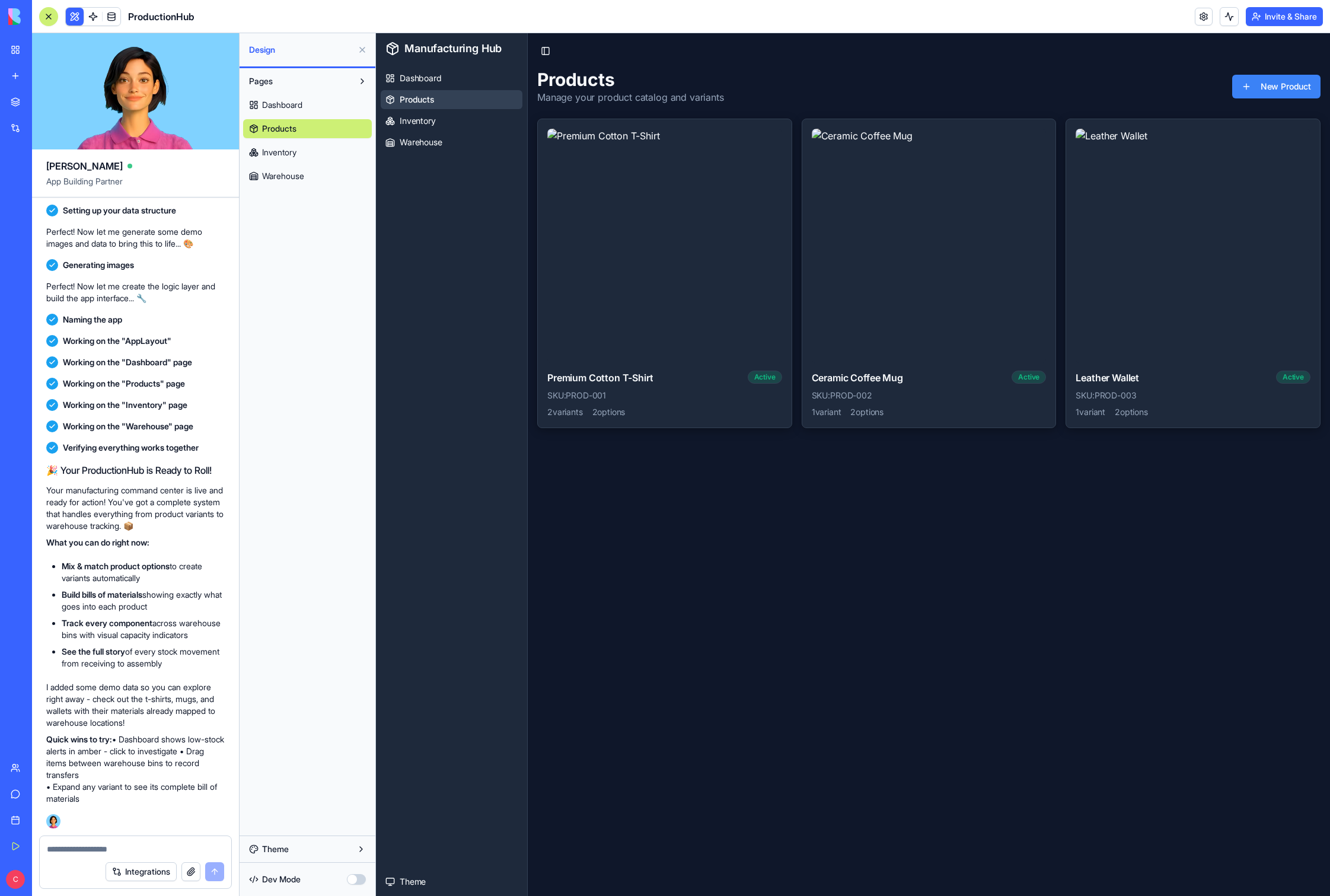
click at [289, 151] on span "Inventory" at bounding box center [279, 153] width 34 height 12
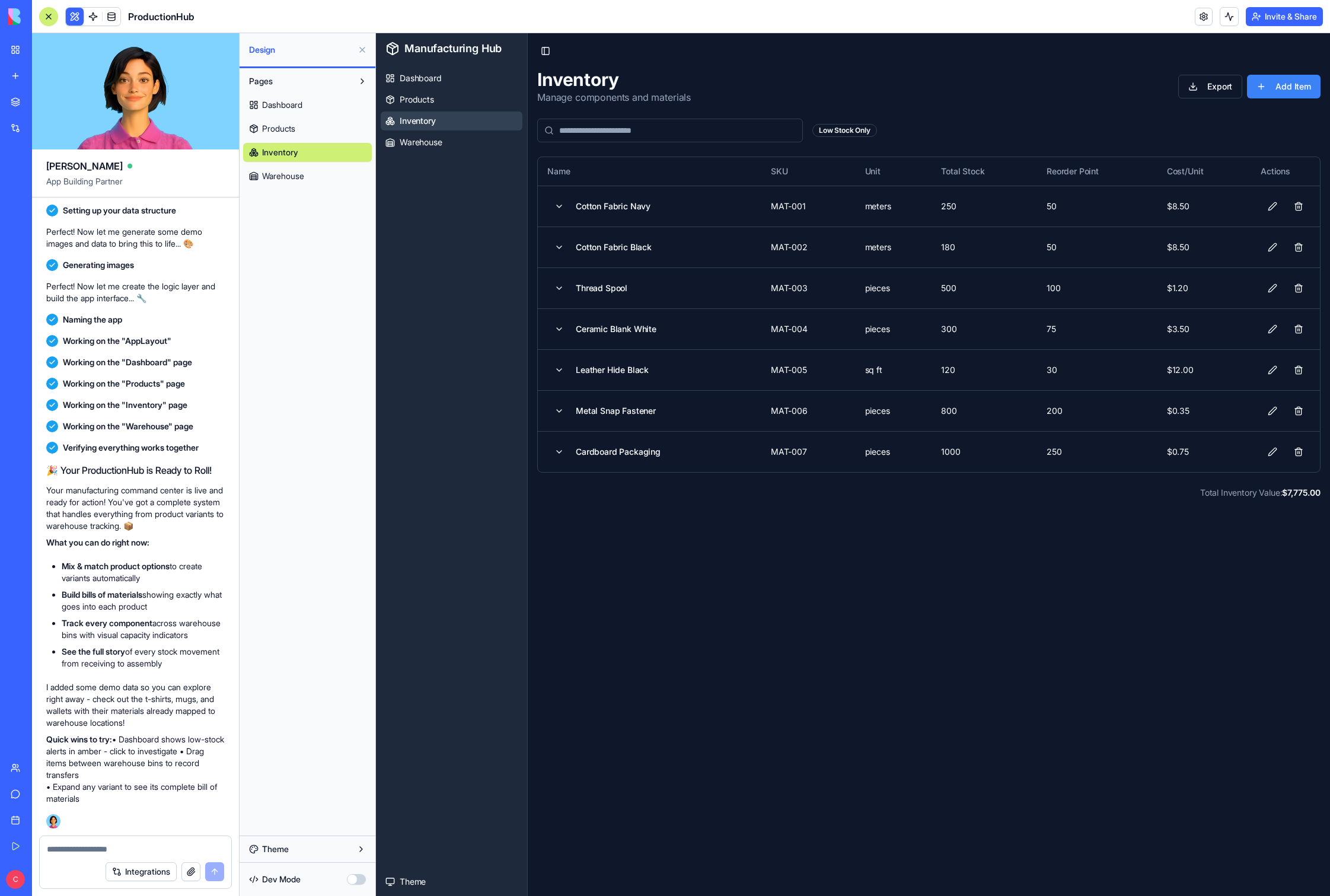
click at [297, 106] on span "Dashboard" at bounding box center [282, 105] width 40 height 12
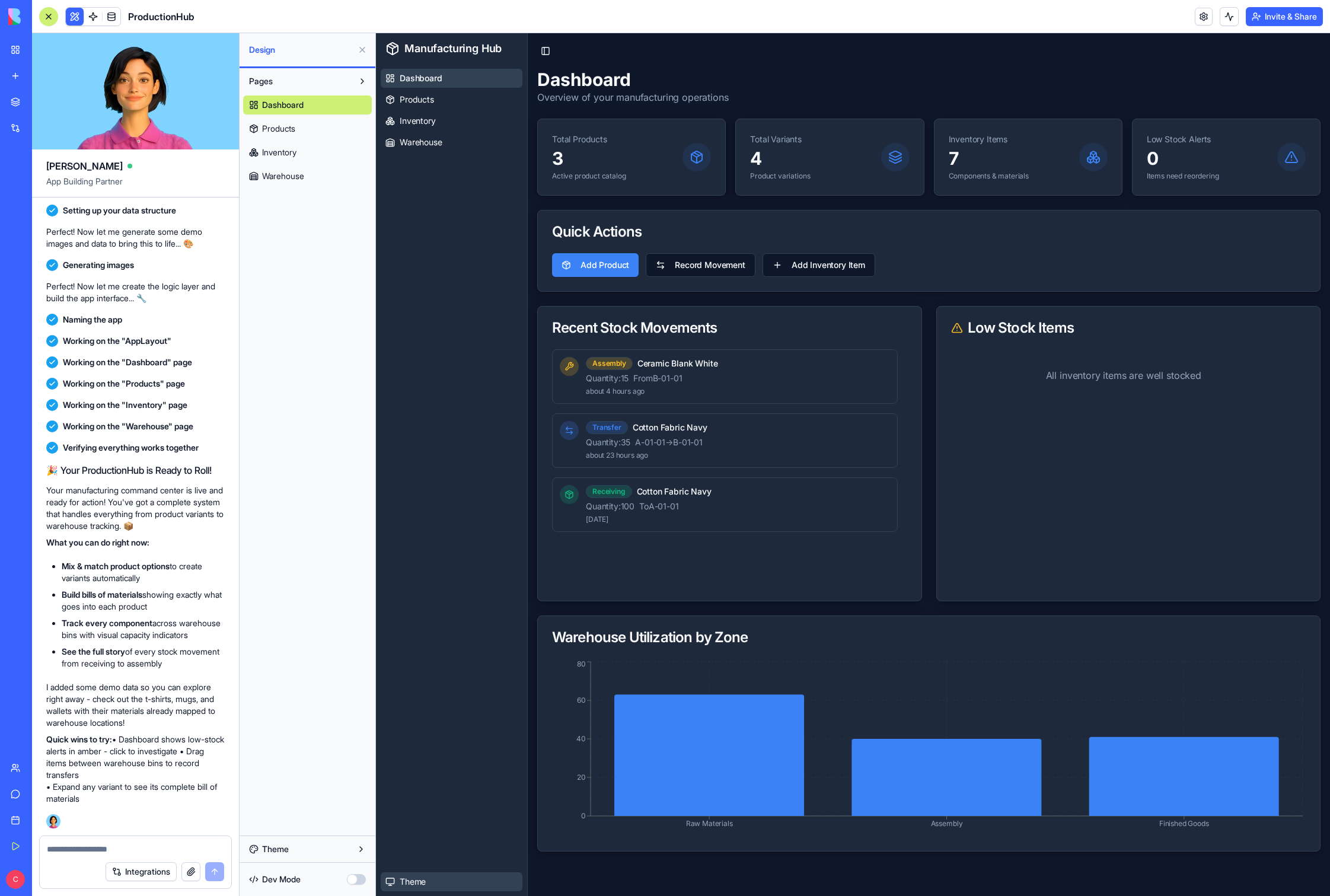
click at [401, 878] on html "Manufacturing Hub Dashboard Products Inventory Warehouse Theme Toggle Sidebar D…" at bounding box center [853, 465] width 954 height 863
click at [472, 675] on html "Manufacturing Hub Dashboard Products Inventory Warehouse Theme Toggle Sidebar D…" at bounding box center [853, 465] width 954 height 863
click at [430, 146] on span "Warehouse" at bounding box center [421, 142] width 43 height 12
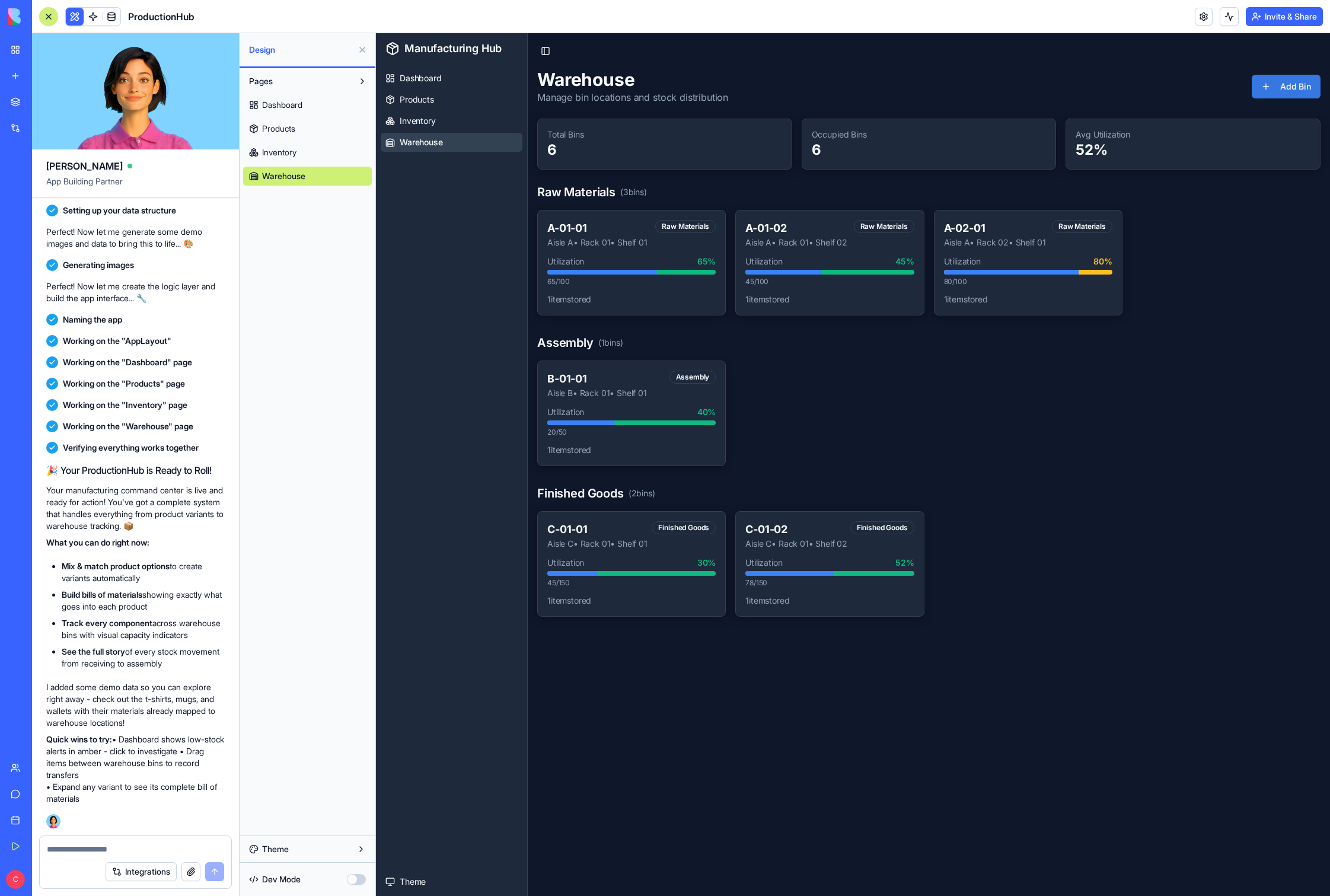
click at [759, 83] on button "Add Bin" at bounding box center [1286, 87] width 69 height 24
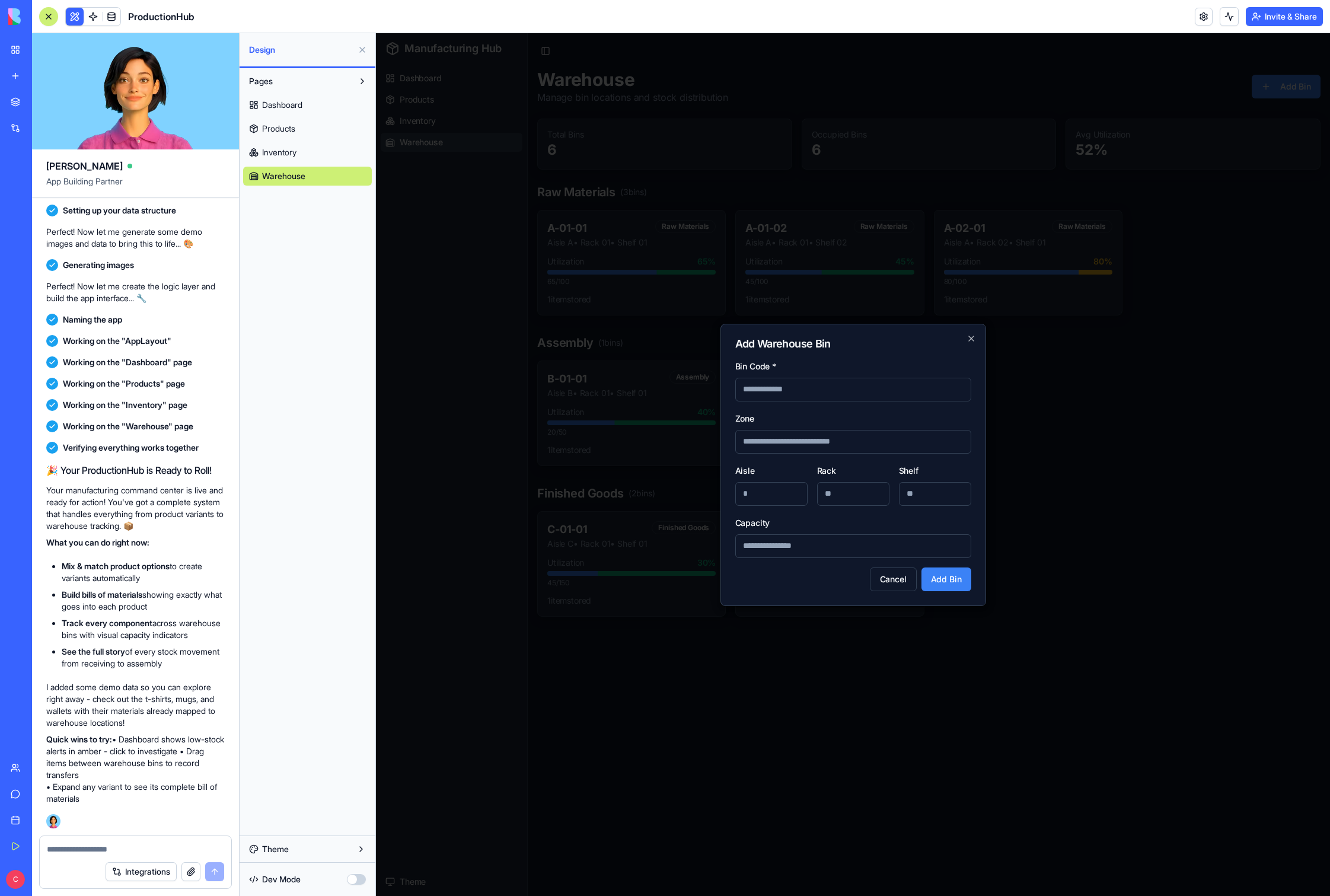
click at [759, 548] on input "Capacity" at bounding box center [853, 546] width 236 height 24
click at [759, 515] on form "Bin Code * Zone Aisle Rack Shelf Capacity Cancel Add Bin" at bounding box center [853, 475] width 236 height 233
click at [759, 337] on icon "button" at bounding box center [971, 339] width 9 height 9
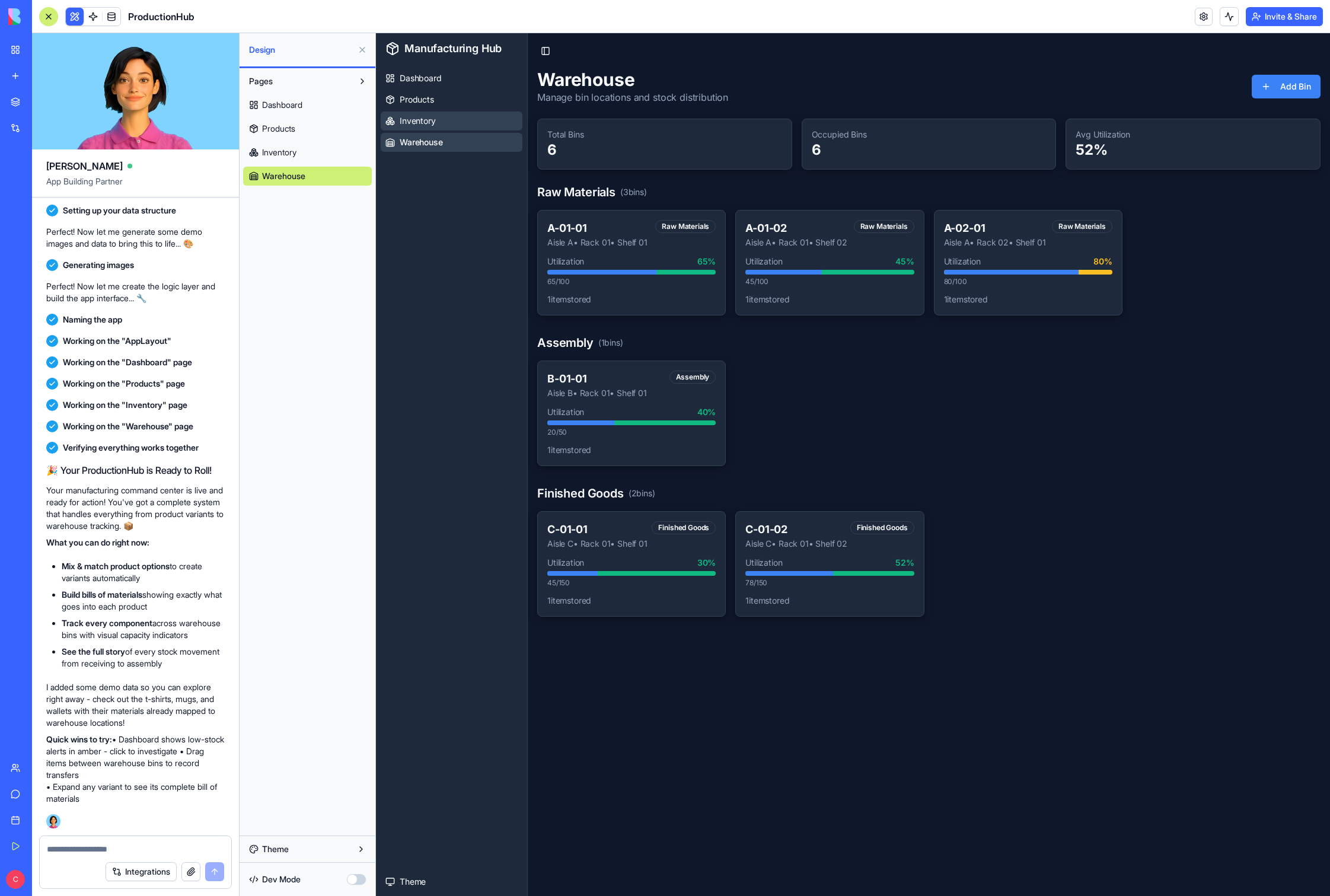
click at [419, 118] on span "Inventory" at bounding box center [417, 121] width 36 height 12
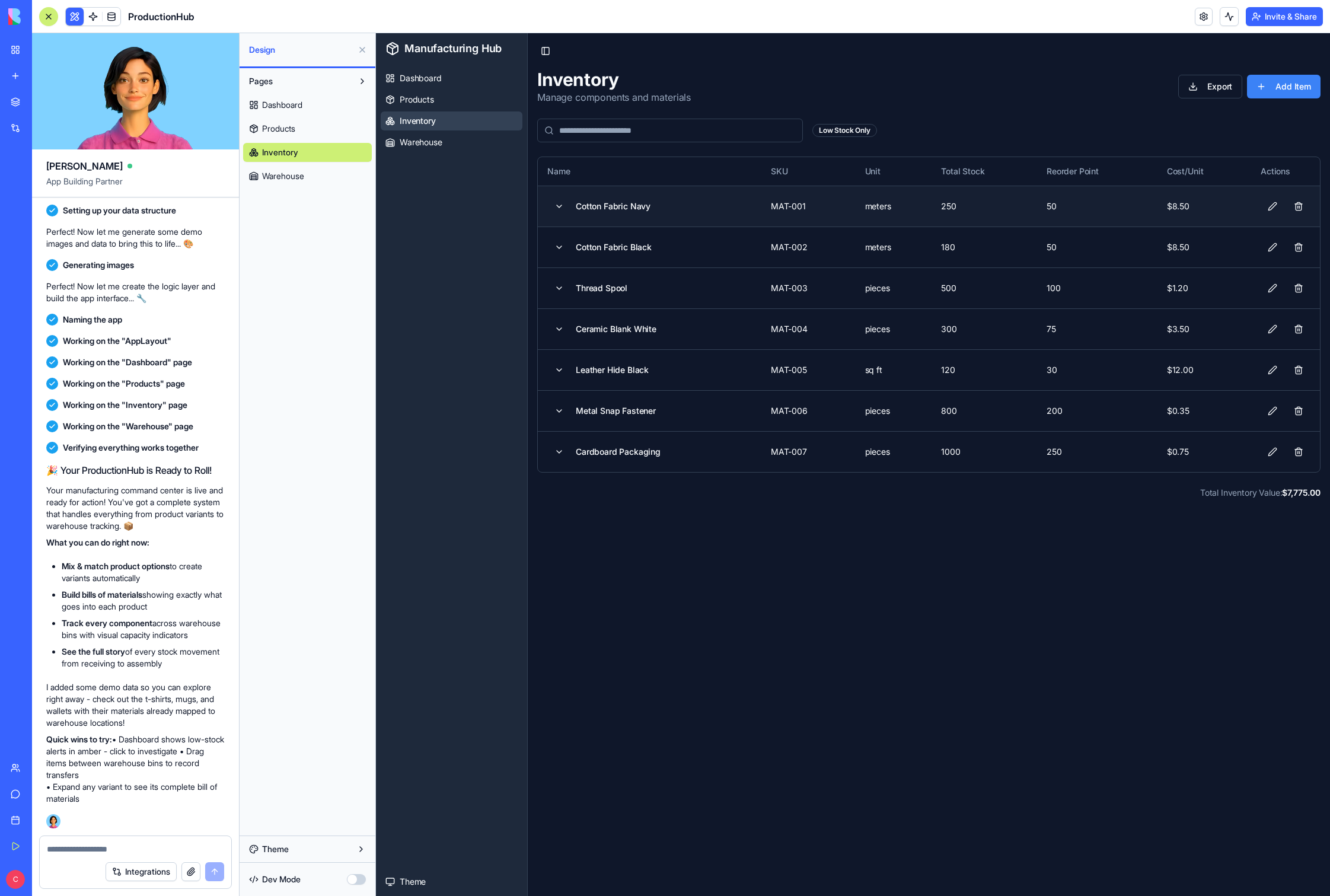
click at [610, 210] on div "Cotton Fabric Navy" at bounding box center [613, 206] width 75 height 12
click at [560, 206] on button at bounding box center [559, 206] width 24 height 21
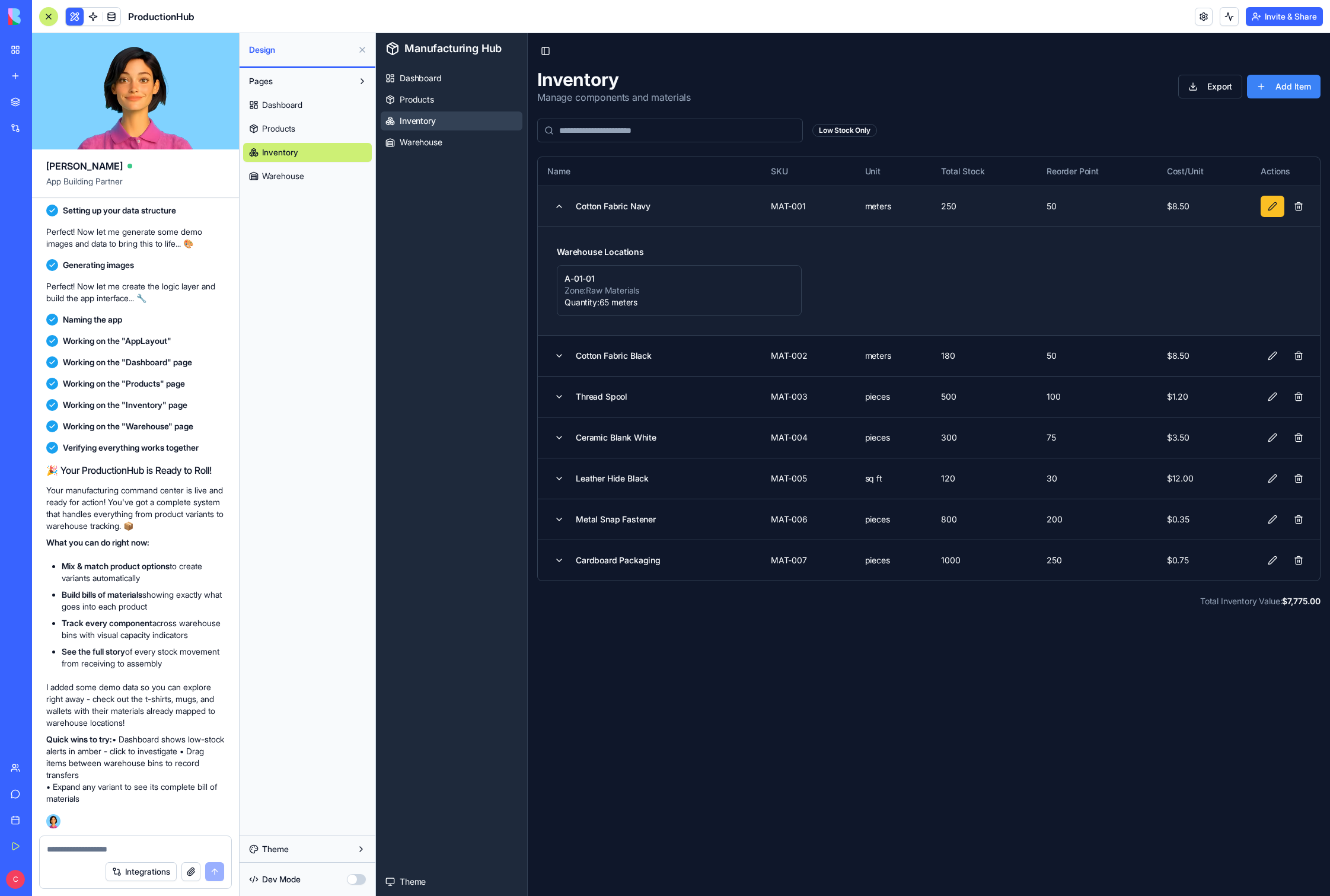
click at [759, 206] on button at bounding box center [1273, 206] width 24 height 21
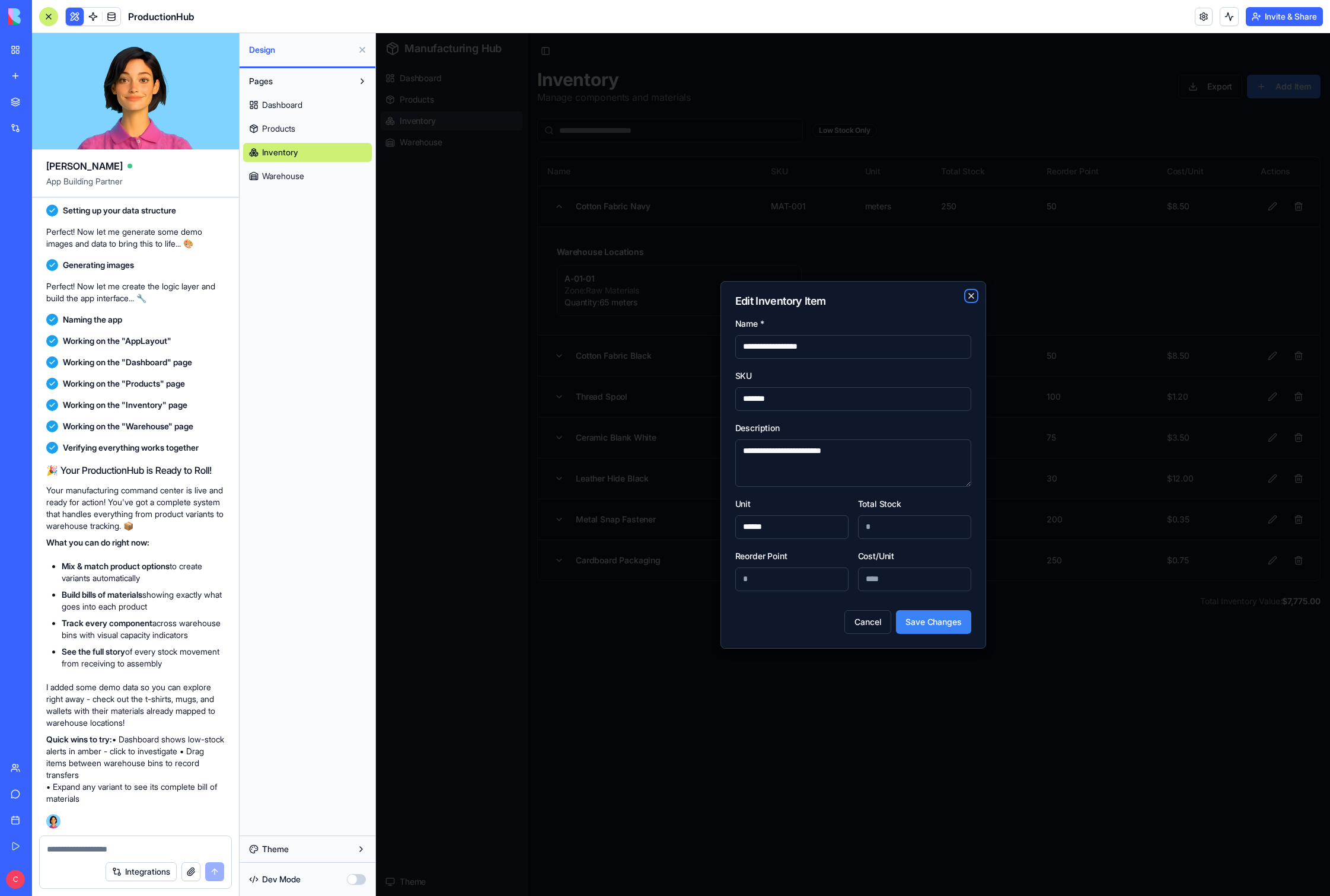
click at [759, 294] on icon "button" at bounding box center [971, 296] width 9 height 9
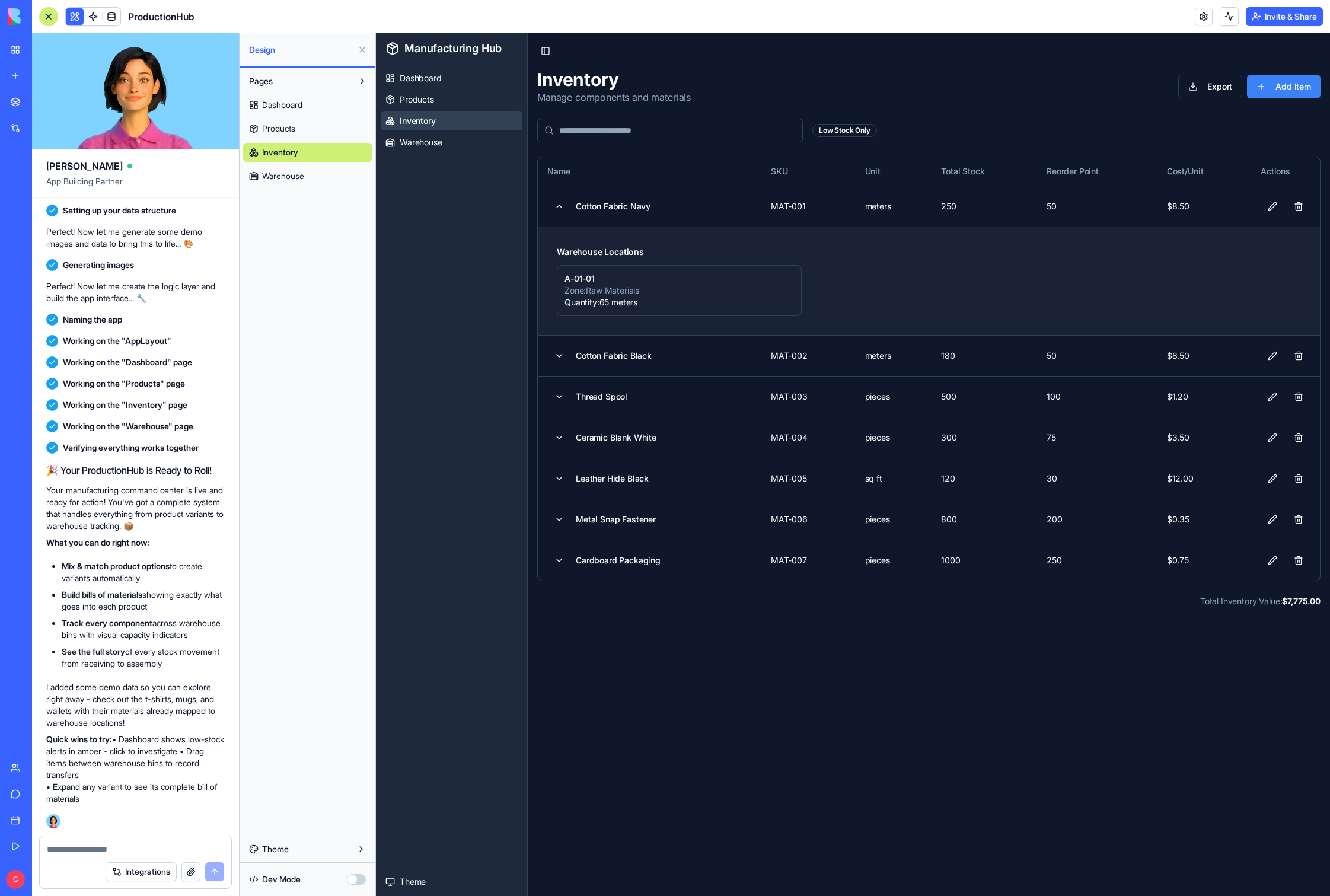
click at [661, 289] on div "Zone: Raw Materials" at bounding box center [679, 291] width 229 height 12
click at [759, 280] on div "A-01-01 Zone: Raw Materials Quantity: 65 meters" at bounding box center [929, 291] width 744 height 51
click at [416, 103] on span "Products" at bounding box center [417, 100] width 34 height 12
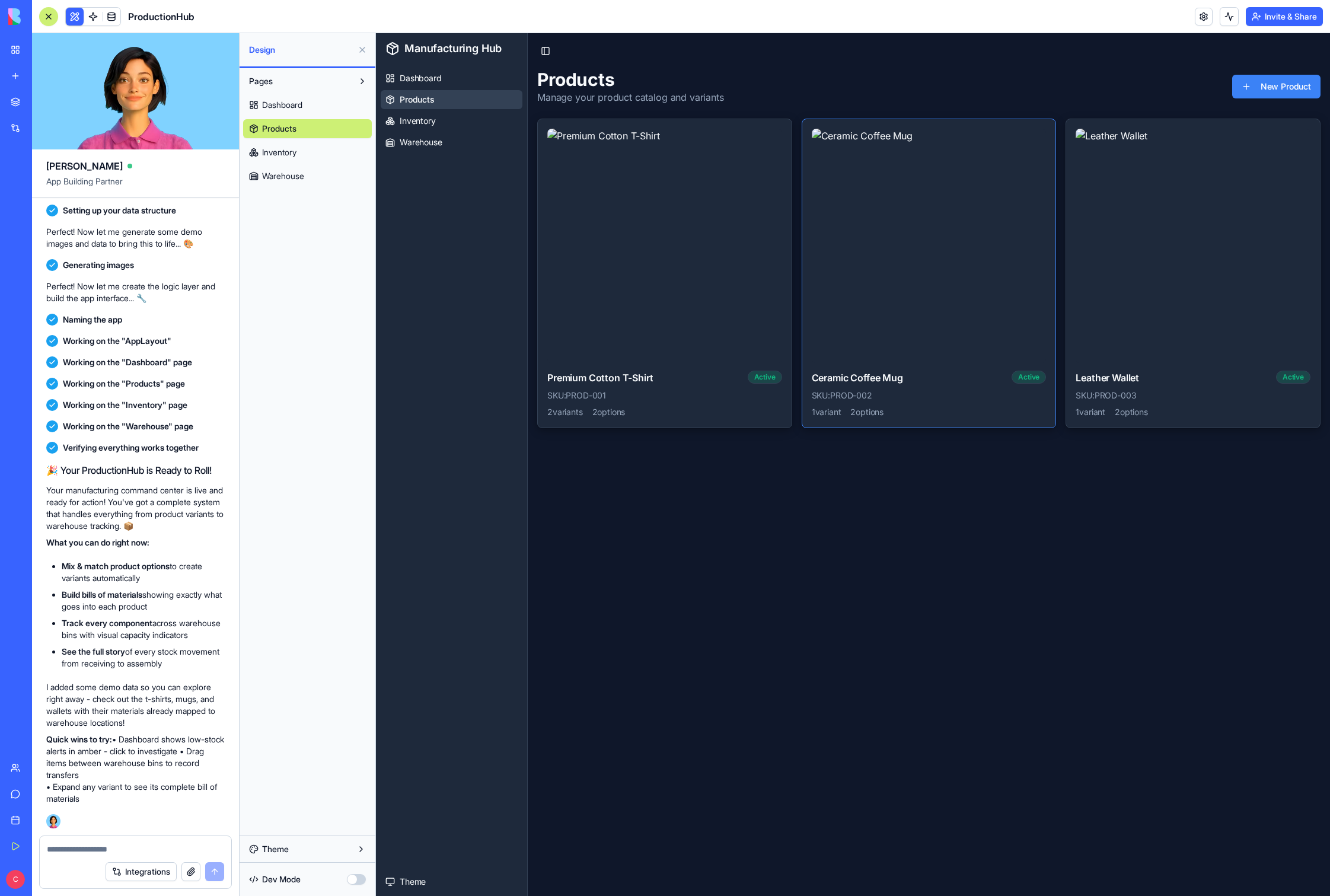
click at [759, 250] on img at bounding box center [929, 246] width 235 height 235
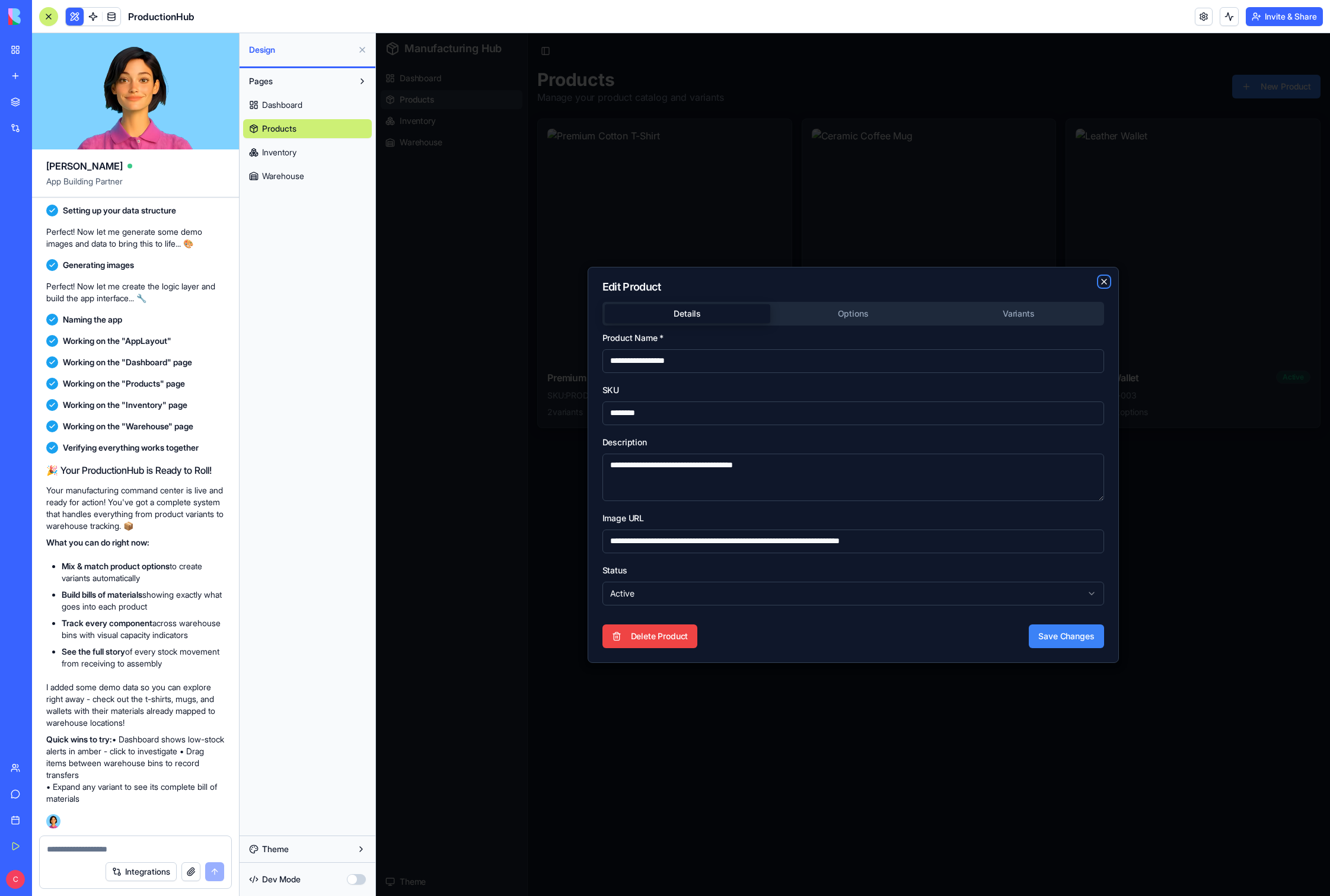
click at [759, 283] on icon "button" at bounding box center [1104, 281] width 9 height 9
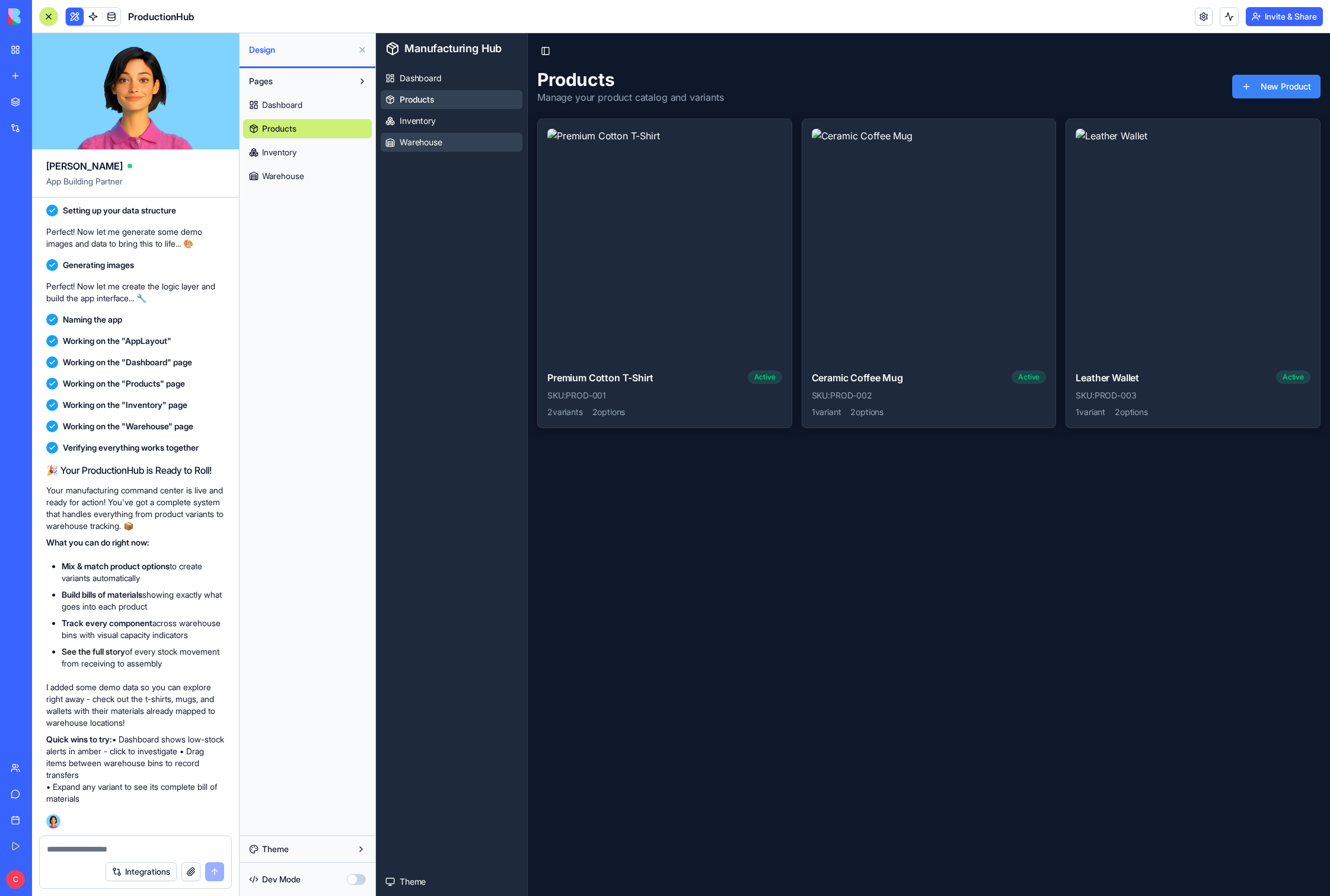
click at [431, 141] on span "Warehouse" at bounding box center [421, 142] width 43 height 12
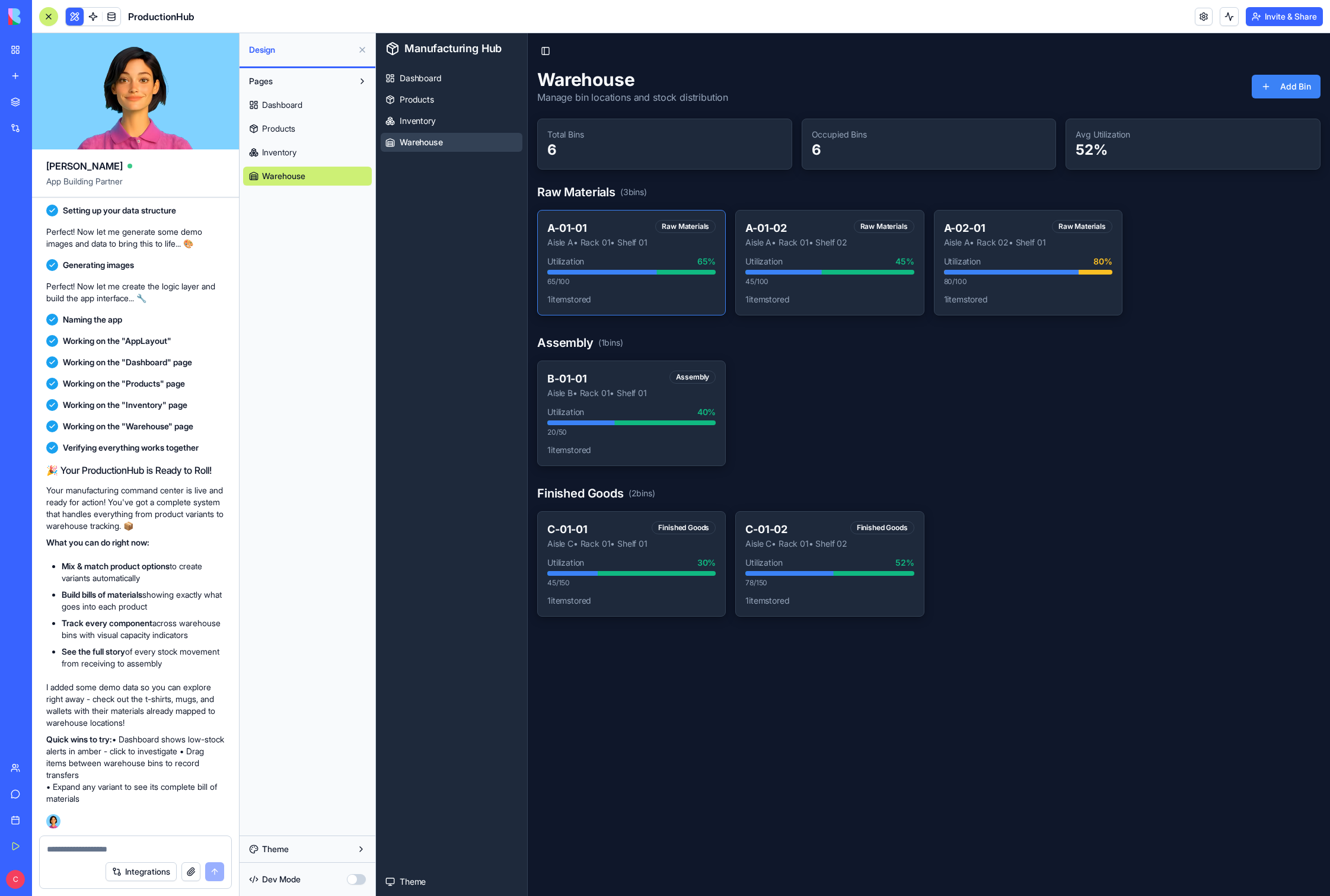
click at [634, 251] on div "A-01-01 Aisle A • Rack 01 • Shelf 01 Raw Materials Utilization 65 % 65 / 100 1 …" at bounding box center [632, 263] width 168 height 85
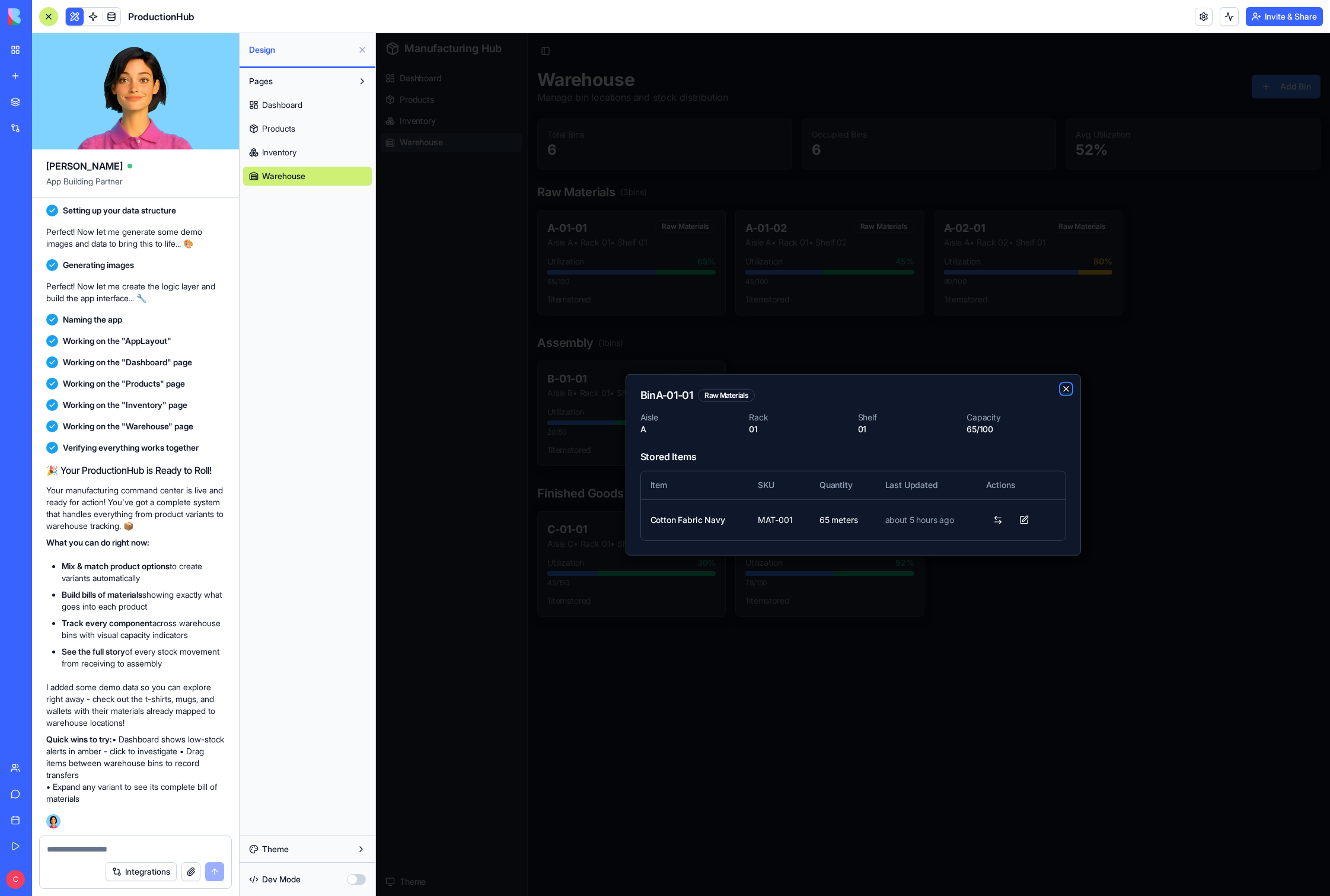
click at [759, 392] on icon "button" at bounding box center [1066, 389] width 9 height 9
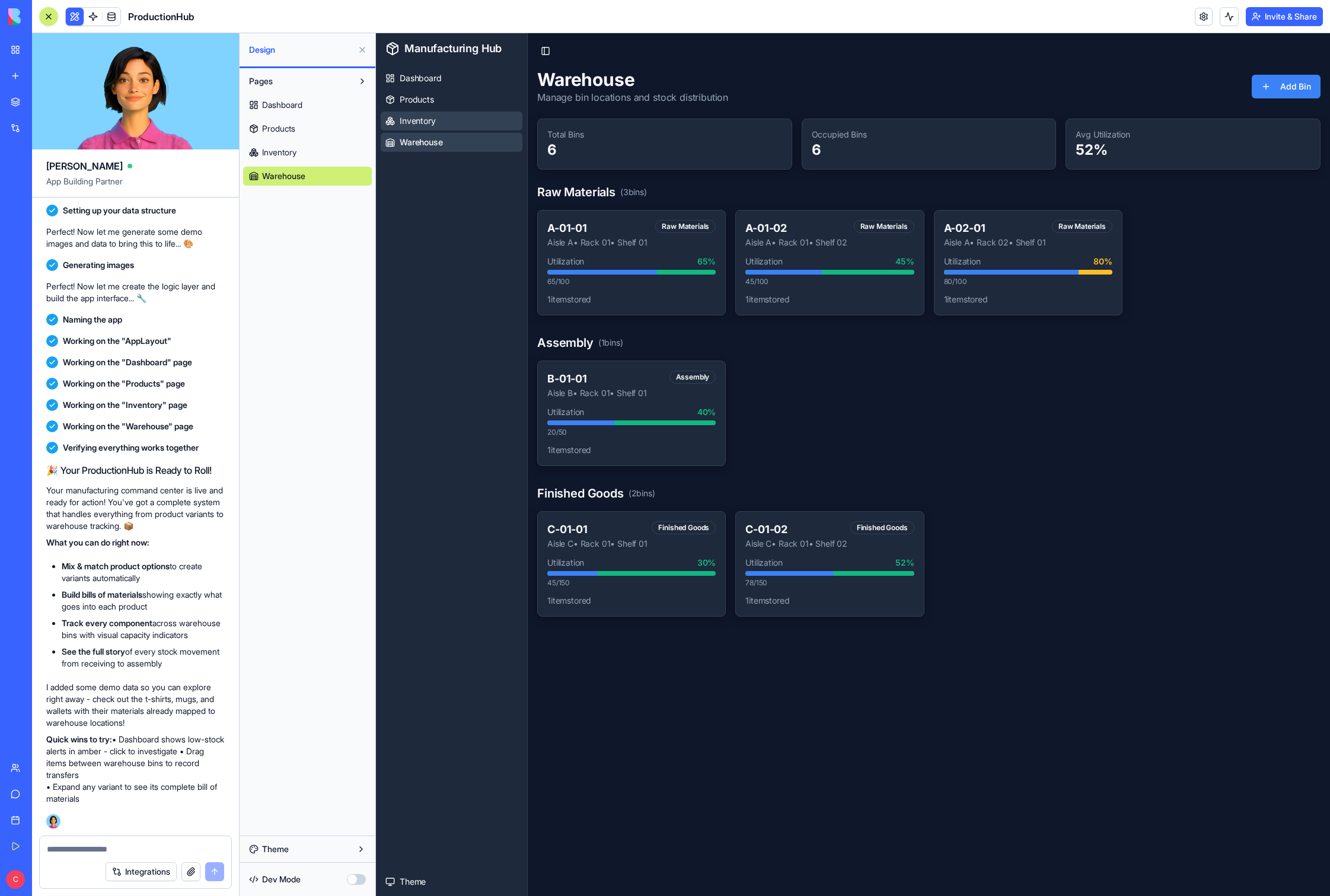
click at [419, 124] on span "Inventory" at bounding box center [417, 121] width 36 height 12
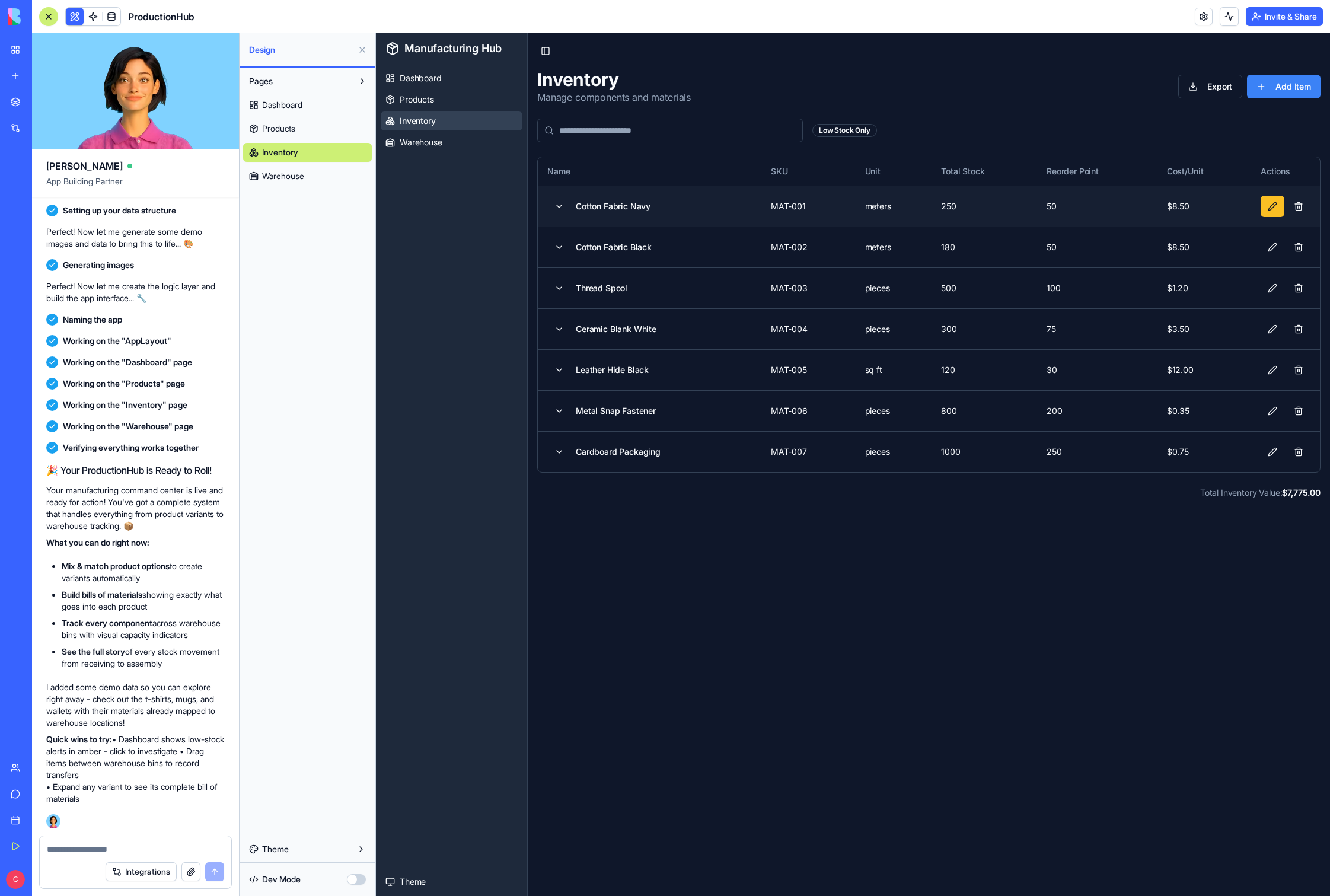
click at [759, 208] on button at bounding box center [1273, 206] width 24 height 21
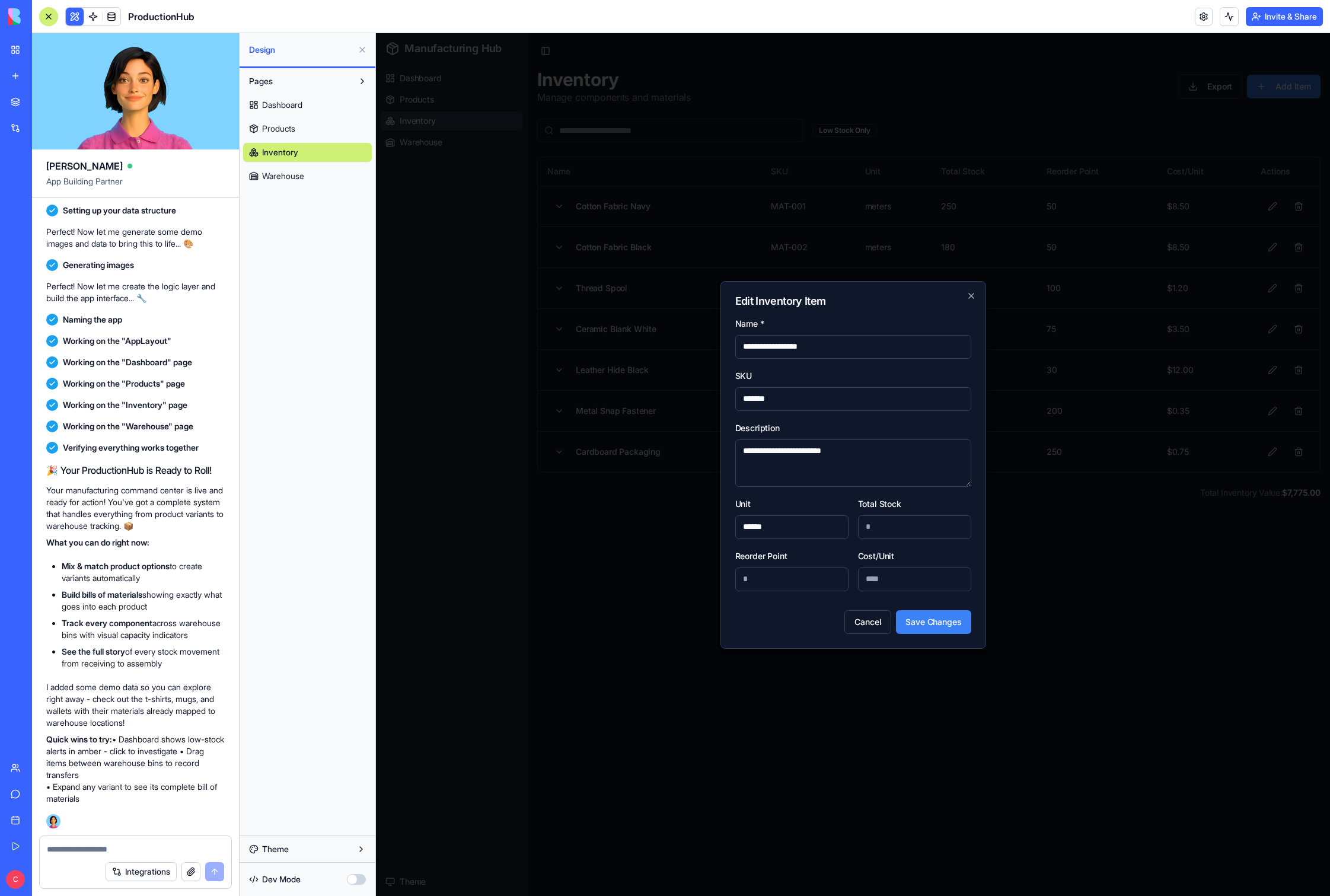
click at [759, 298] on h2 "Edit Inventory Item" at bounding box center [853, 301] width 236 height 11
click at [759, 297] on icon "button" at bounding box center [971, 296] width 9 height 9
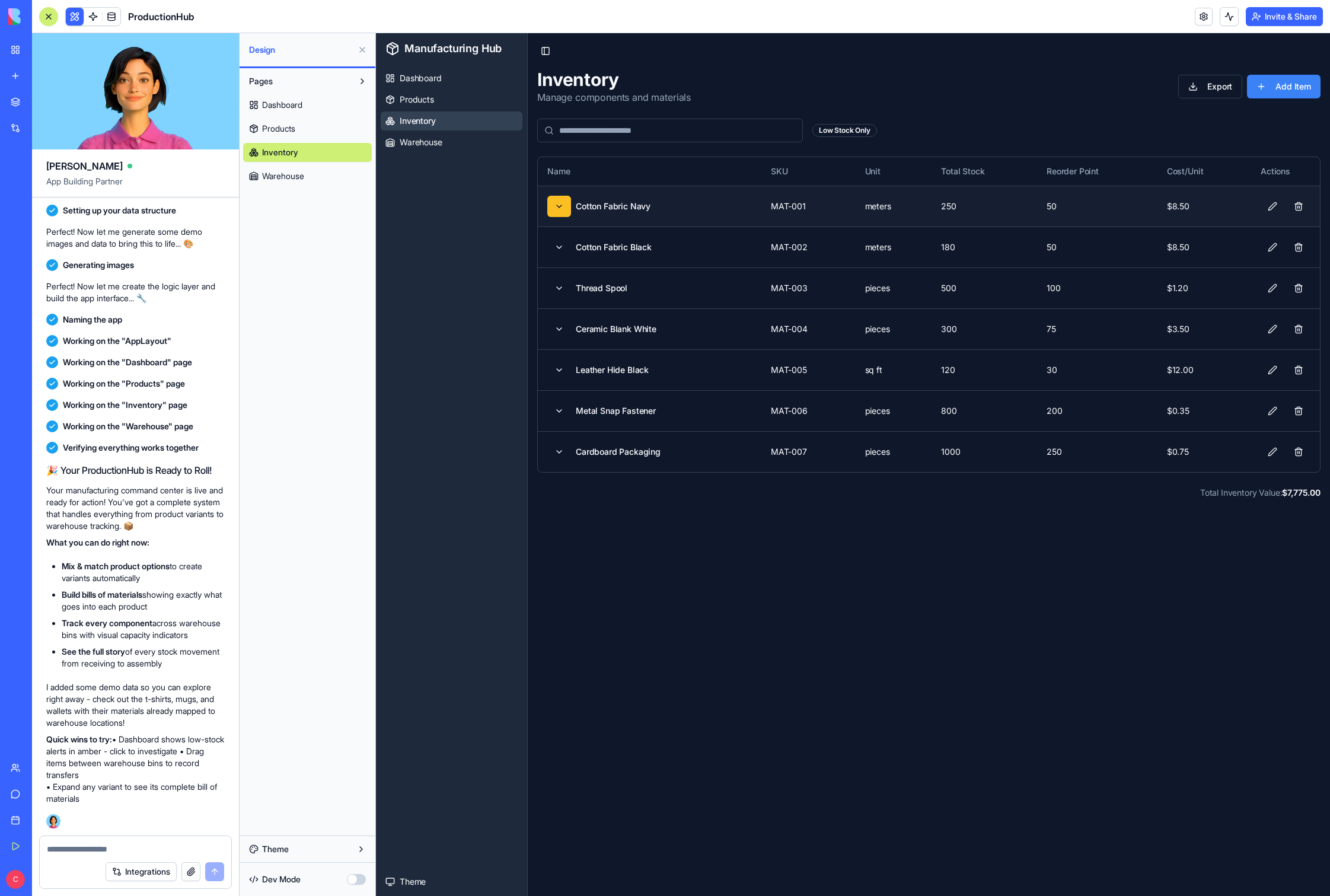
click at [554, 203] on button at bounding box center [559, 206] width 24 height 21
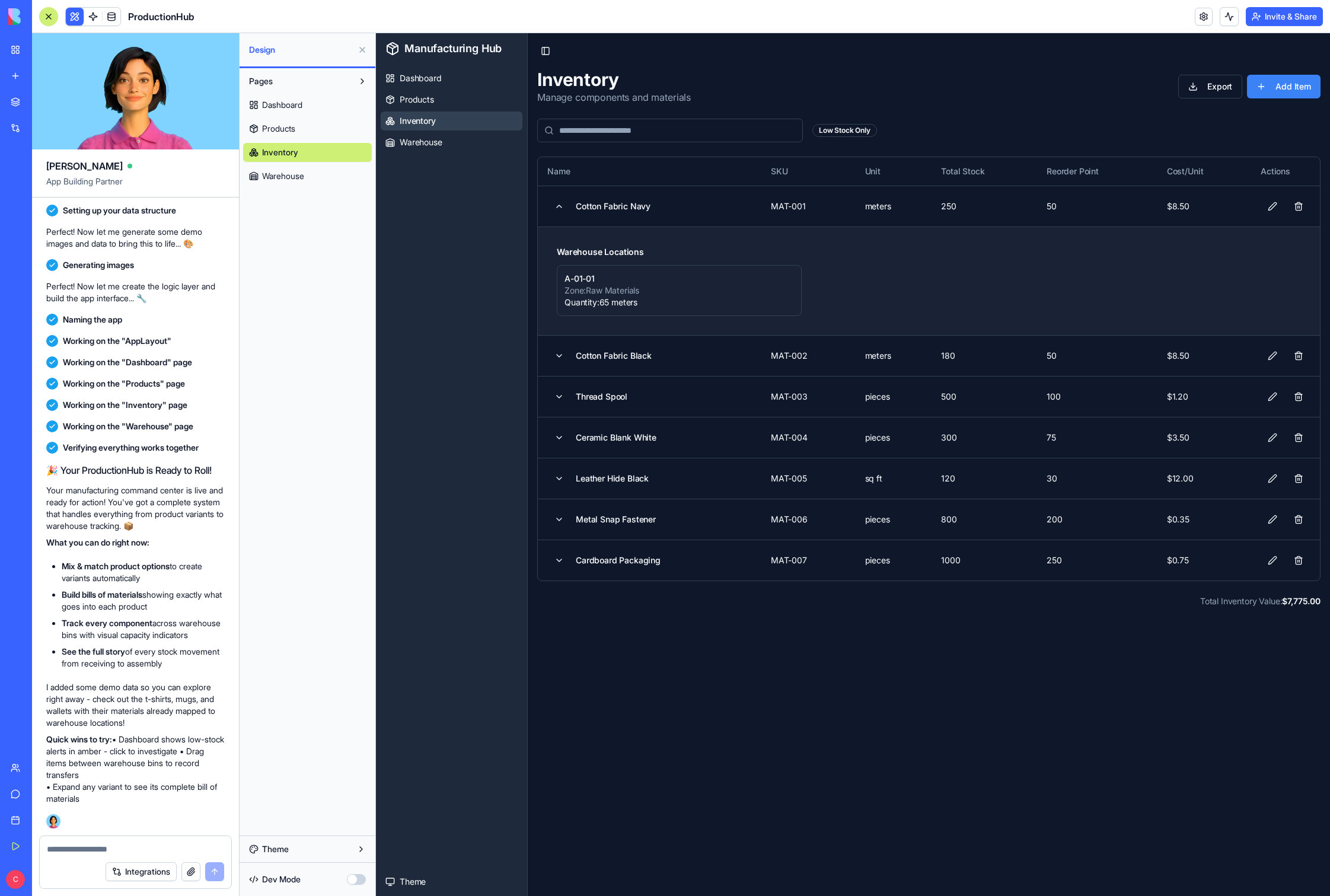
click at [759, 283] on div "A-01-01 Zone: Raw Materials Quantity: 65 meters" at bounding box center [929, 291] width 744 height 51
click at [759, 205] on button at bounding box center [1273, 206] width 24 height 21
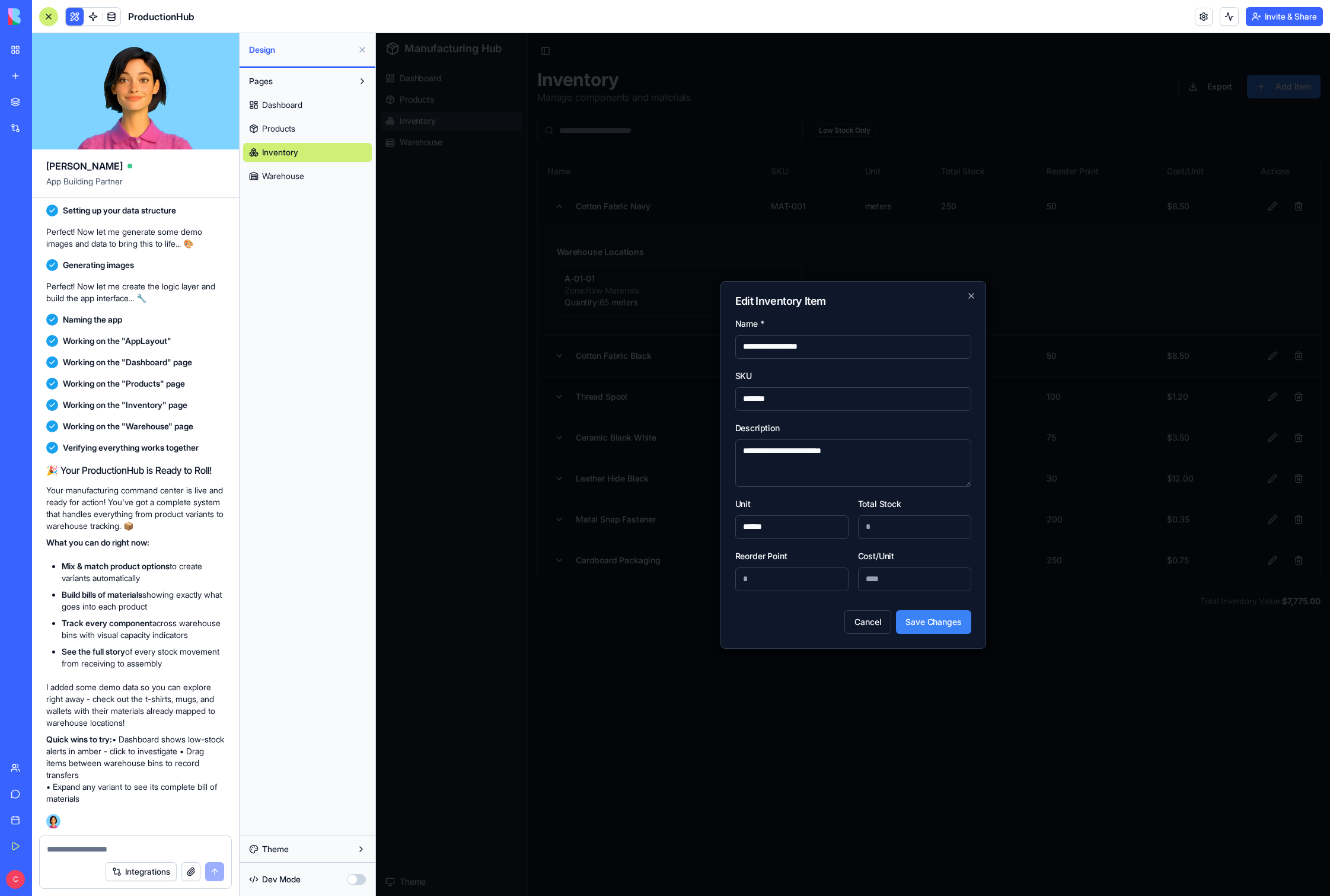
click at [759, 296] on div "**********" at bounding box center [853, 465] width 266 height 367
click at [759, 297] on icon "button" at bounding box center [971, 296] width 9 height 9
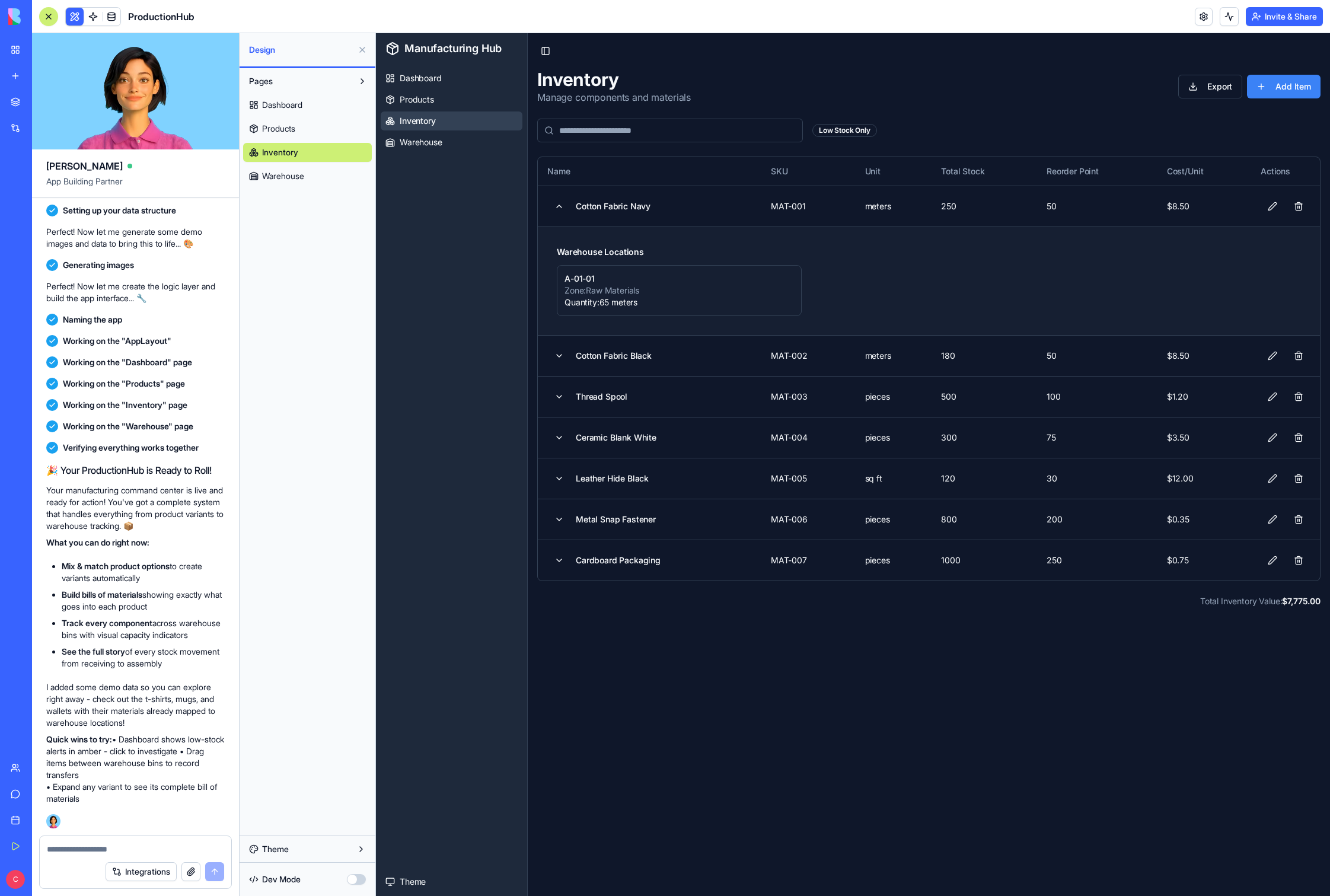
click at [759, 101] on div "Inventory Manage components and materials Export Add Item" at bounding box center [929, 87] width 784 height 35
click at [17, 766] on link "Team" at bounding box center [27, 768] width 47 height 24
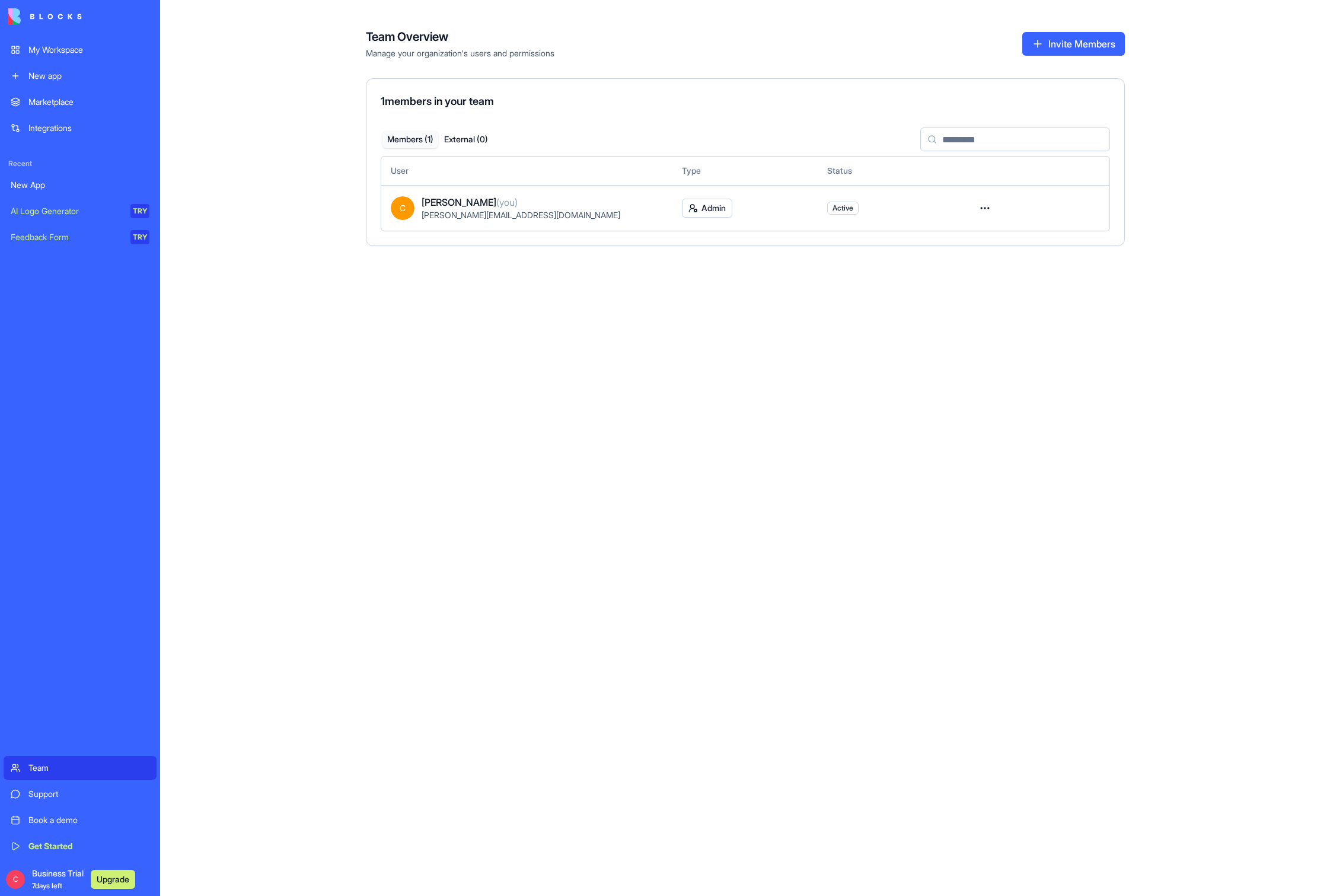
click at [41, 793] on div "Support" at bounding box center [89, 794] width 121 height 12
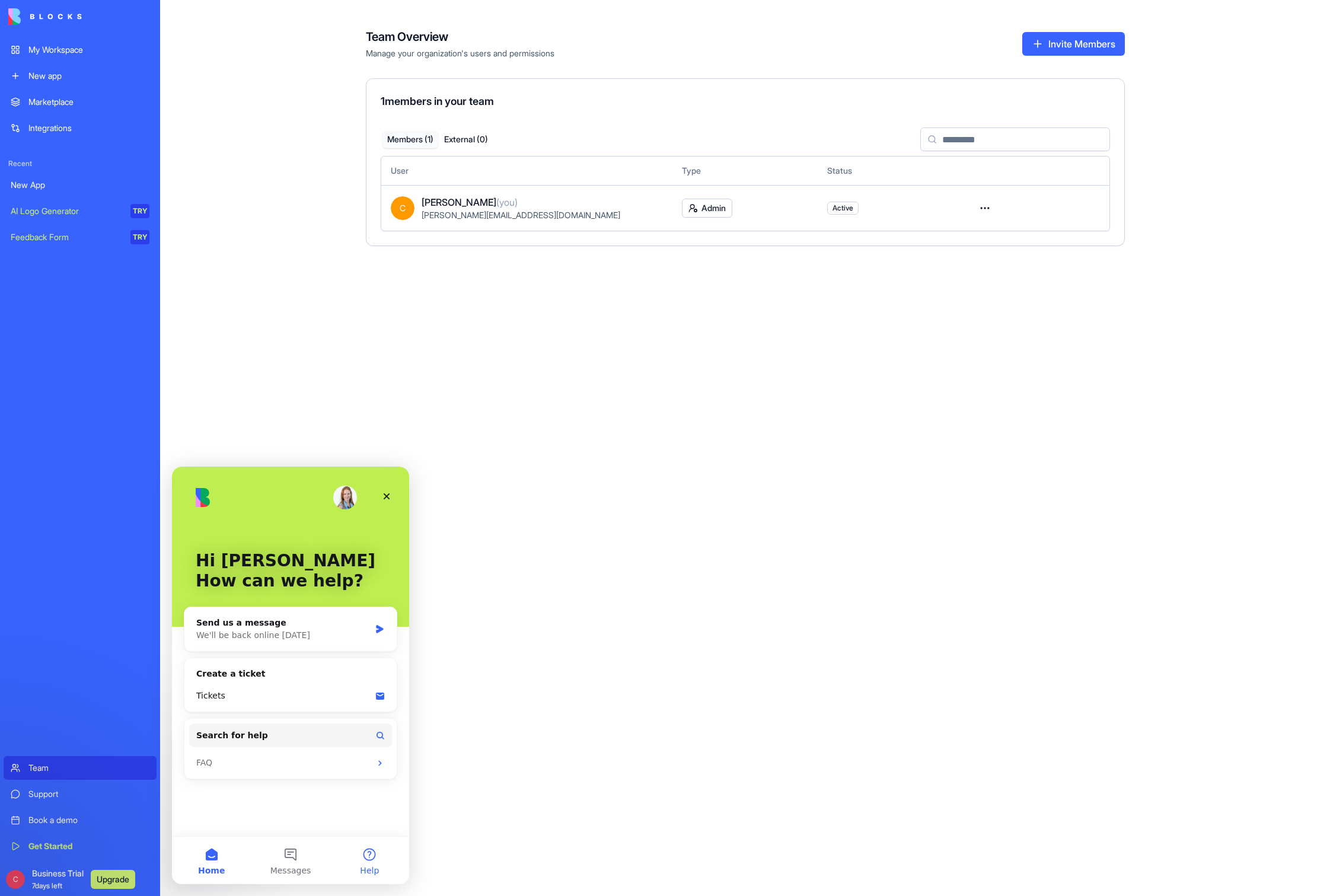
click at [370, 859] on button "Help" at bounding box center [369, 861] width 79 height 47
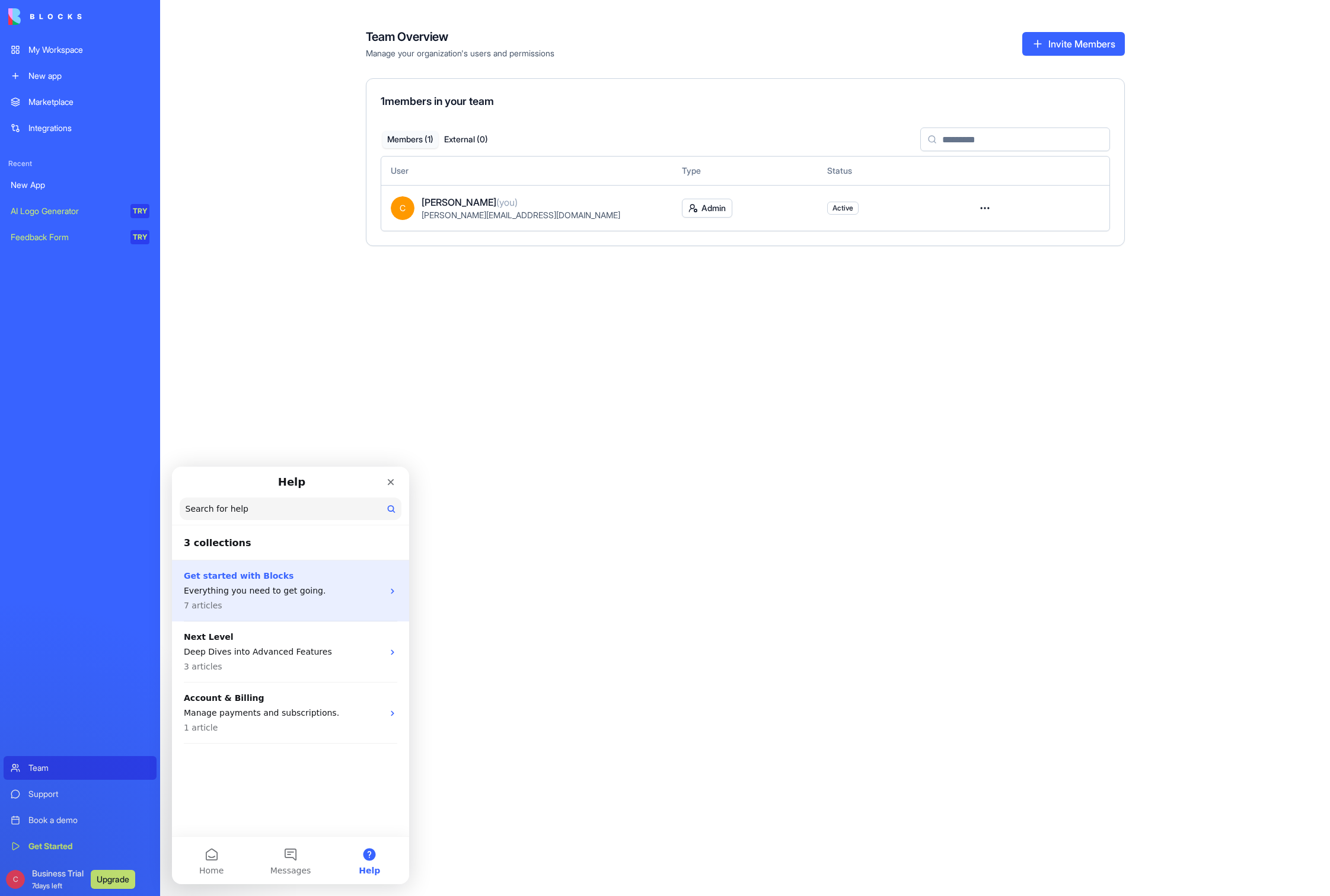
click at [295, 593] on p "Everything you need to get going." at bounding box center [283, 590] width 199 height 12
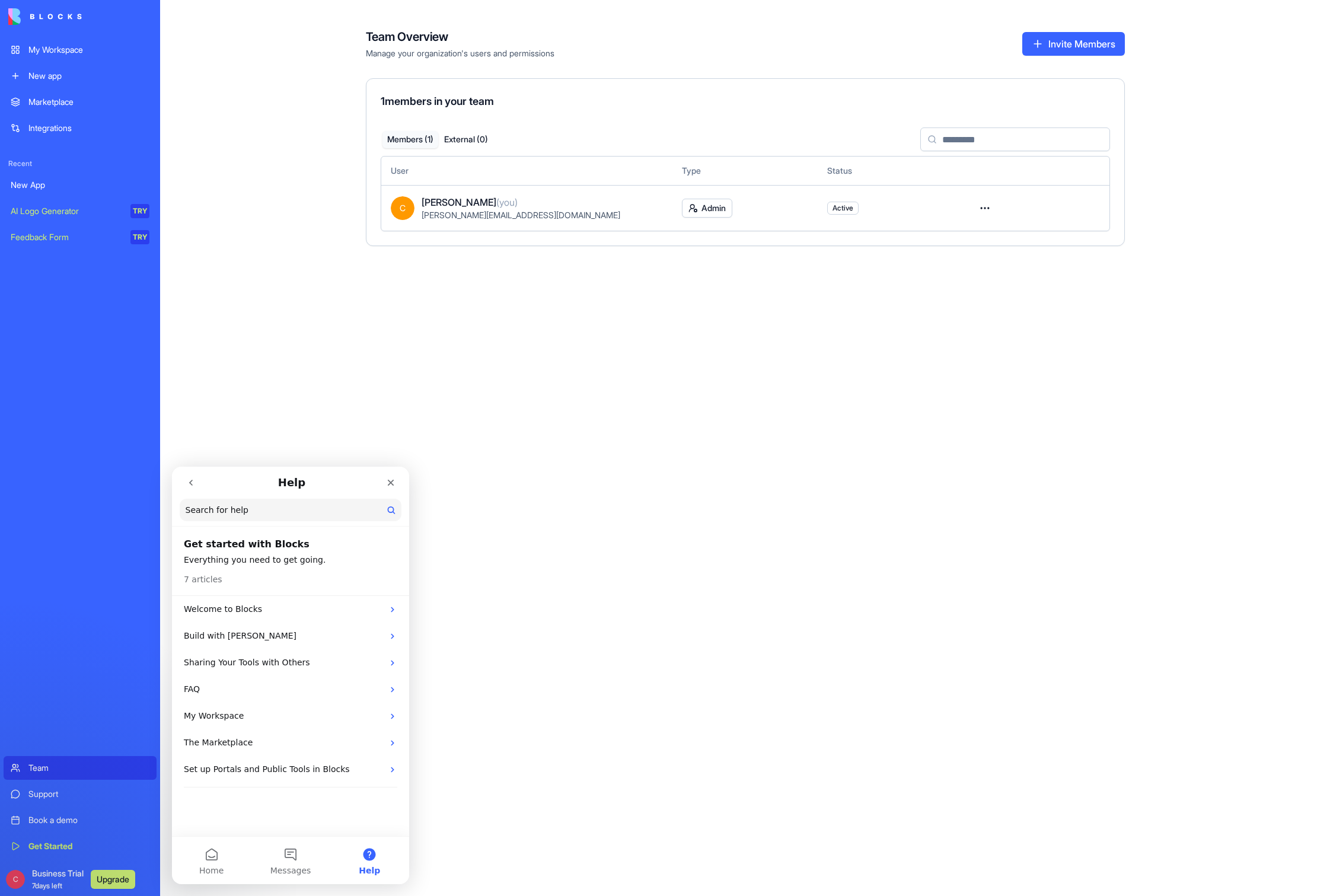
click at [370, 863] on button "Help" at bounding box center [369, 861] width 79 height 47
click at [189, 486] on icon "go back" at bounding box center [191, 483] width 9 height 9
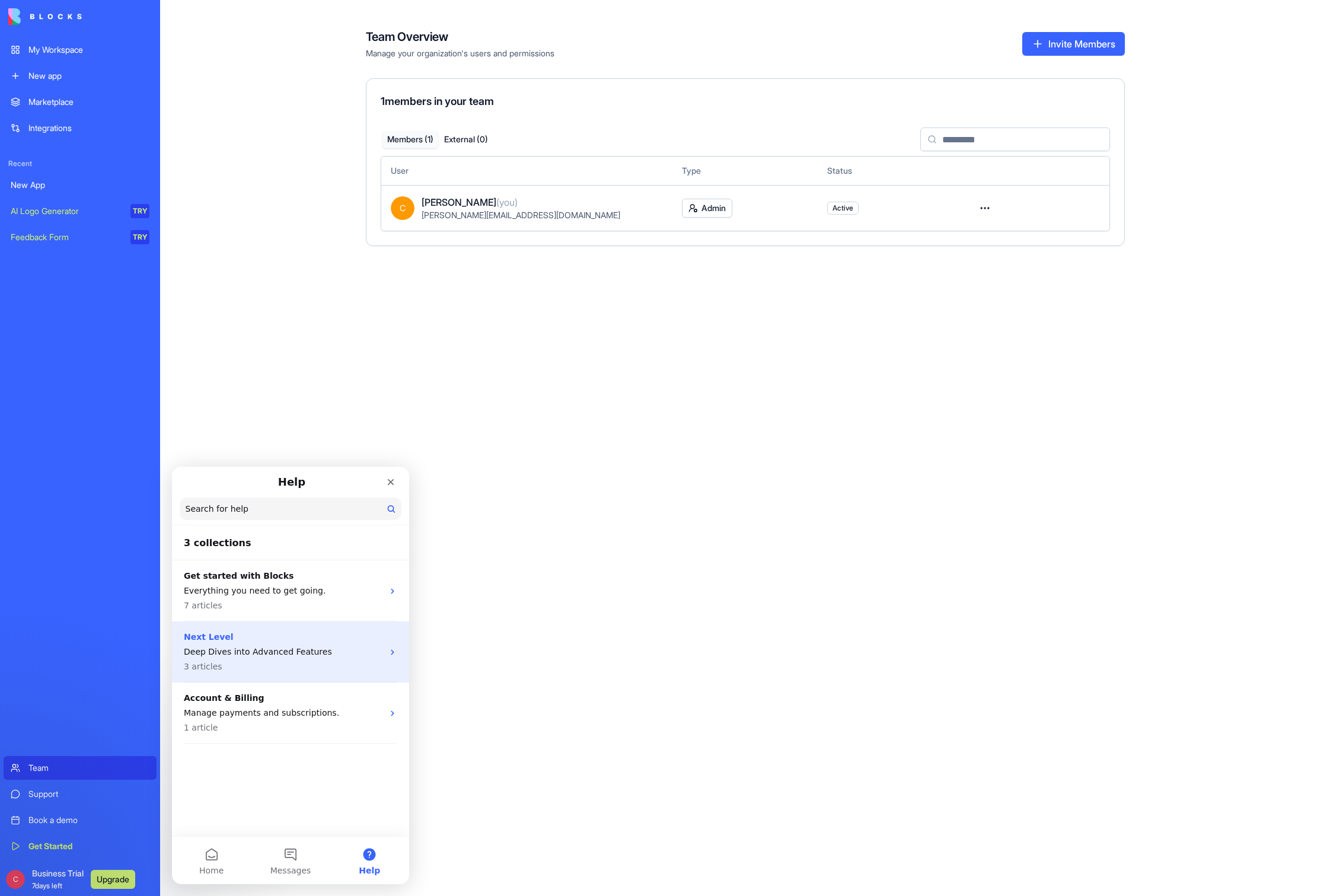
click at [276, 651] on p "Deep Dives into Advanced Features" at bounding box center [283, 651] width 199 height 12
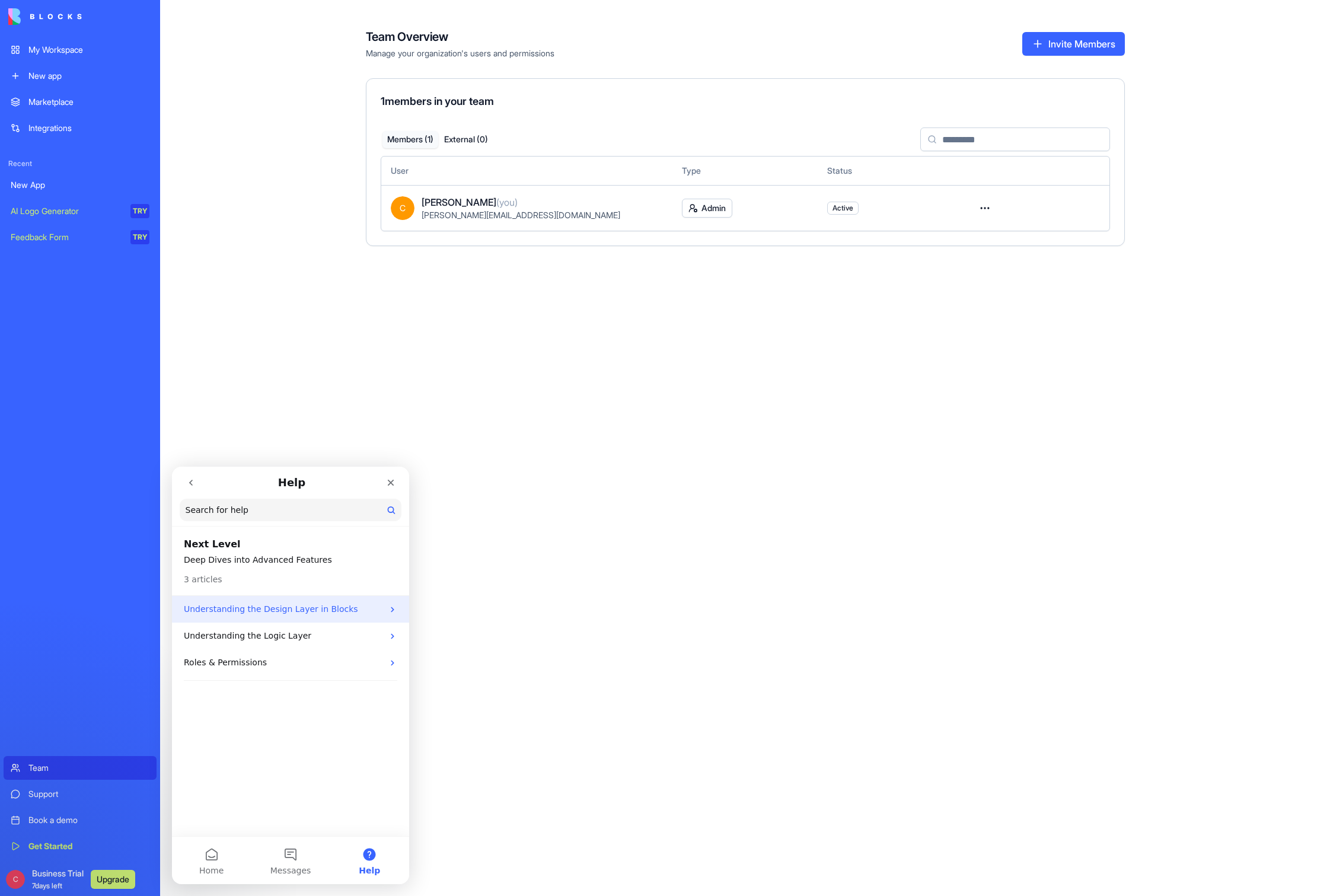
click at [331, 611] on p "Understanding the Design Layer in Blocks" at bounding box center [283, 609] width 199 height 12
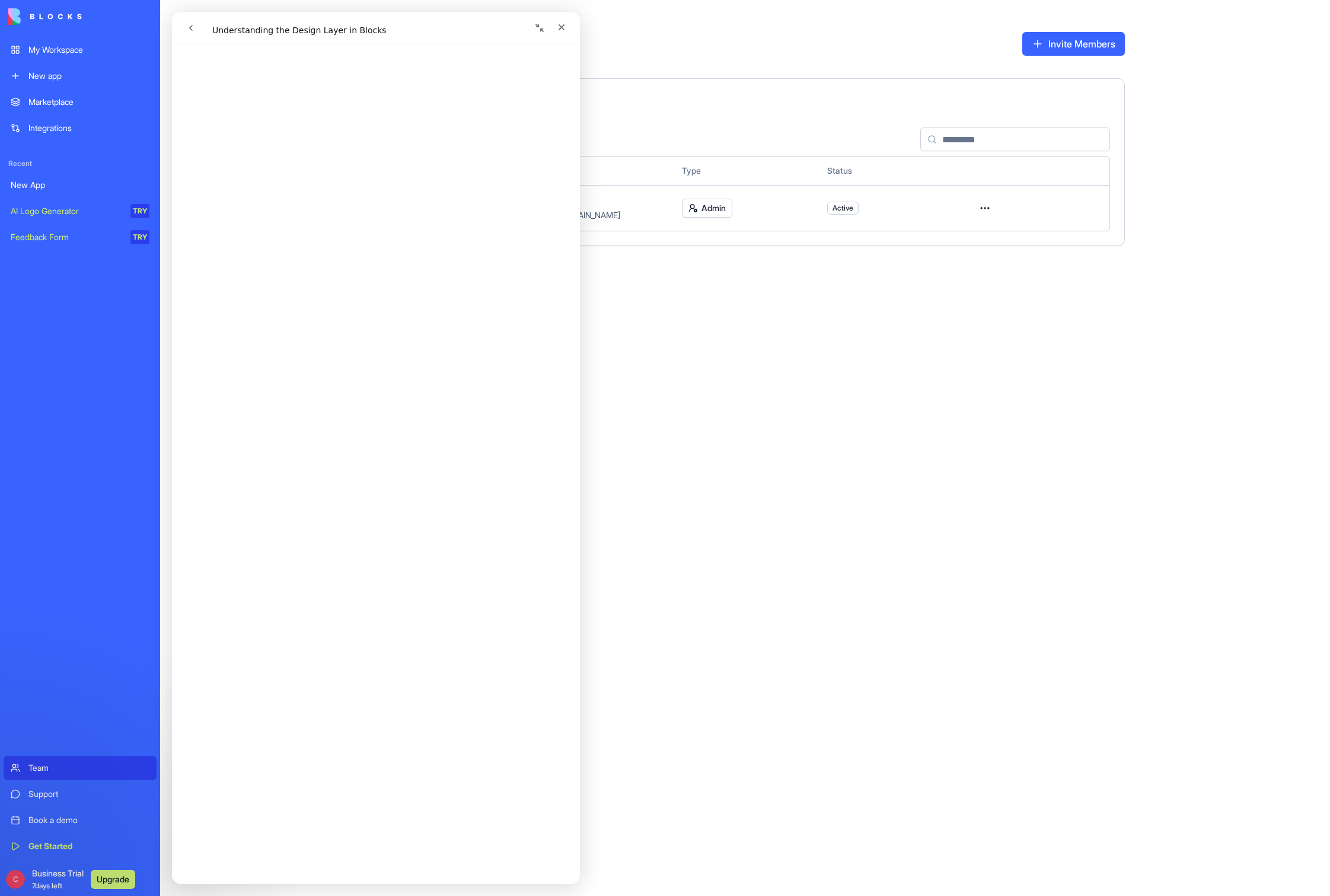
scroll to position [959, 0]
click at [736, 431] on div "Team Overview Manage your organization's users and permissions Invite Members 1…" at bounding box center [746, 448] width 1170 height 896
click at [560, 25] on icon "Close" at bounding box center [561, 27] width 9 height 9
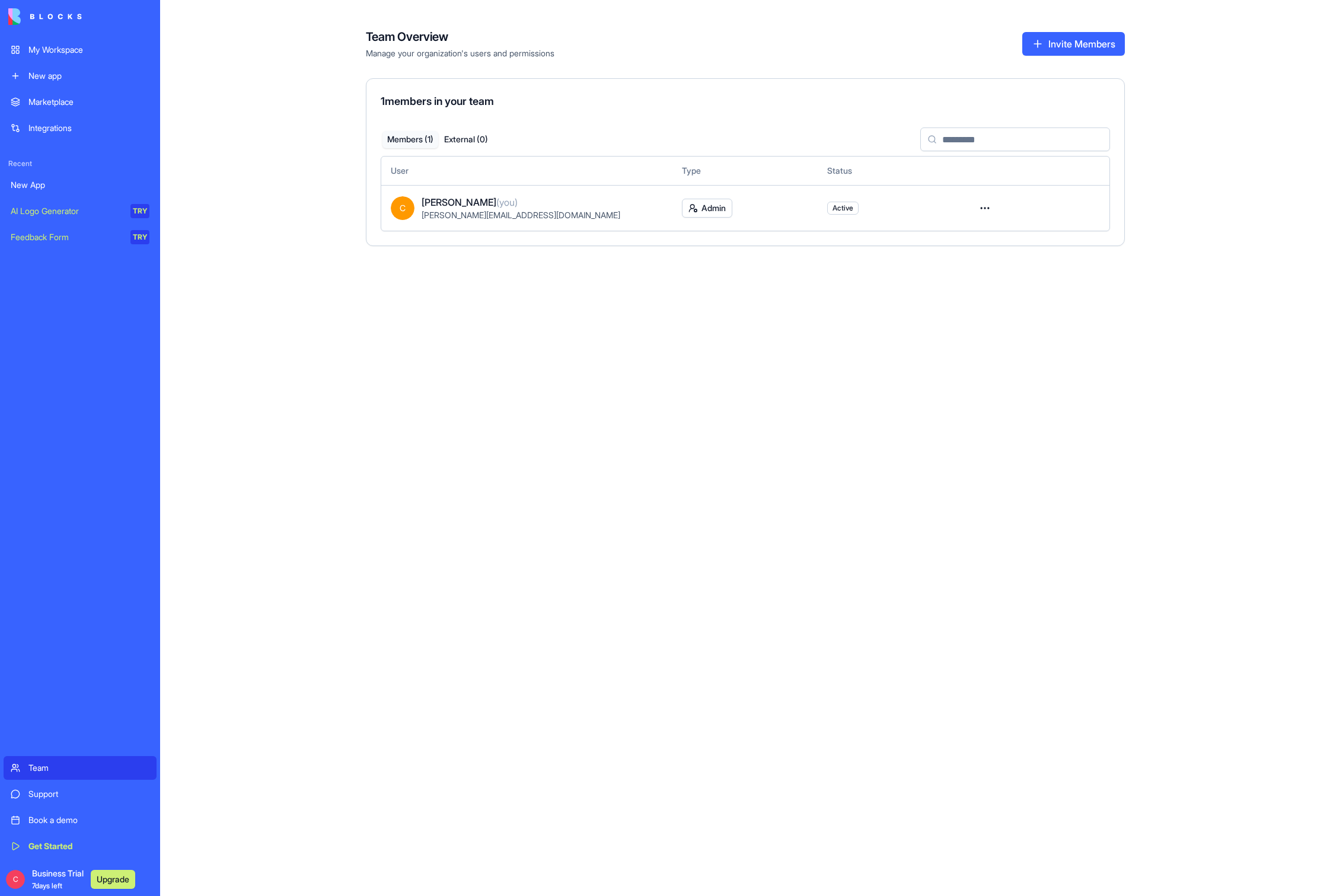
scroll to position [0, 0]
click at [58, 53] on div "My Workspace" at bounding box center [89, 50] width 121 height 12
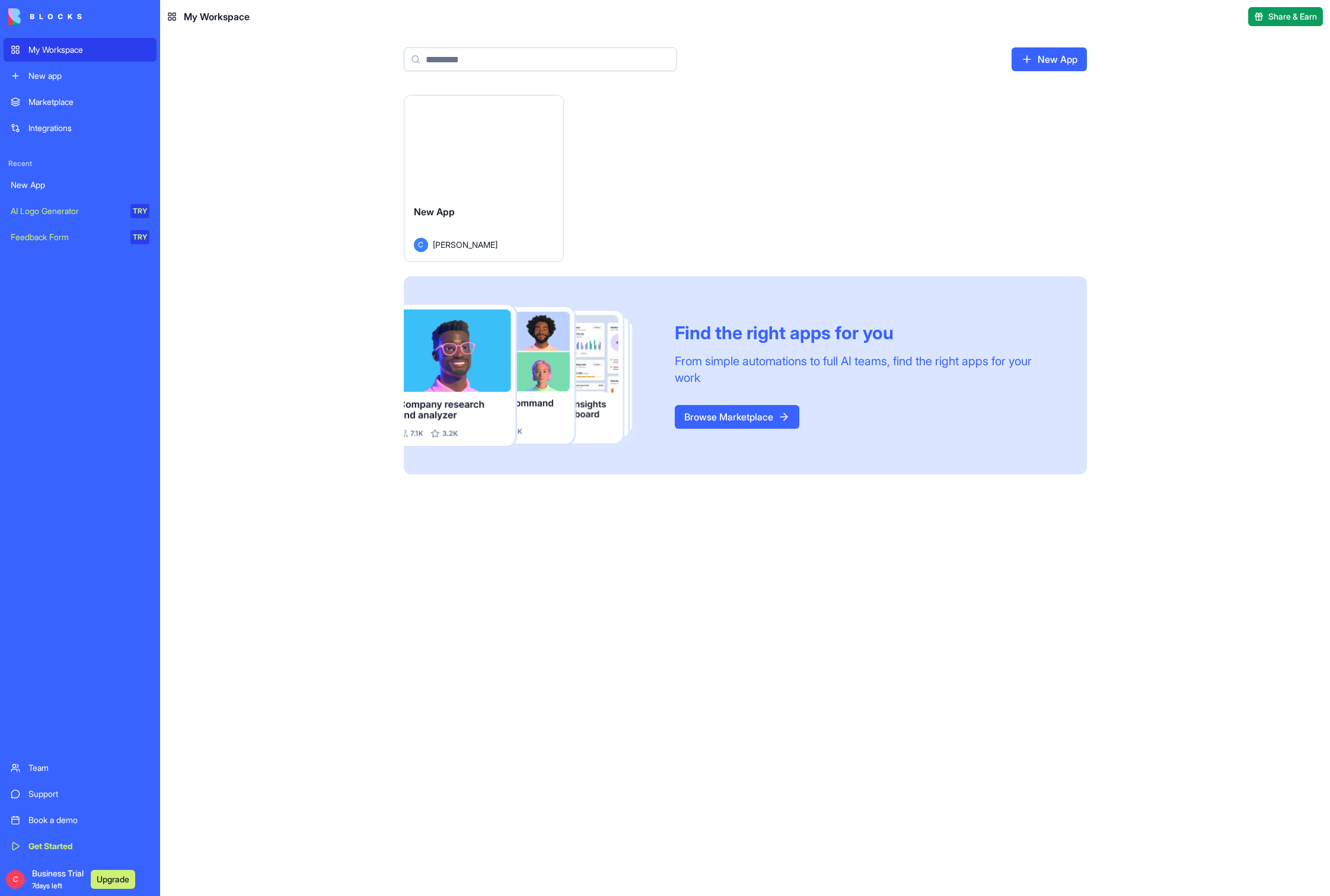
click at [498, 176] on div "Launch" at bounding box center [484, 145] width 159 height 100
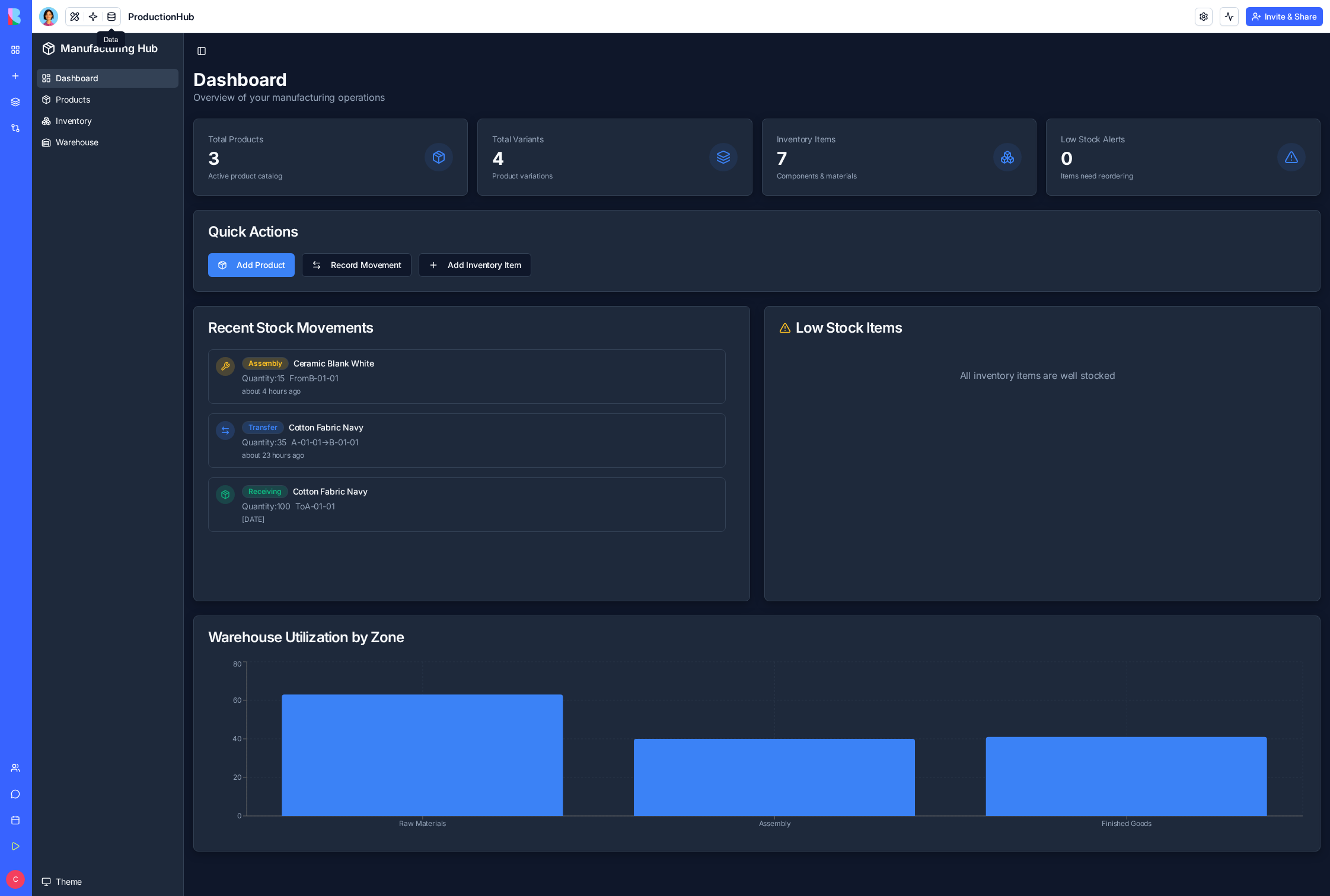
click at [112, 16] on link at bounding box center [111, 16] width 18 height 18
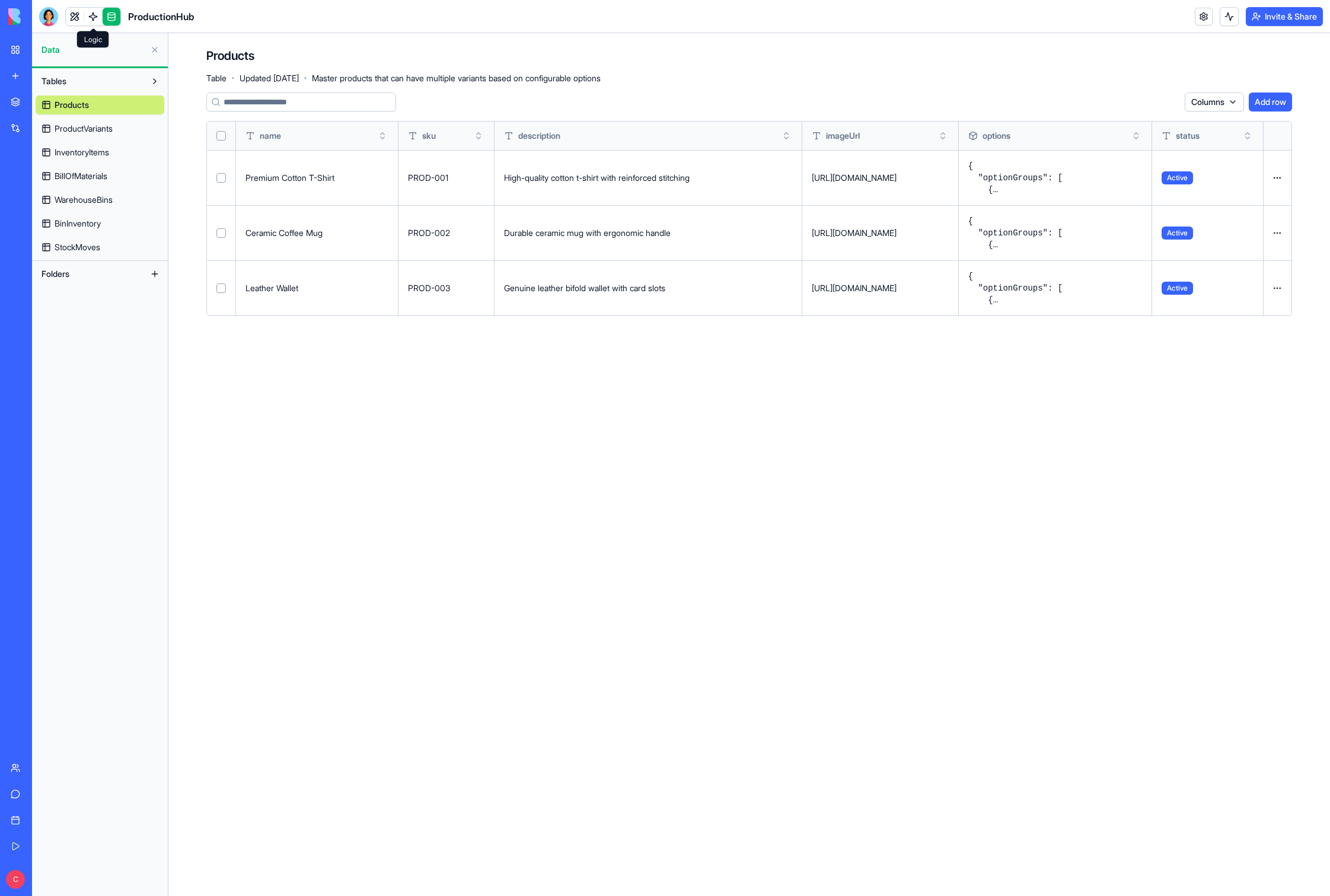
click at [97, 15] on link at bounding box center [93, 16] width 18 height 18
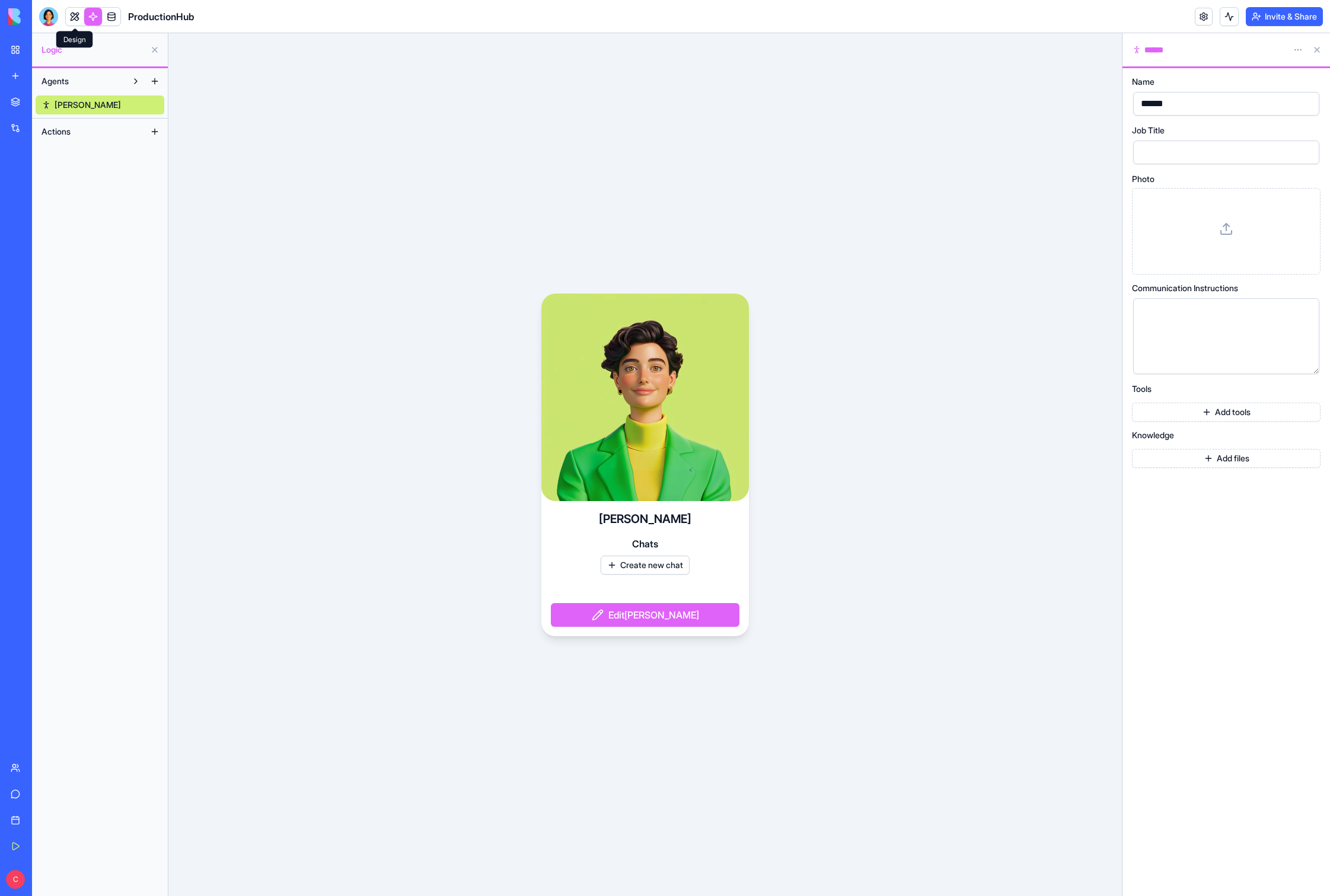
click at [76, 15] on link at bounding box center [74, 16] width 18 height 18
click at [78, 16] on button at bounding box center [74, 16] width 18 height 18
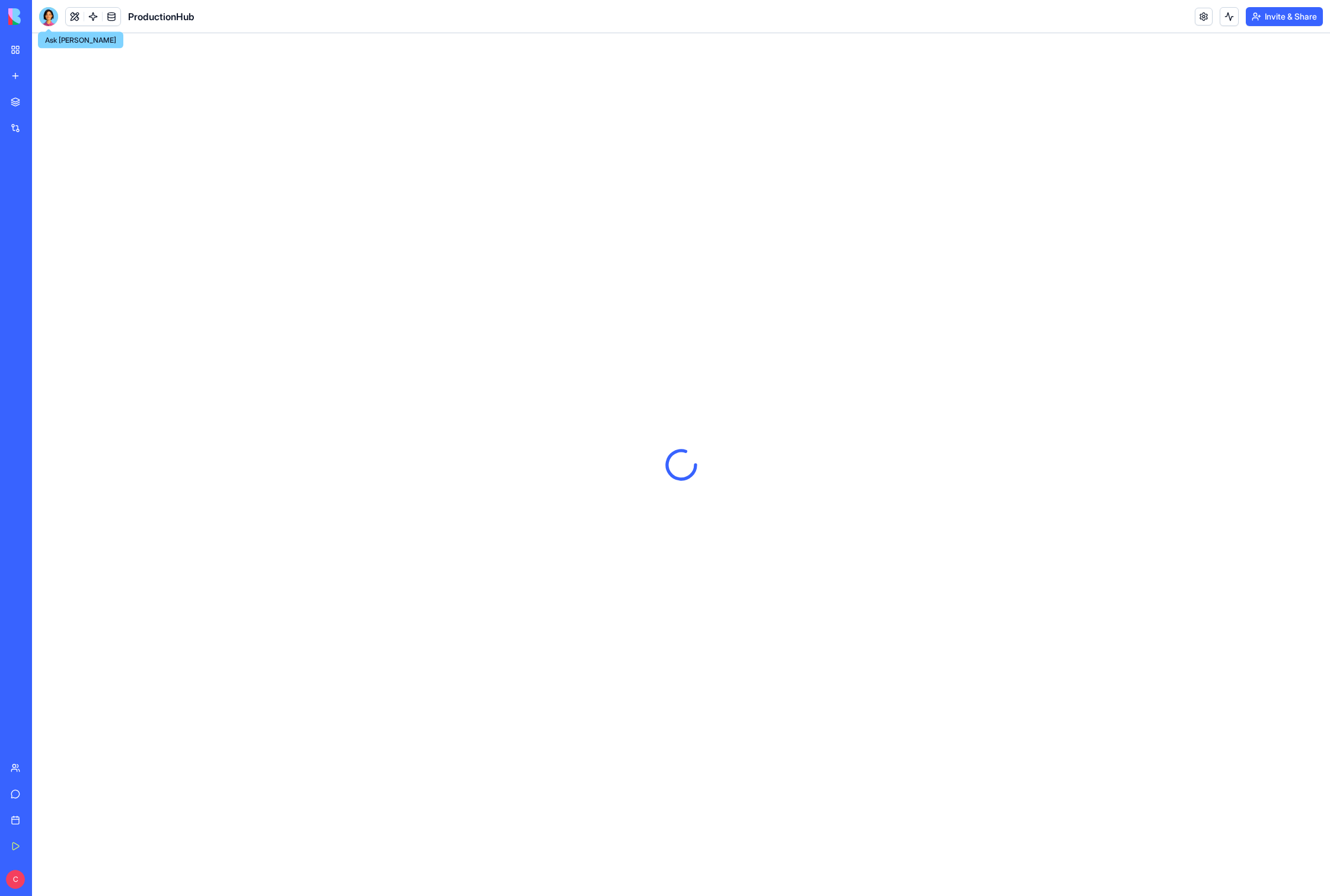
click at [47, 18] on div at bounding box center [49, 16] width 19 height 19
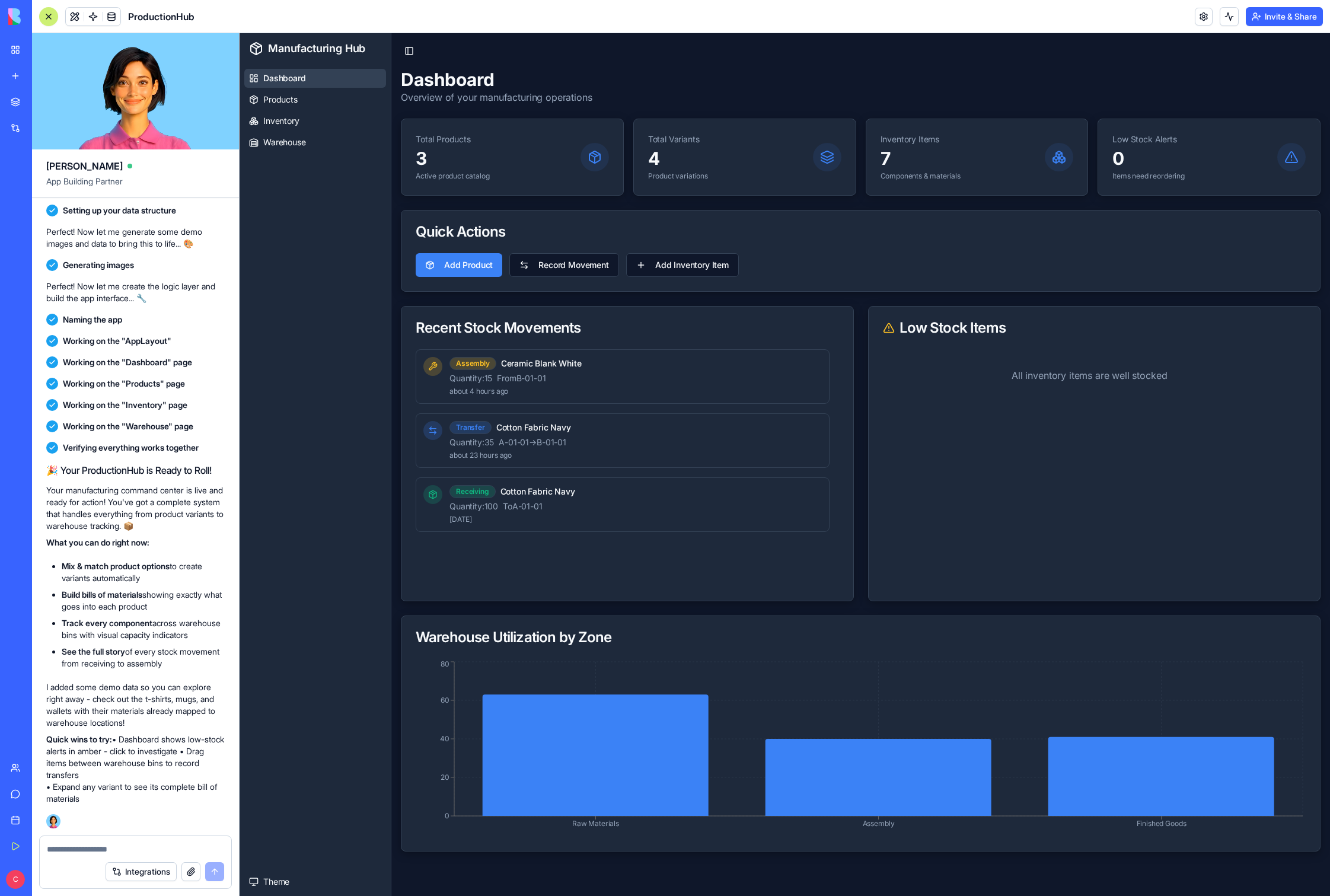
click at [89, 847] on textarea at bounding box center [135, 849] width 178 height 12
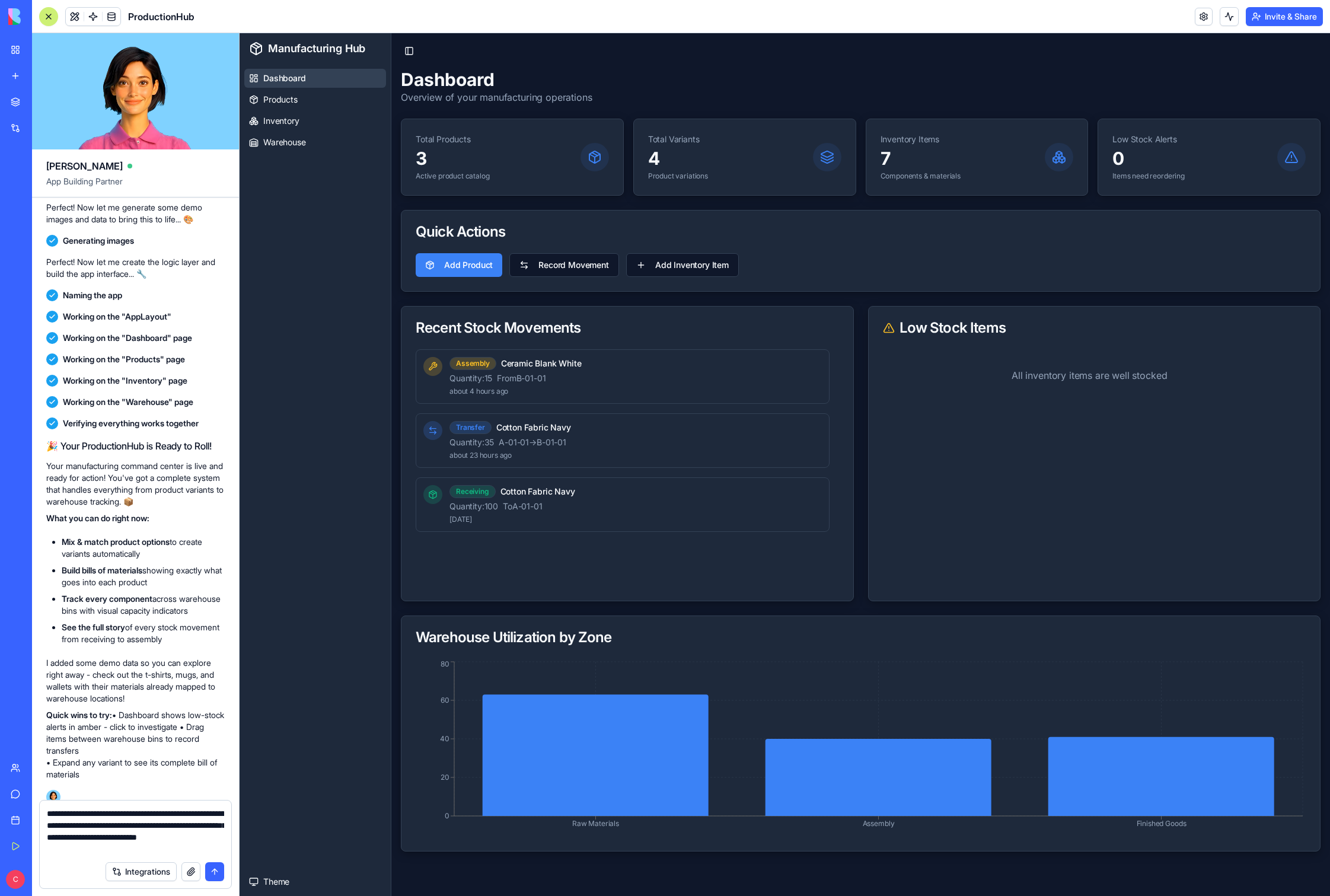
type textarea "**********"
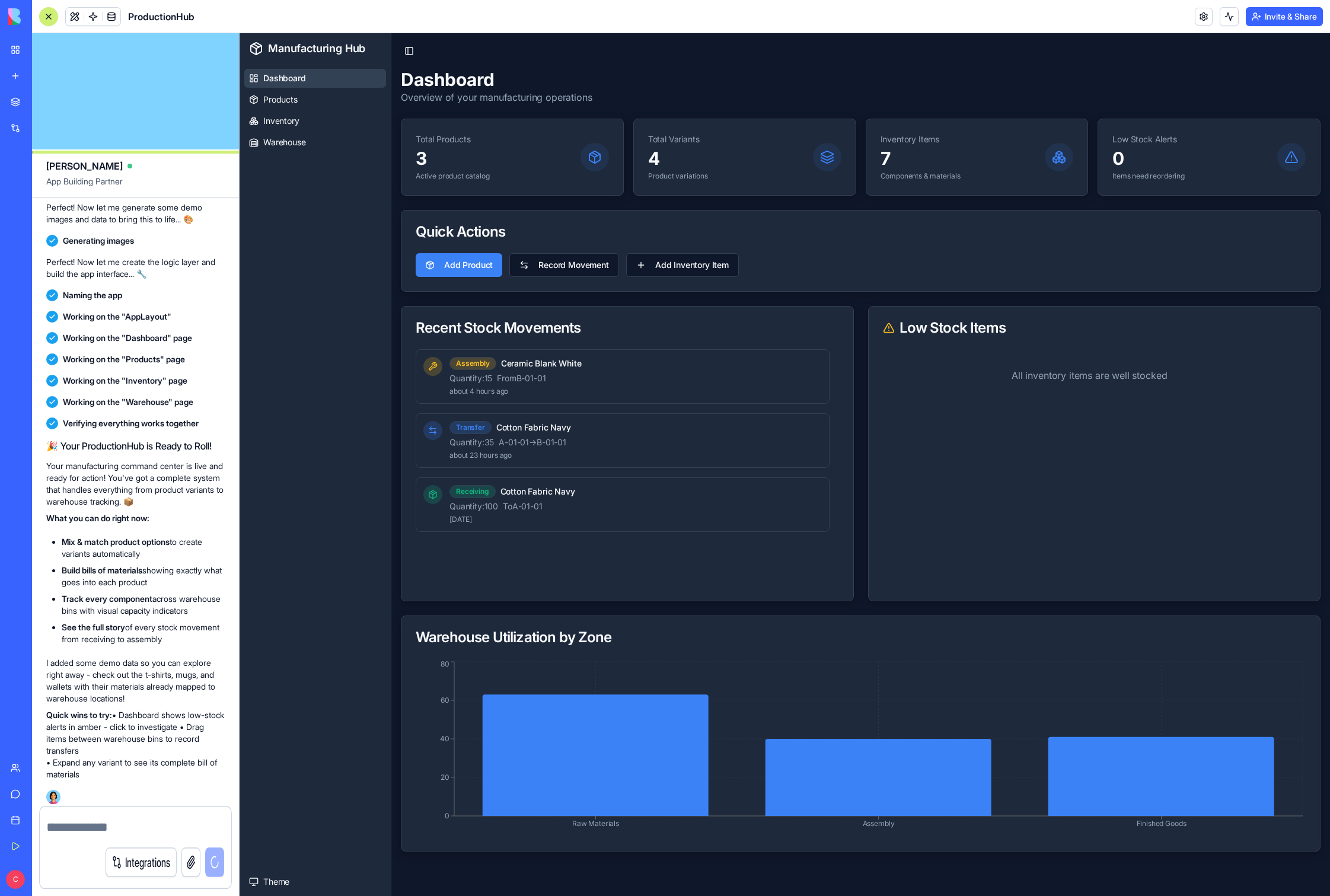
scroll to position [492, 0]
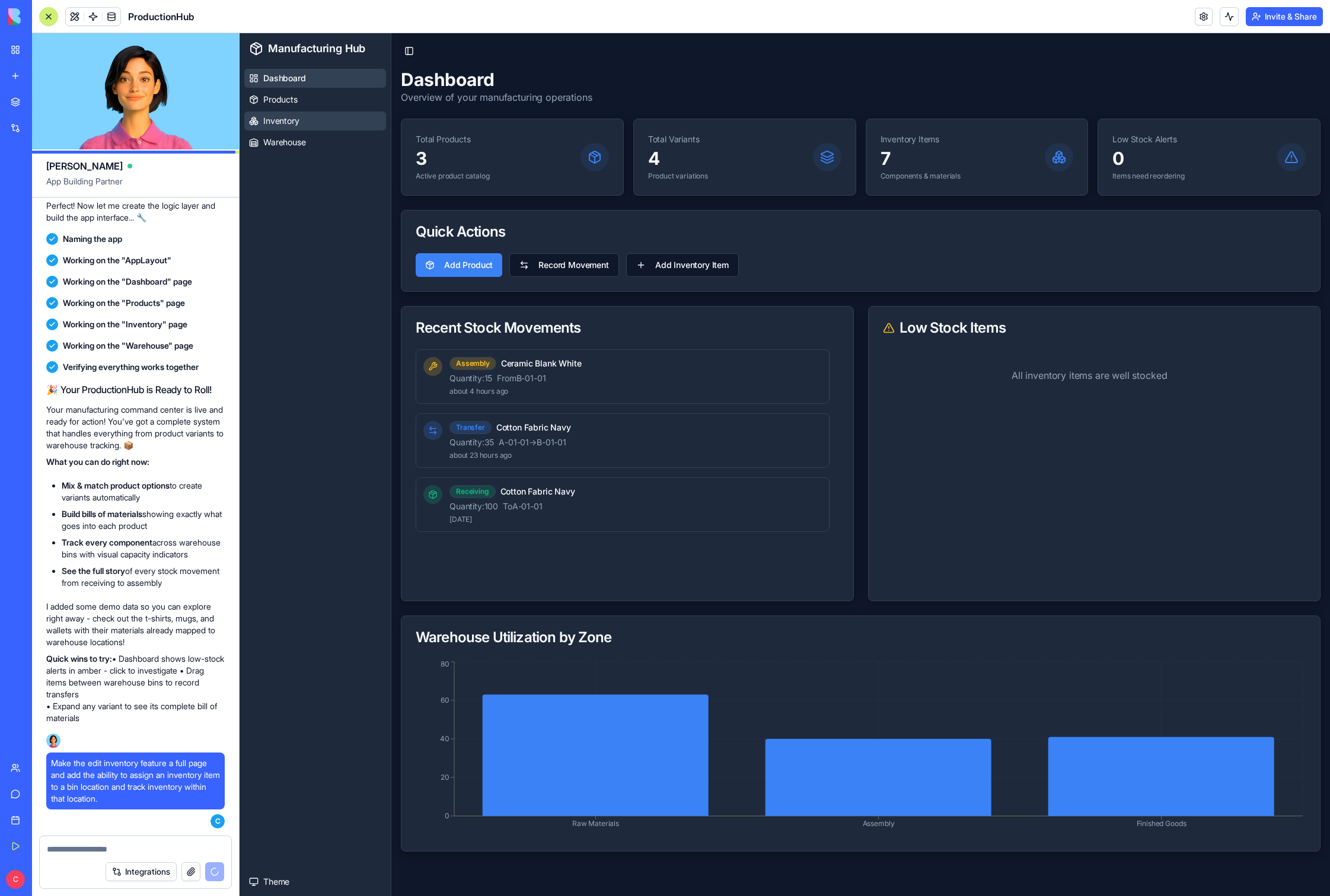
click at [291, 124] on span "Inventory" at bounding box center [281, 121] width 36 height 12
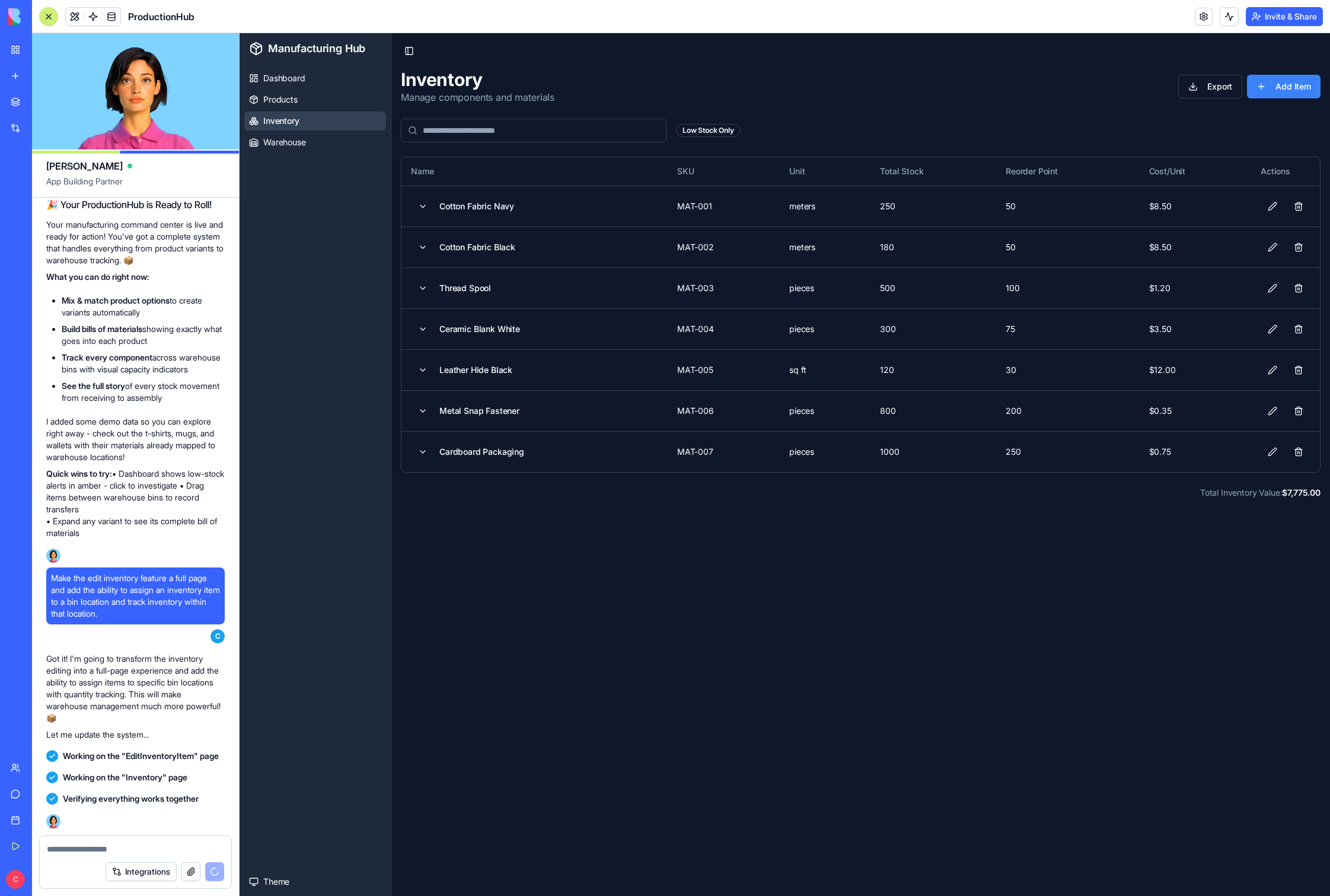
scroll to position [1196, 0]
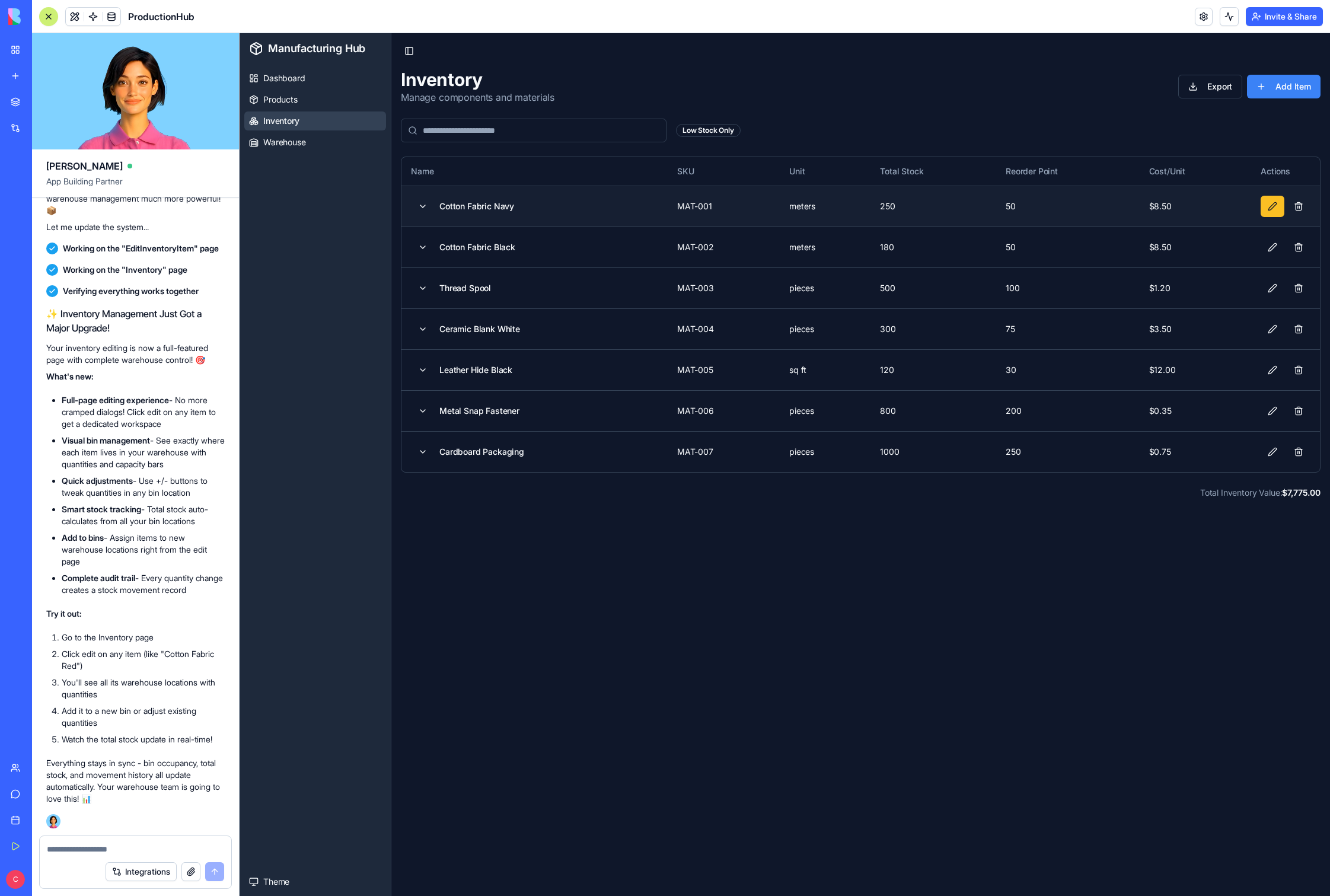
click at [759, 205] on button at bounding box center [1273, 206] width 24 height 21
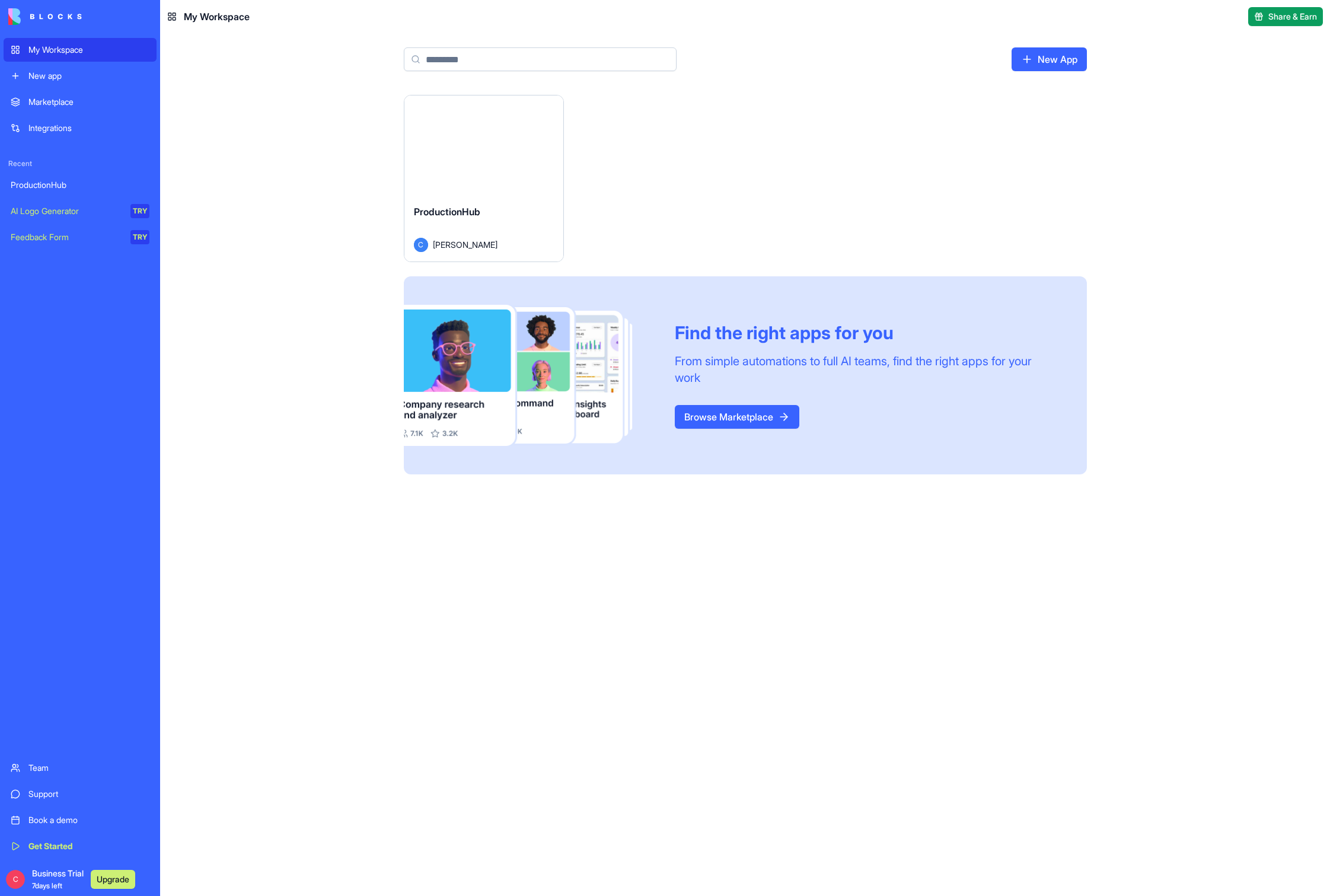
click at [27, 800] on link "Support" at bounding box center [80, 794] width 153 height 24
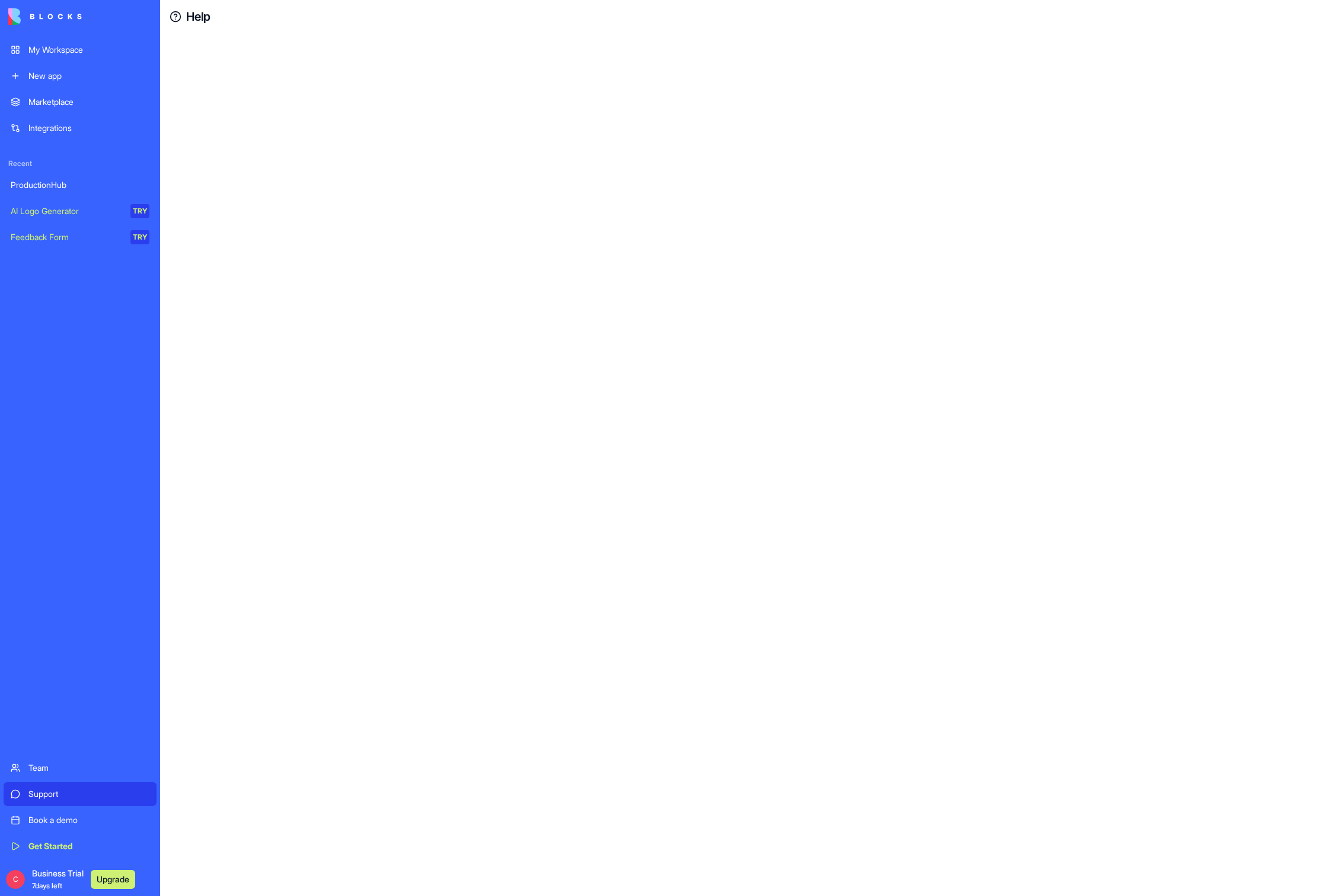
click at [801, 157] on div at bounding box center [746, 465] width 1170 height 863
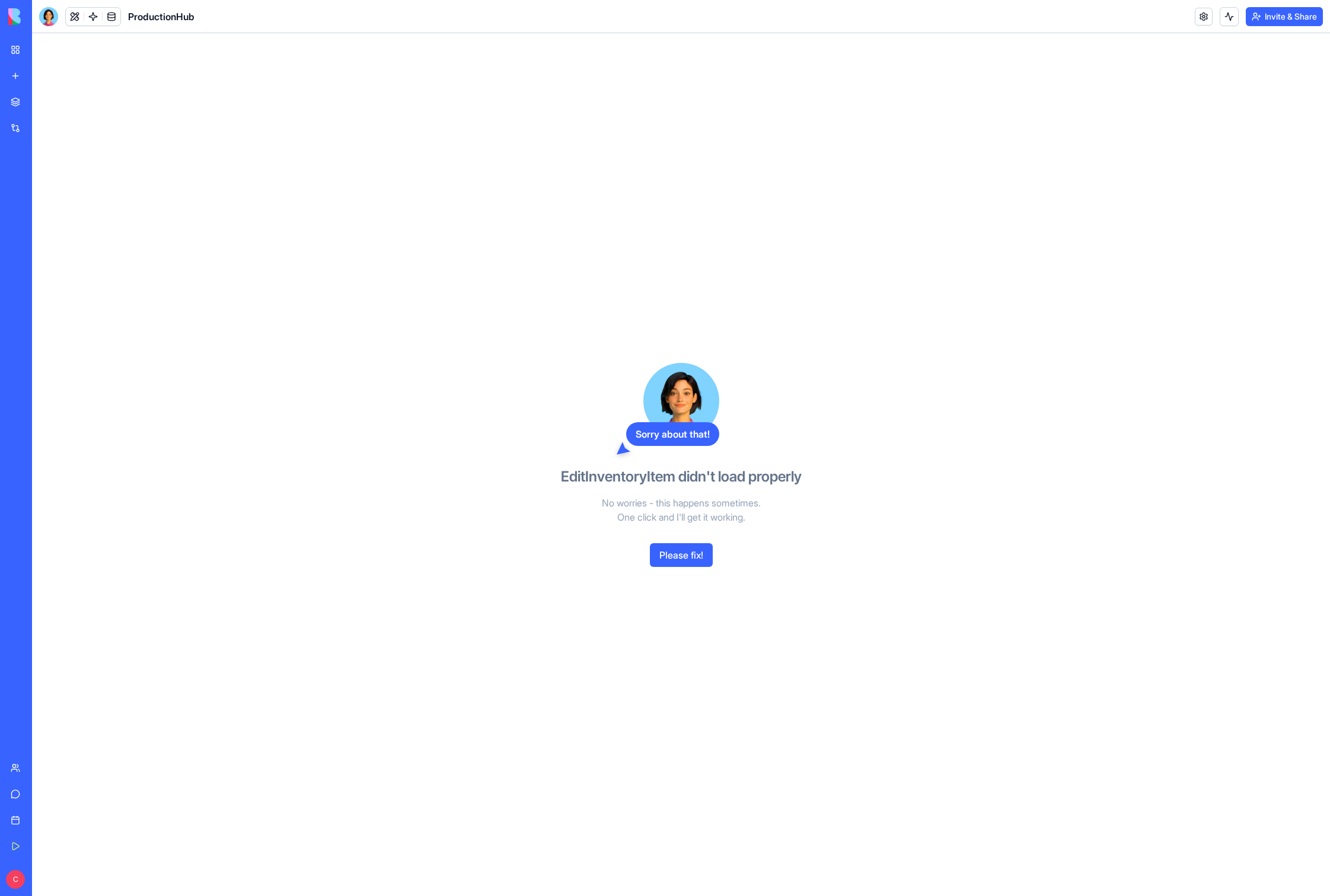
click at [687, 557] on button "Please fix!" at bounding box center [682, 555] width 63 height 24
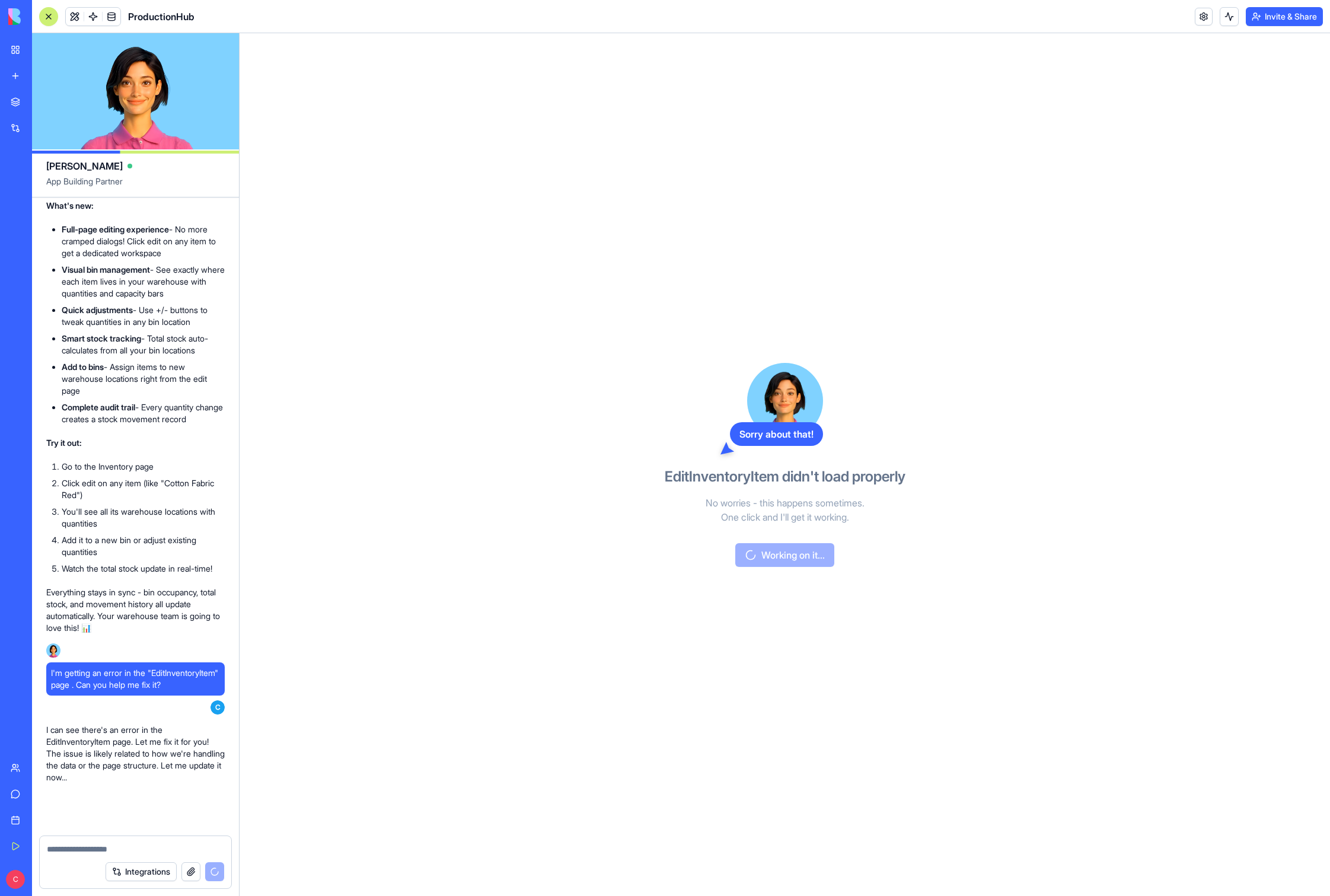
scroll to position [1390, 0]
